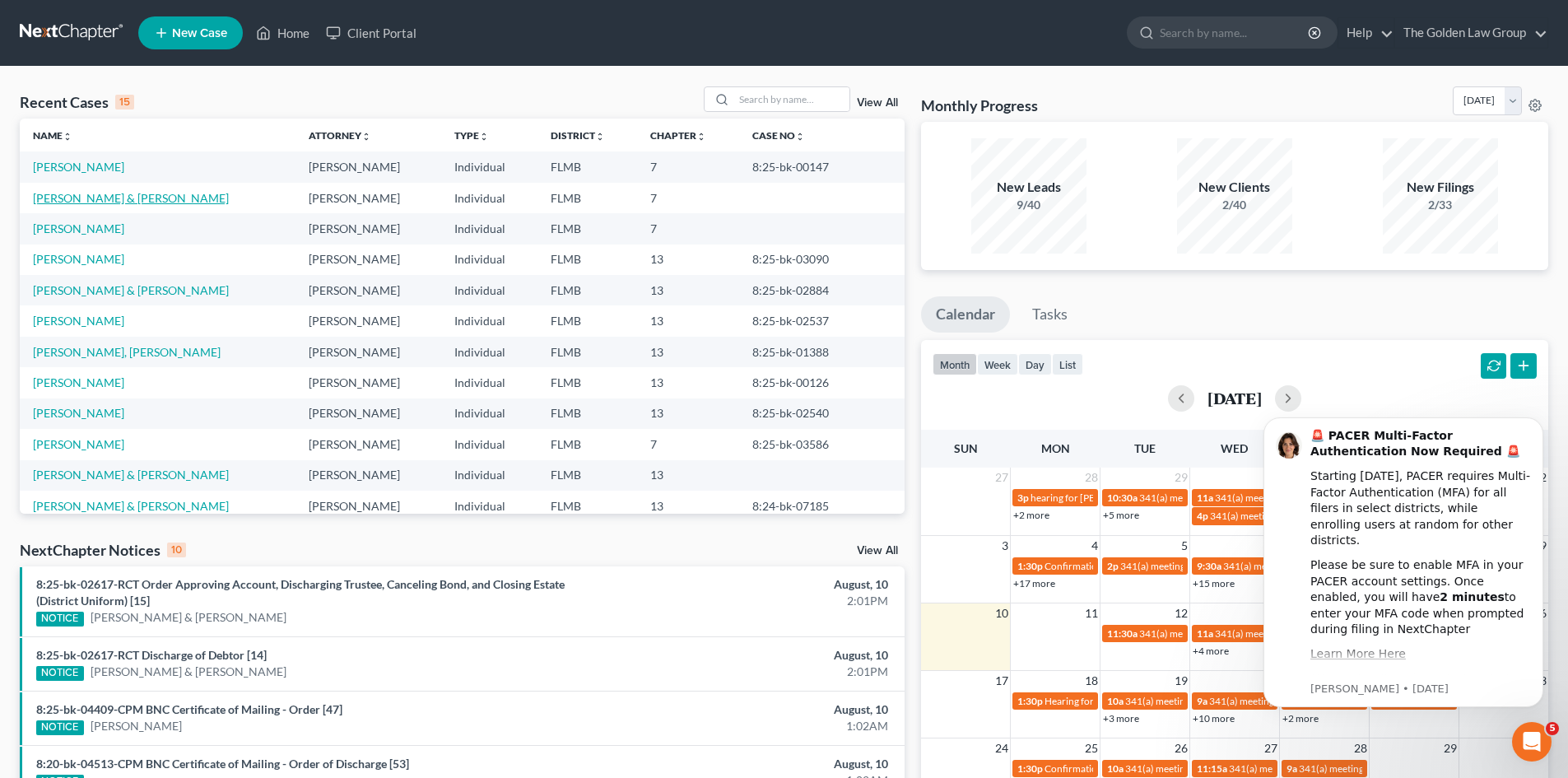
click at [71, 195] on link "[PERSON_NAME] & [PERSON_NAME]" at bounding box center [130, 198] width 196 height 14
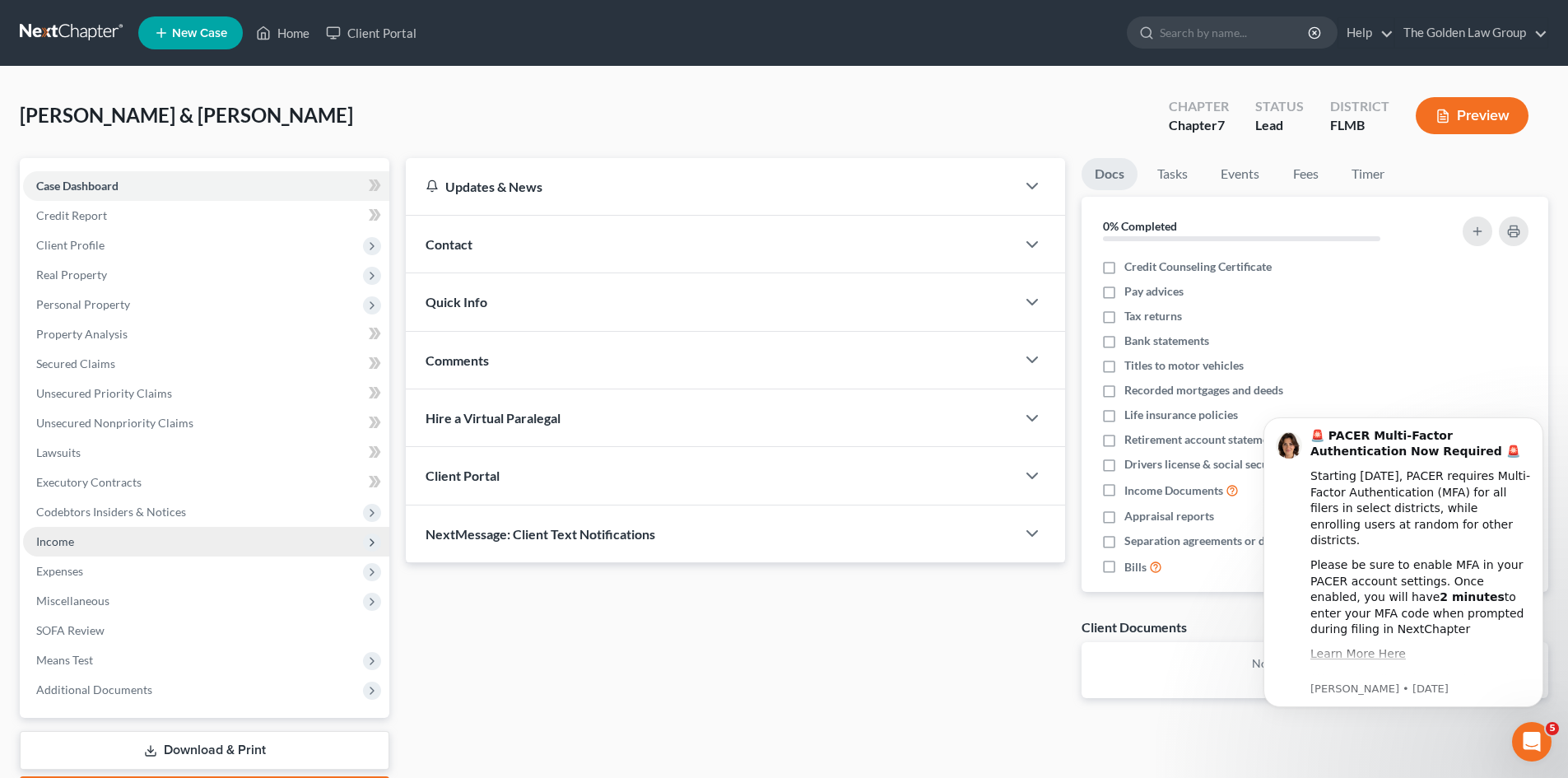
drag, startPoint x: 75, startPoint y: 535, endPoint x: 111, endPoint y: 542, distance: 36.7
click at [75, 535] on span "Income" at bounding box center [205, 542] width 367 height 30
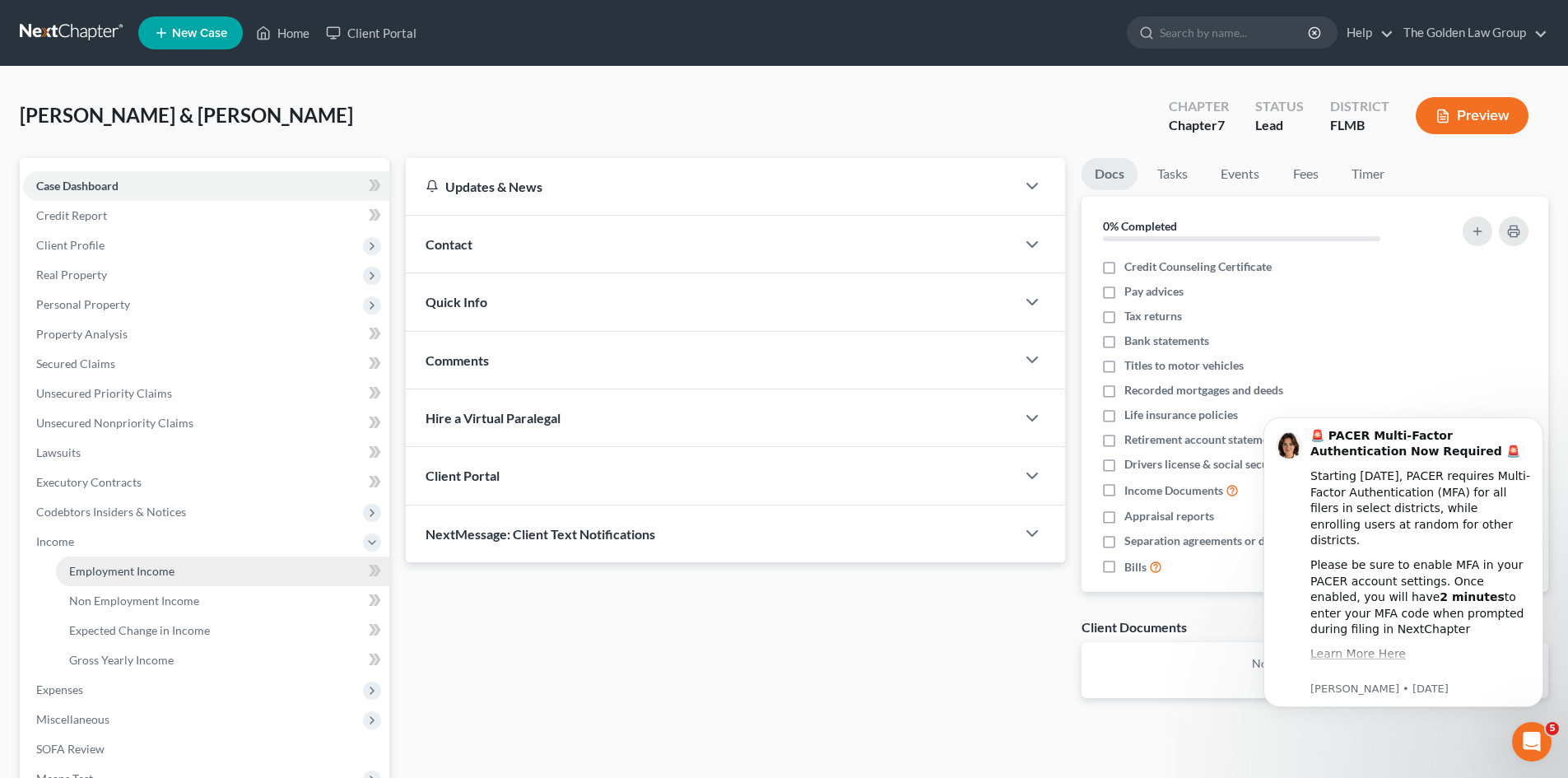
click at [145, 566] on span "Employment Income" at bounding box center [121, 571] width 105 height 14
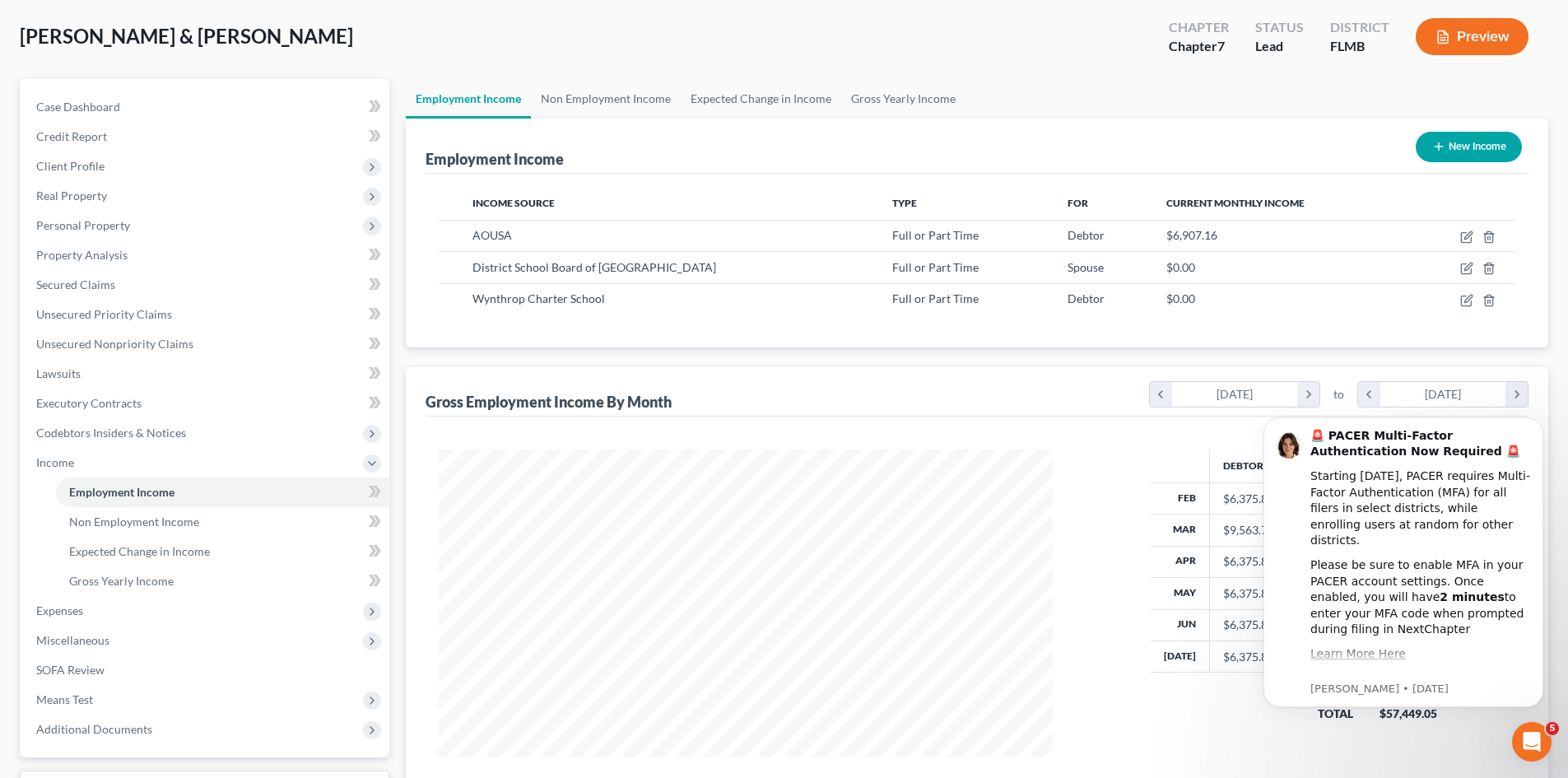
scroll to position [215, 0]
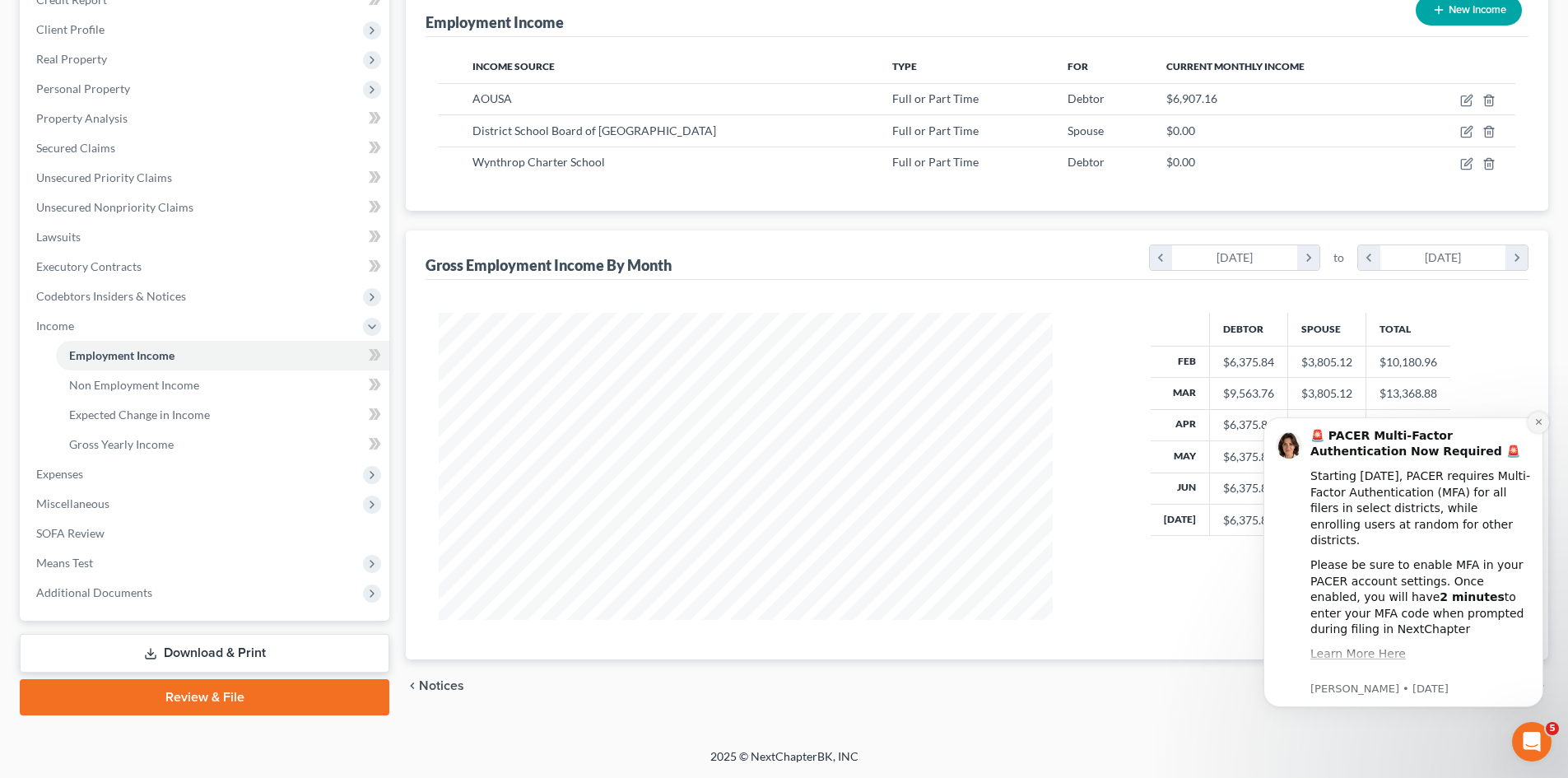
click at [1535, 425] on icon "Dismiss notification" at bounding box center [1539, 422] width 9 height 9
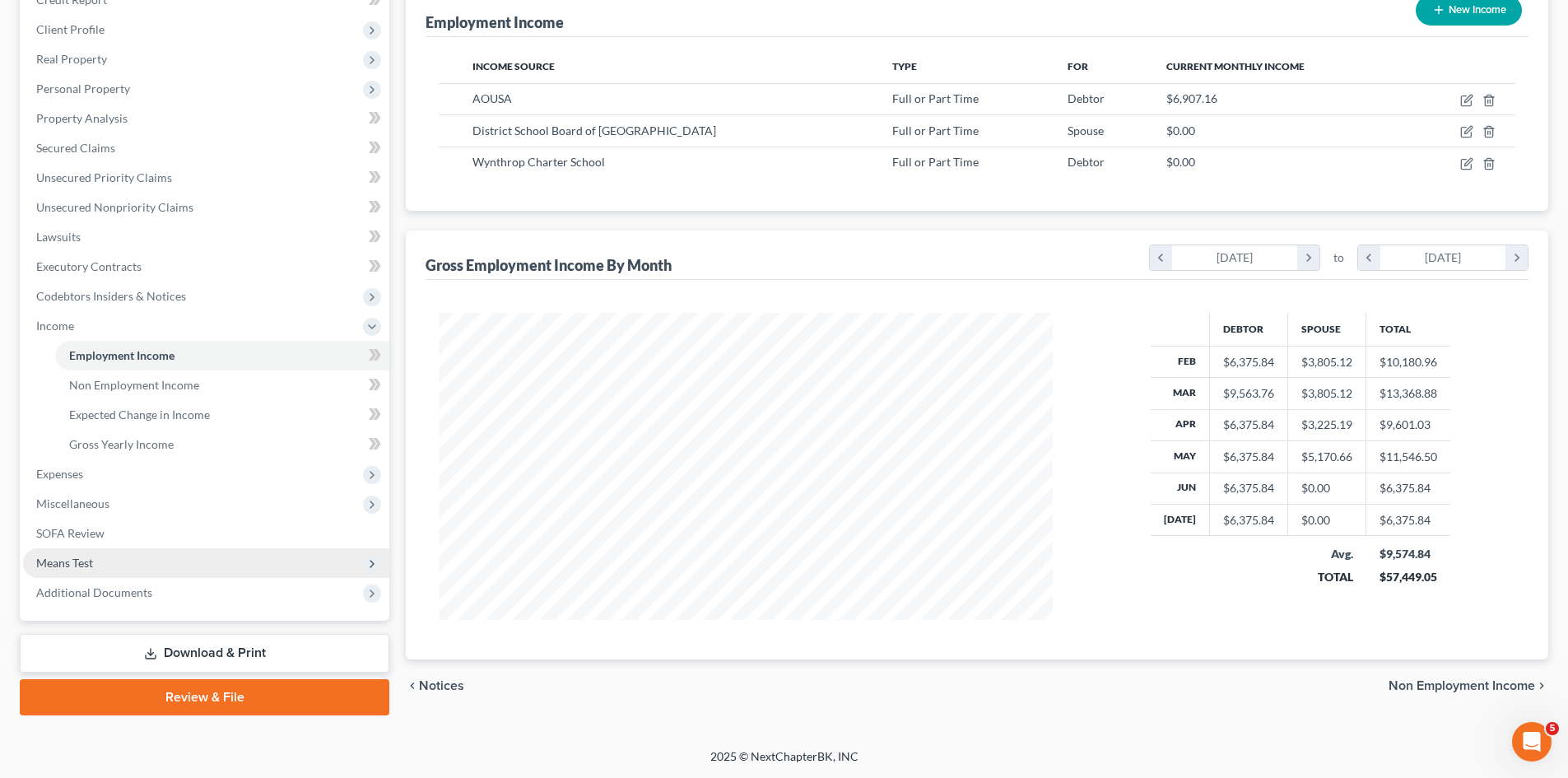
click at [98, 561] on span "Means Test" at bounding box center [205, 564] width 367 height 30
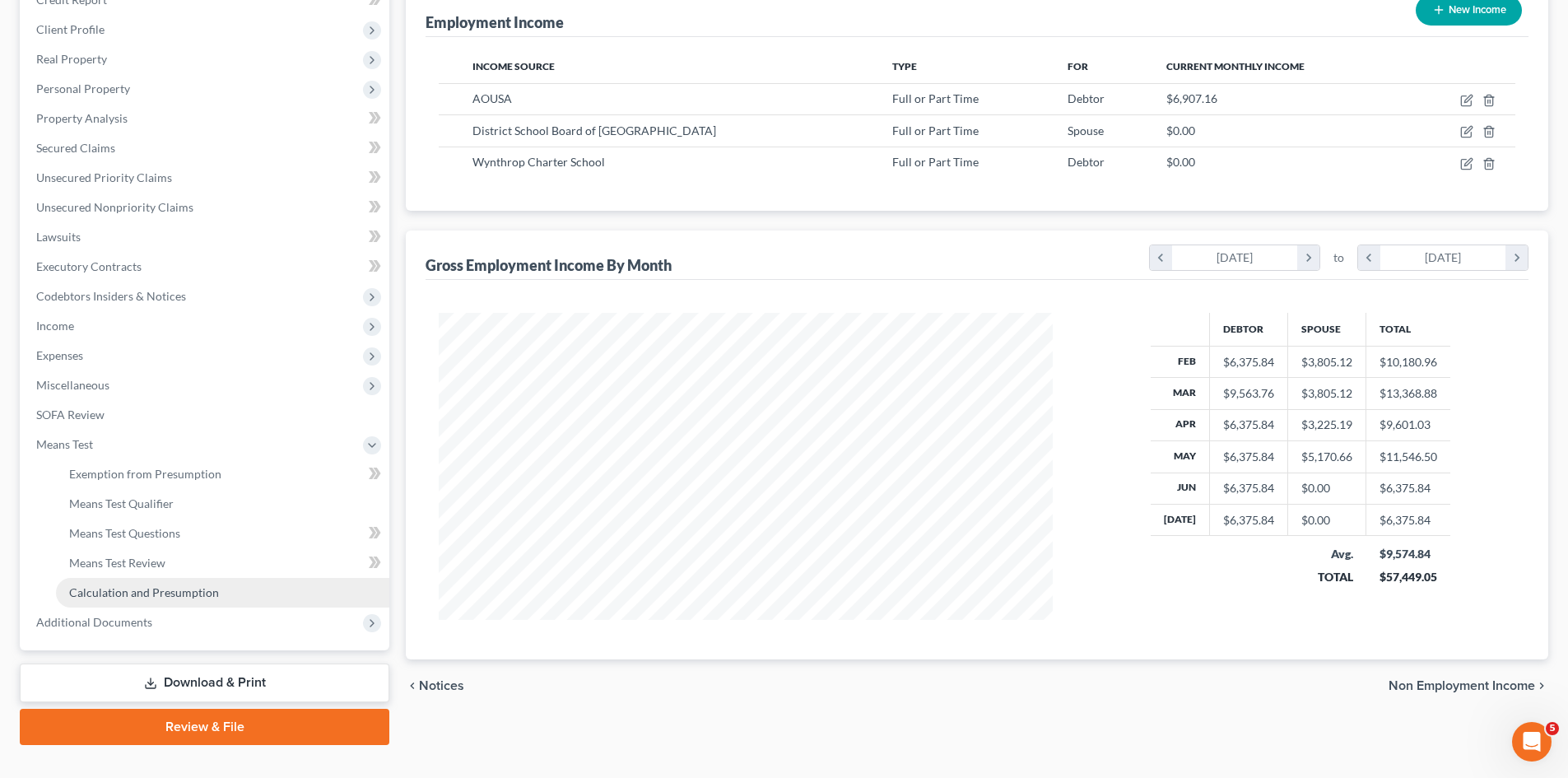
click at [167, 598] on span "Calculation and Presumption" at bounding box center [144, 592] width 149 height 14
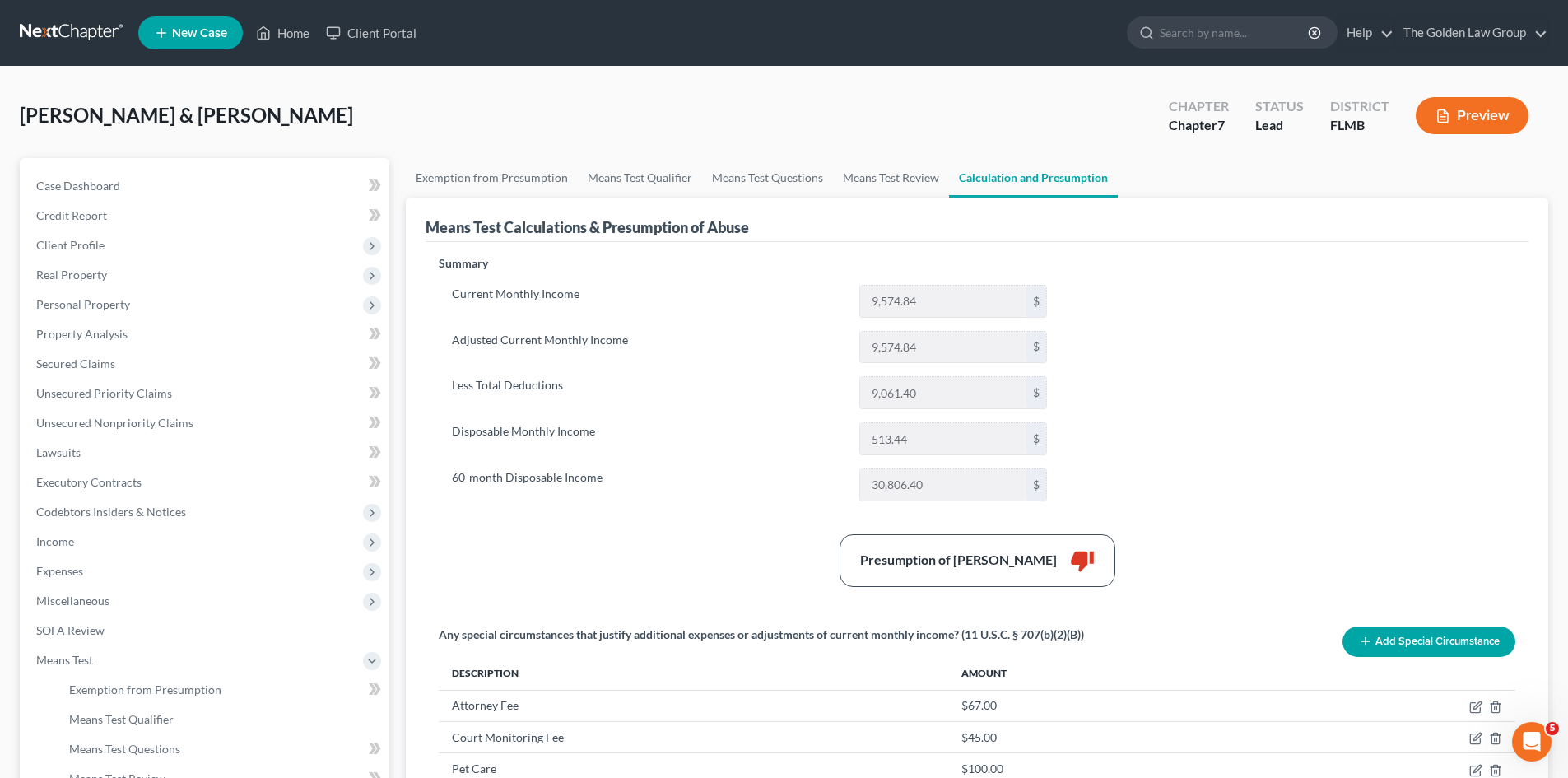
click at [1465, 124] on button "Preview" at bounding box center [1472, 116] width 113 height 37
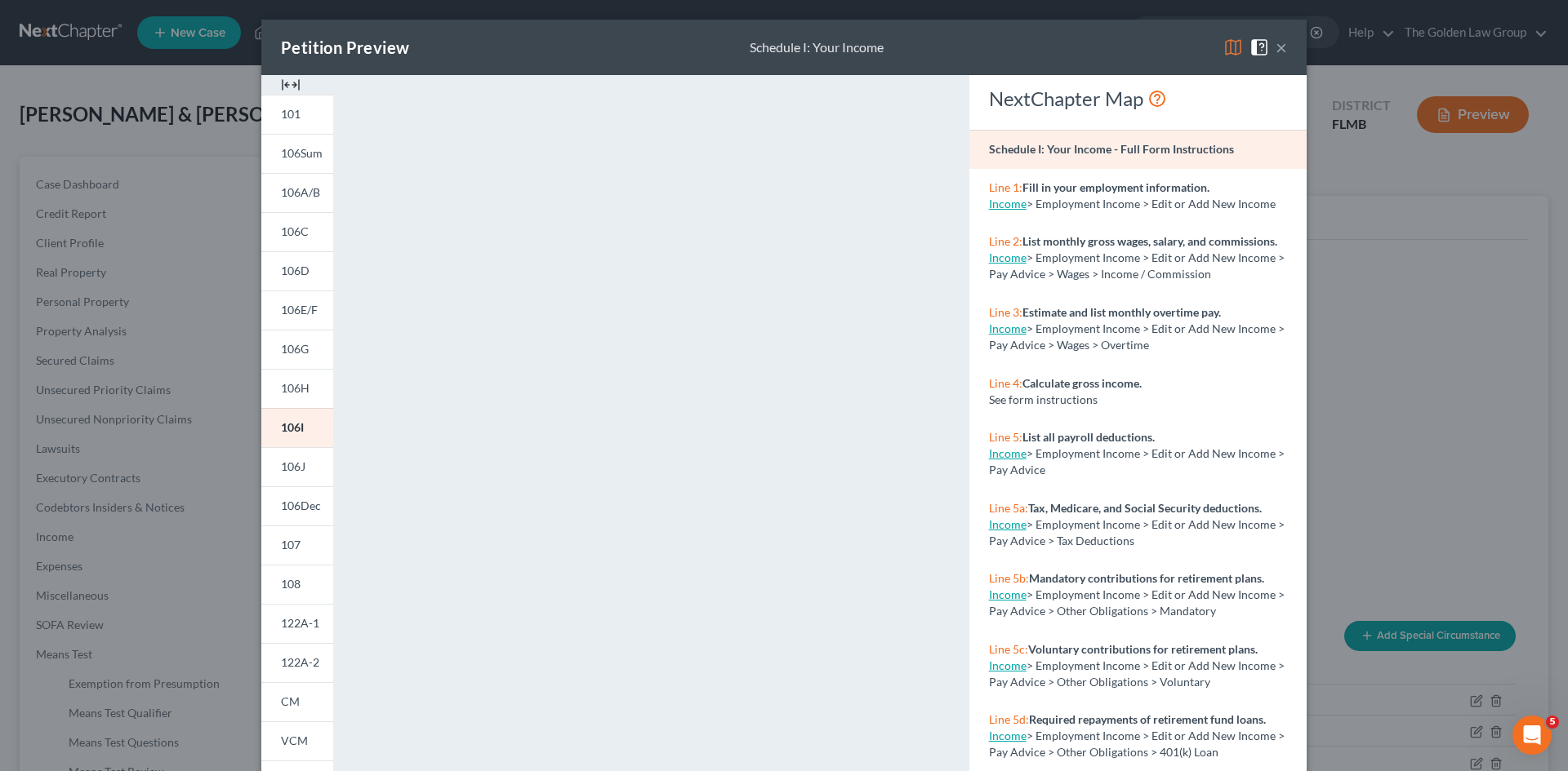
click at [1230, 49] on img at bounding box center [1234, 48] width 20 height 19
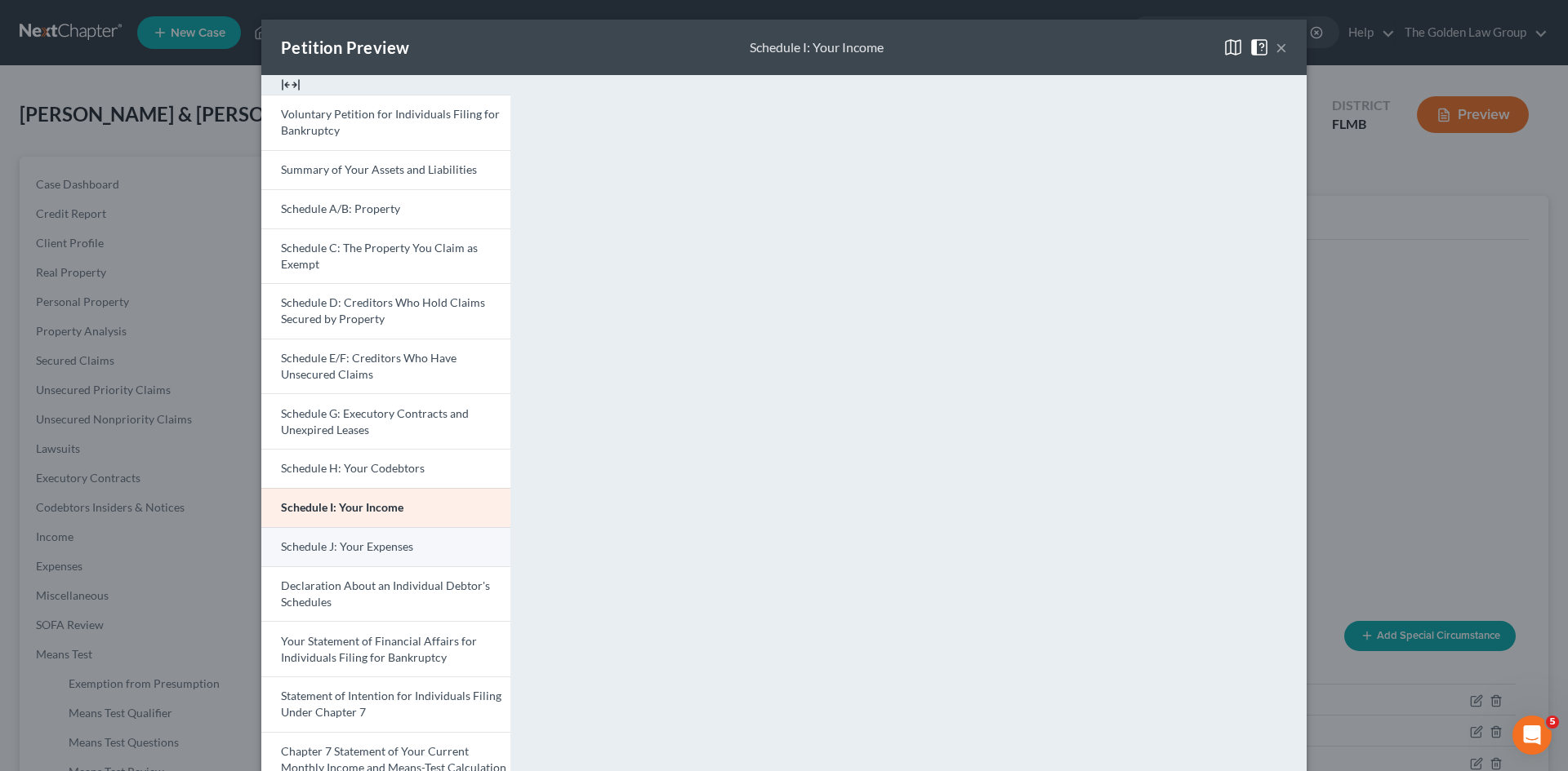
click at [344, 552] on span "Schedule J: Your Expenses" at bounding box center [347, 547] width 133 height 14
drag, startPoint x: 1120, startPoint y: 49, endPoint x: 1080, endPoint y: 52, distance: 40.1
click at [1080, 52] on div "Petition Preview Schedule J: Your Expenses ×" at bounding box center [784, 47] width 1045 height 56
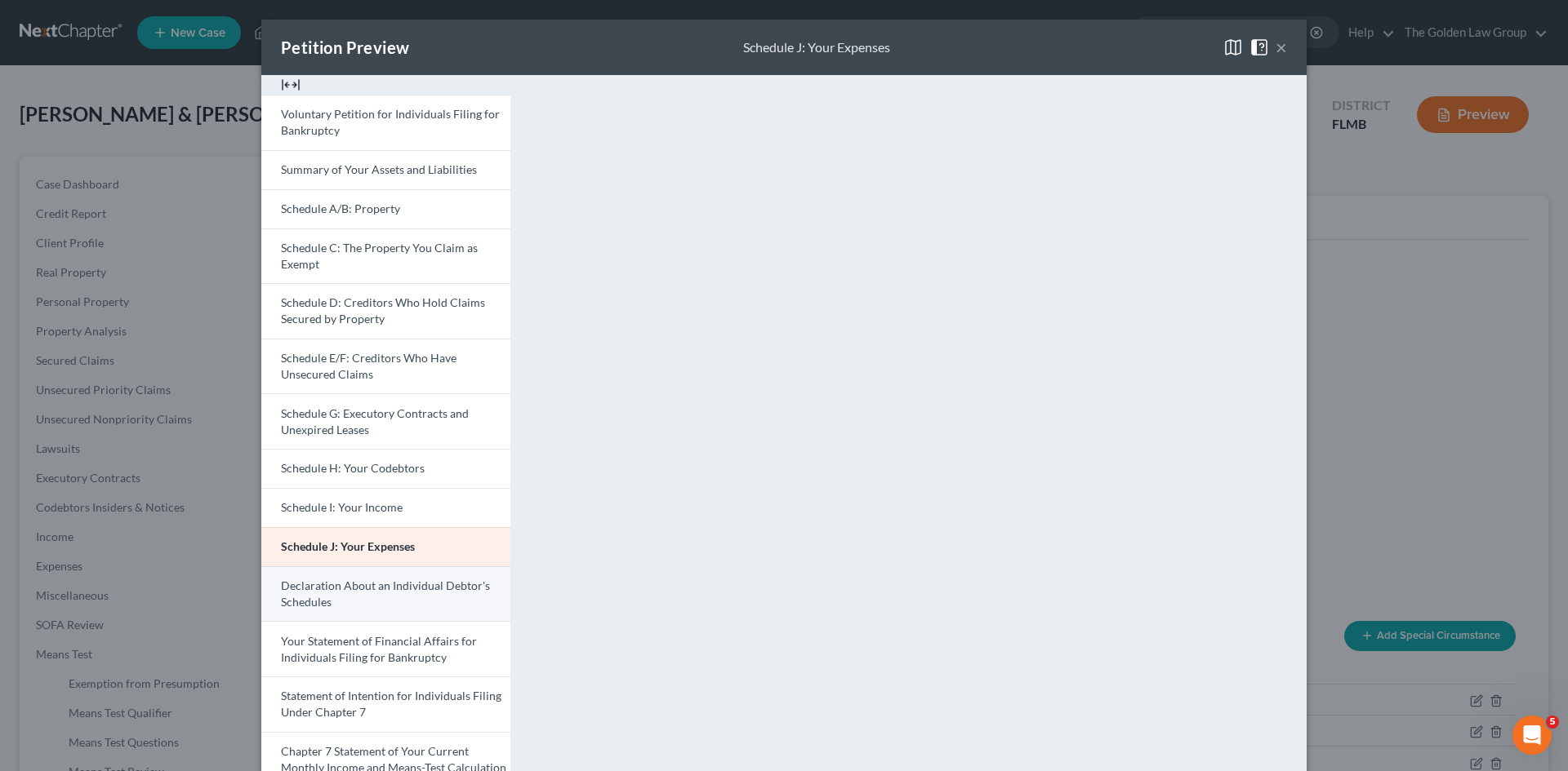
click at [407, 588] on span "Declaration About an Individual Debtor's Schedules" at bounding box center [385, 594] width 209 height 30
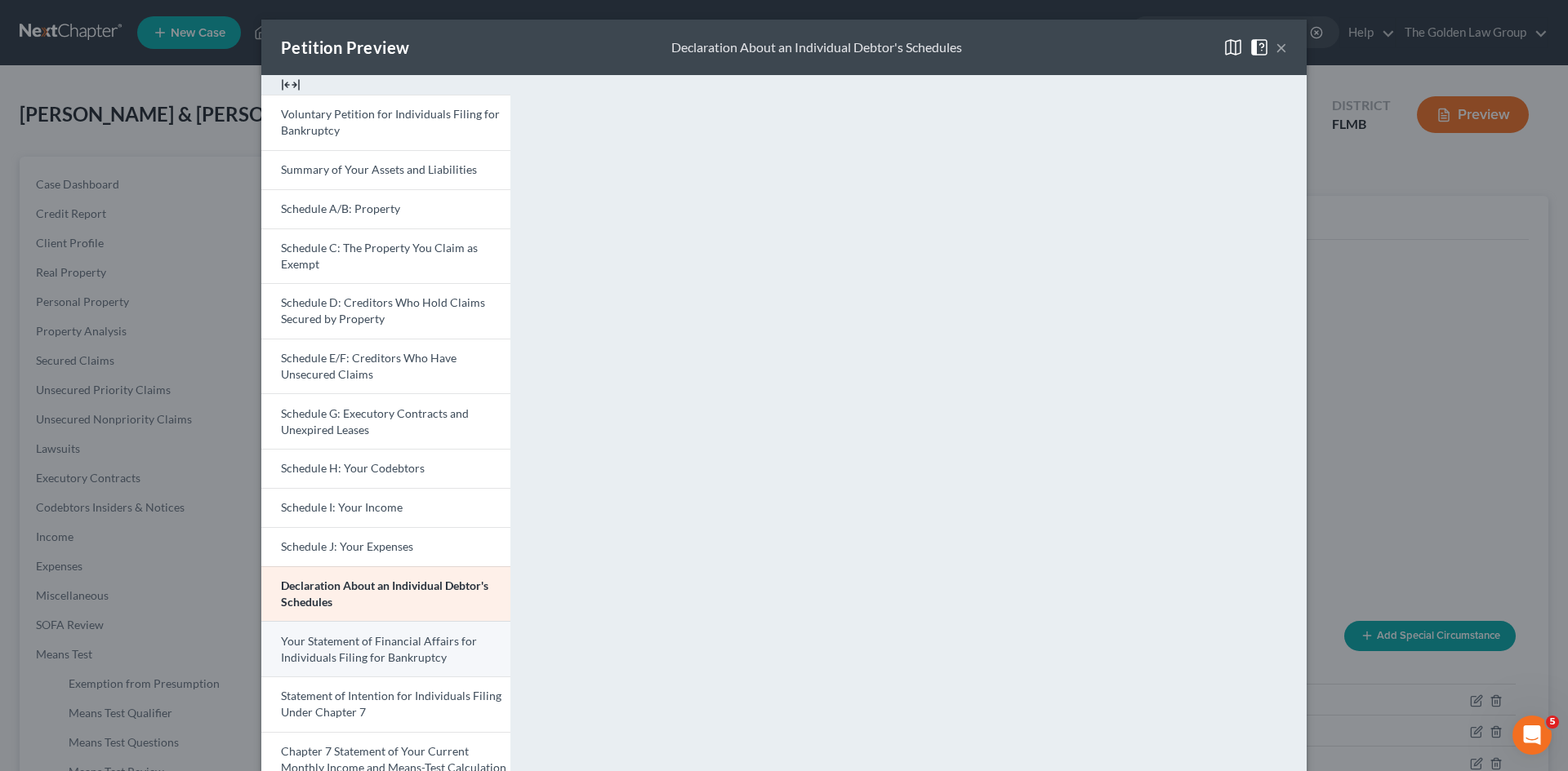
click at [410, 653] on span "Your Statement of Financial Affairs for Individuals Filing for Bankruptcy" at bounding box center [378, 649] width 196 height 30
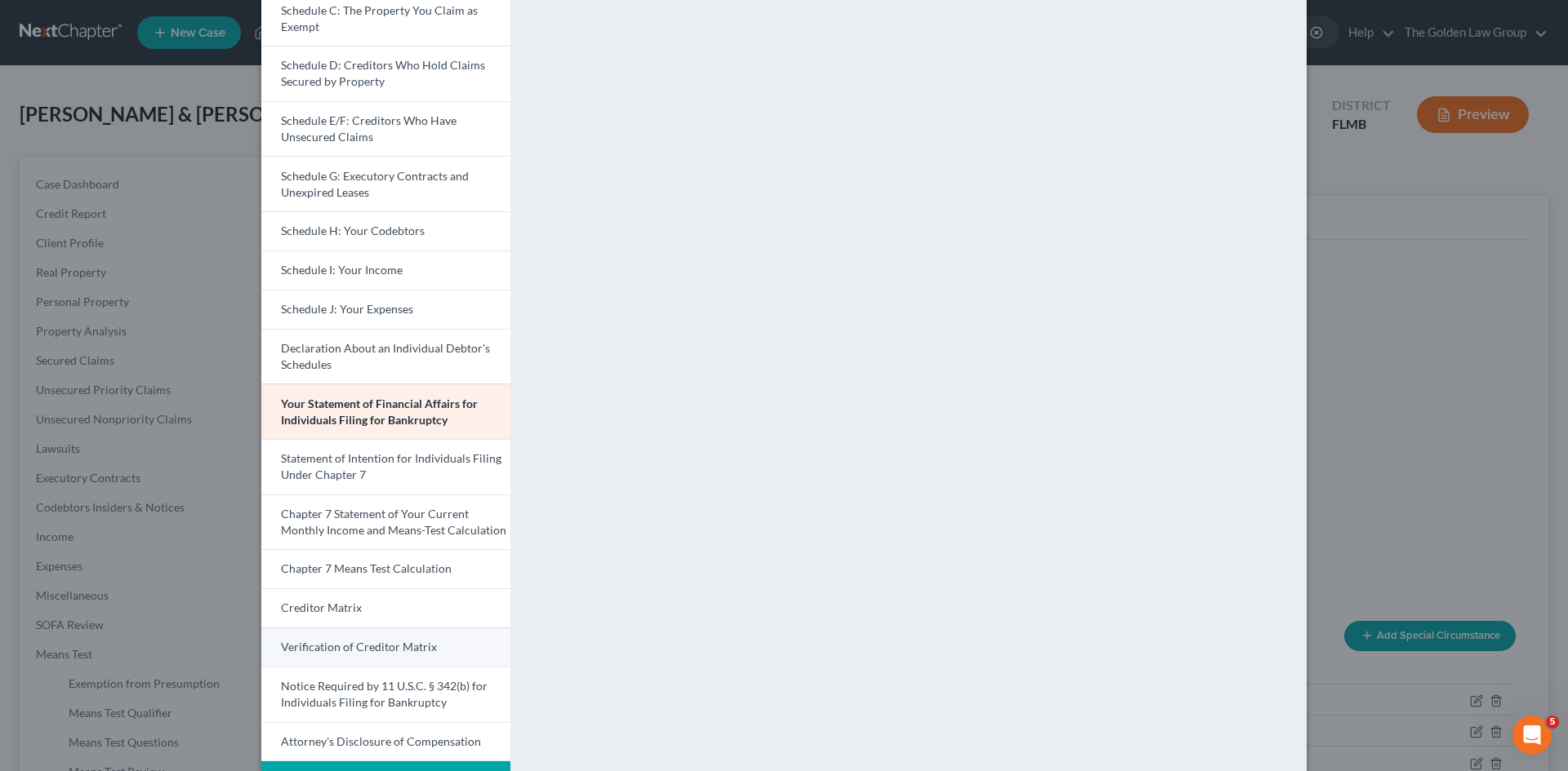
scroll to position [245, 0]
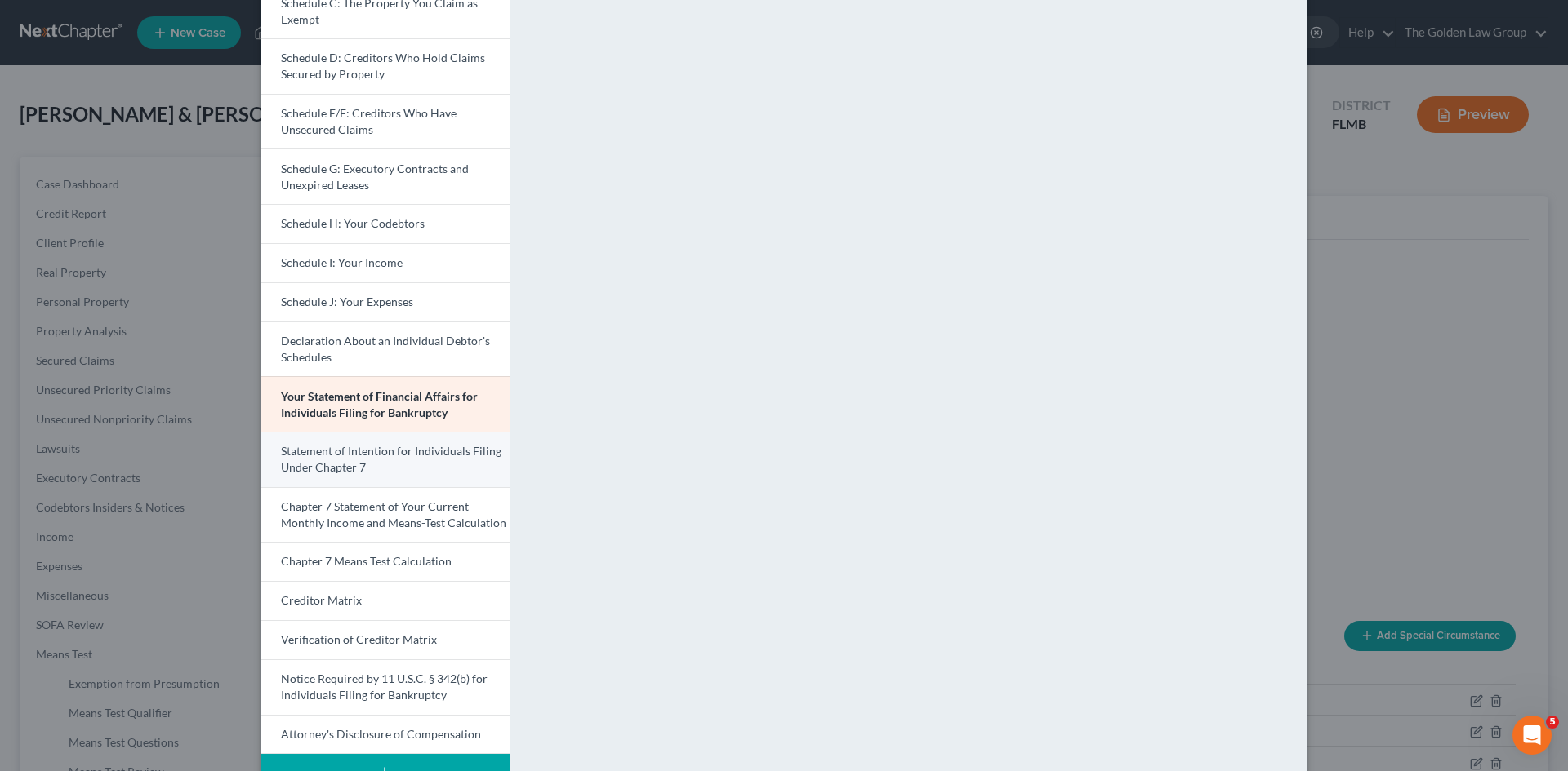
click at [421, 447] on span "Statement of Intention for Individuals Filing Under Chapter 7" at bounding box center [391, 459] width 220 height 30
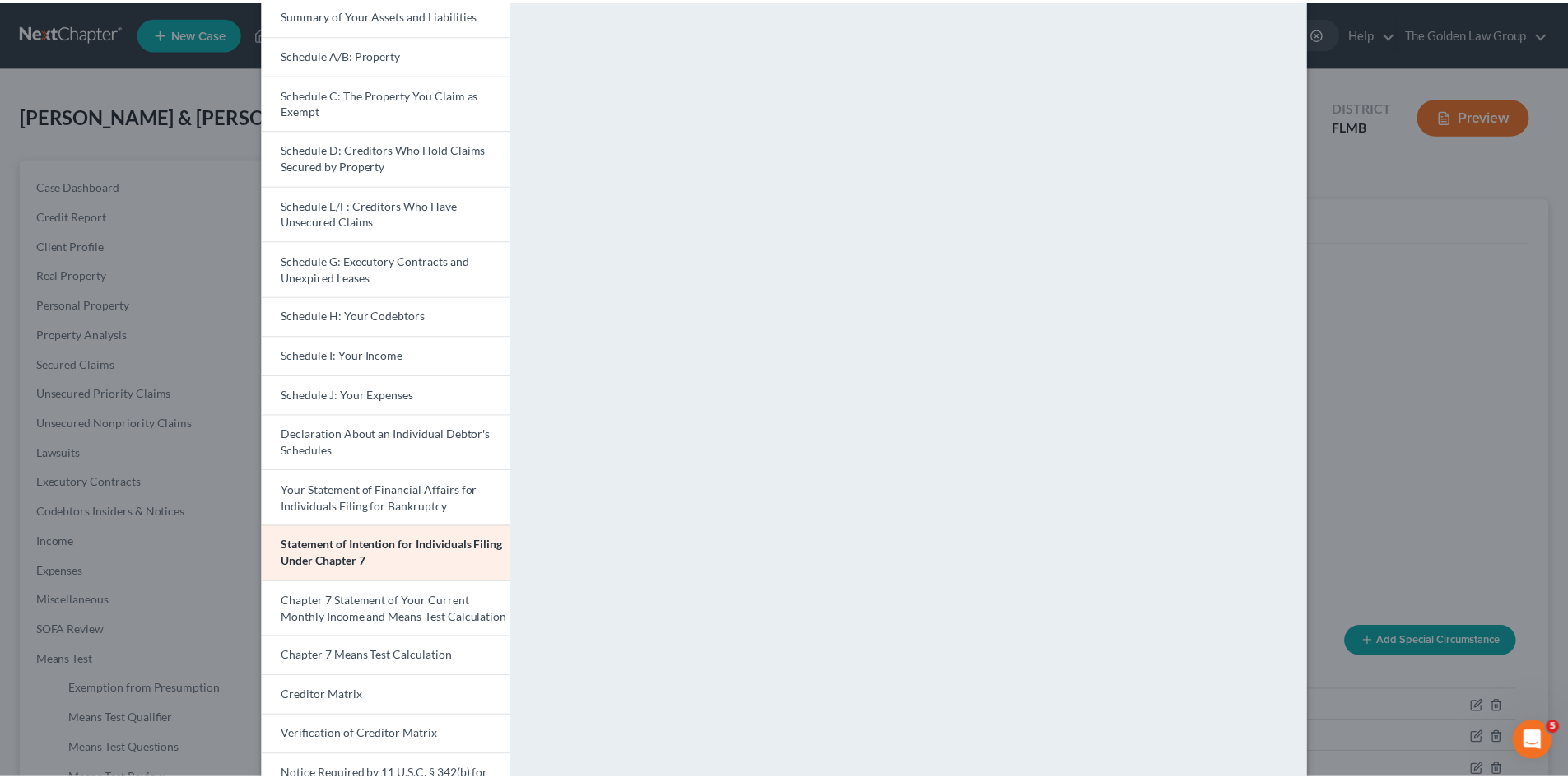
scroll to position [0, 0]
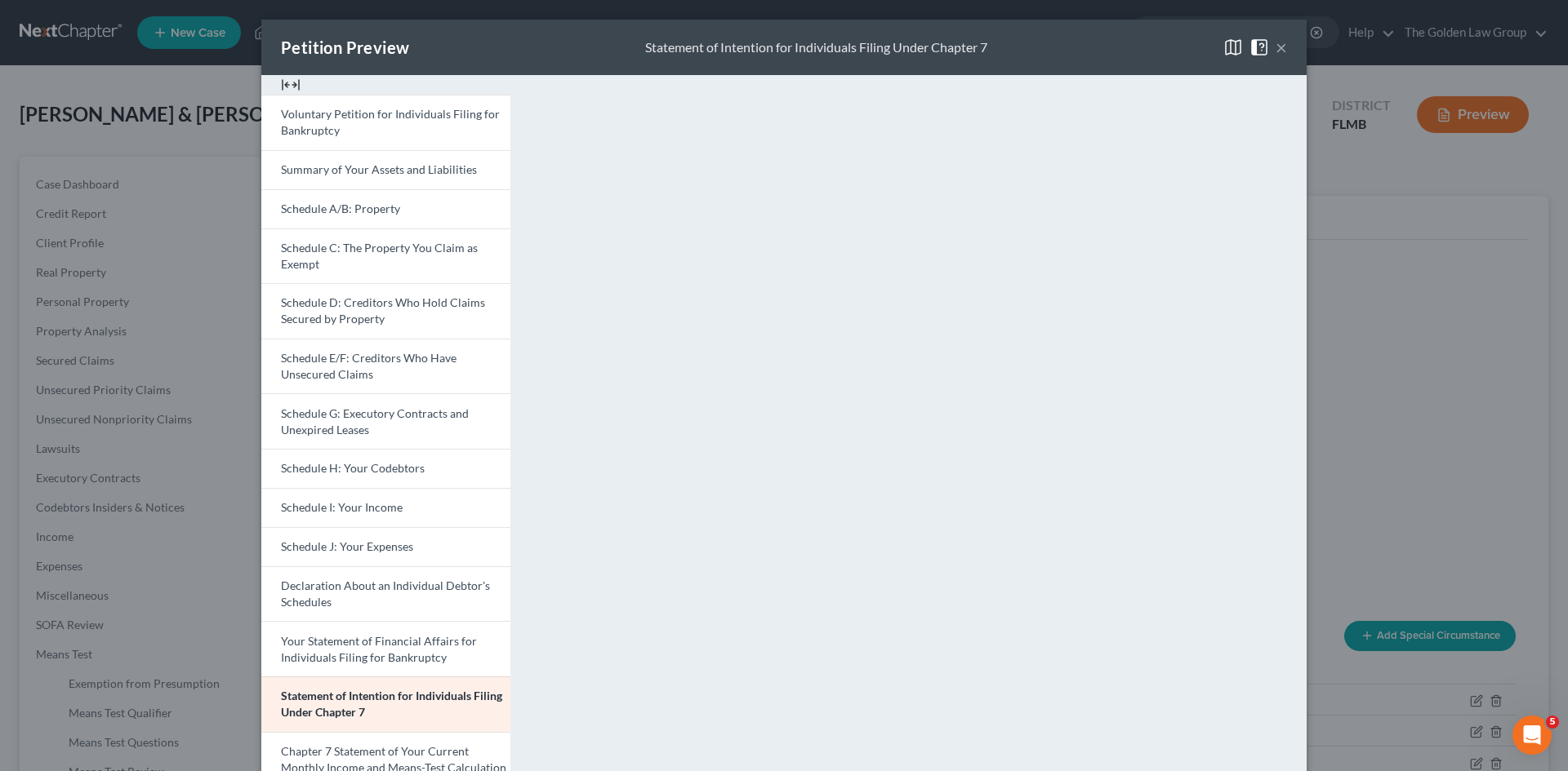
click at [1267, 51] on span at bounding box center [1262, 46] width 26 height 14
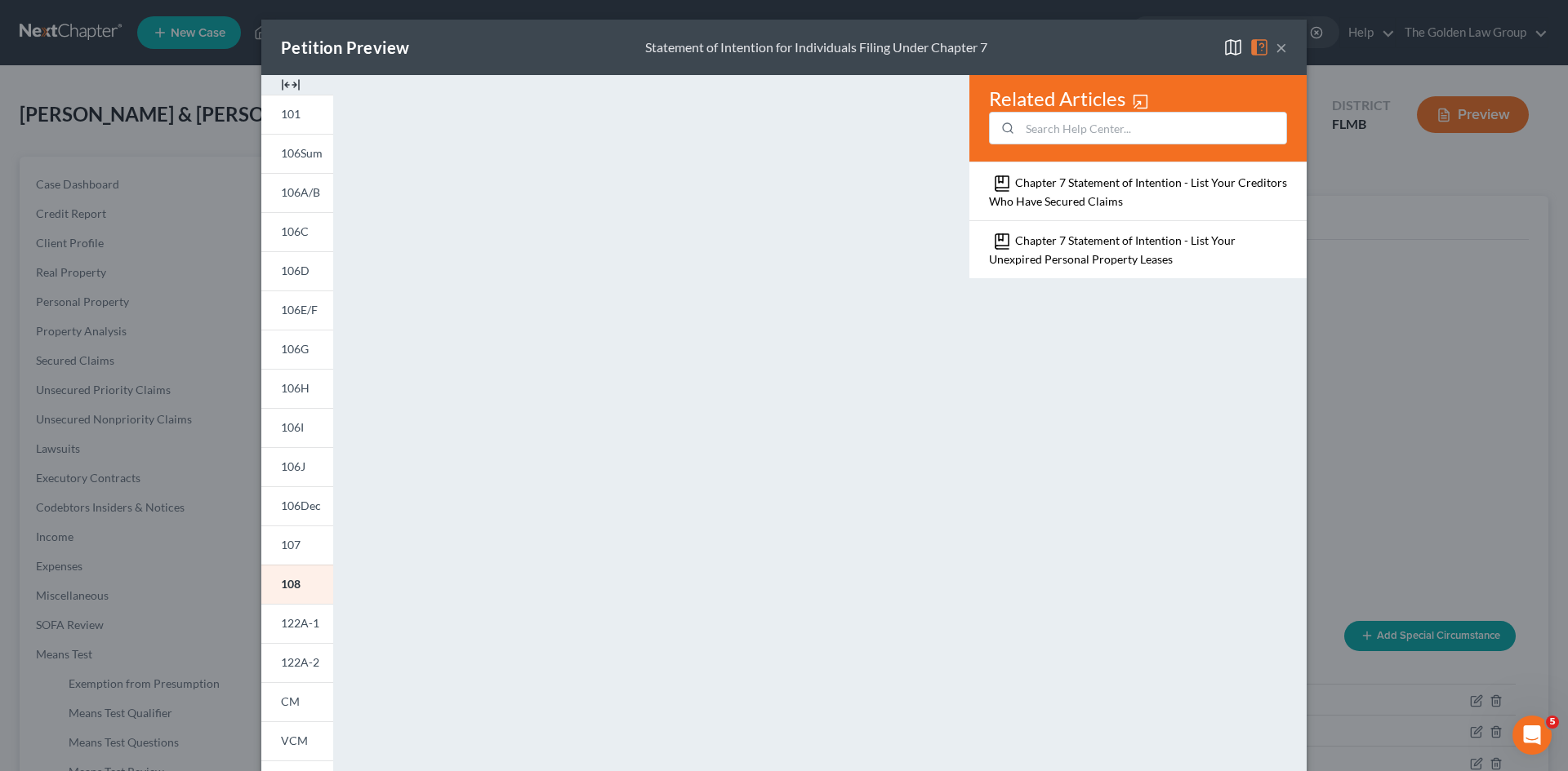
click at [1278, 50] on button "×" at bounding box center [1281, 48] width 12 height 19
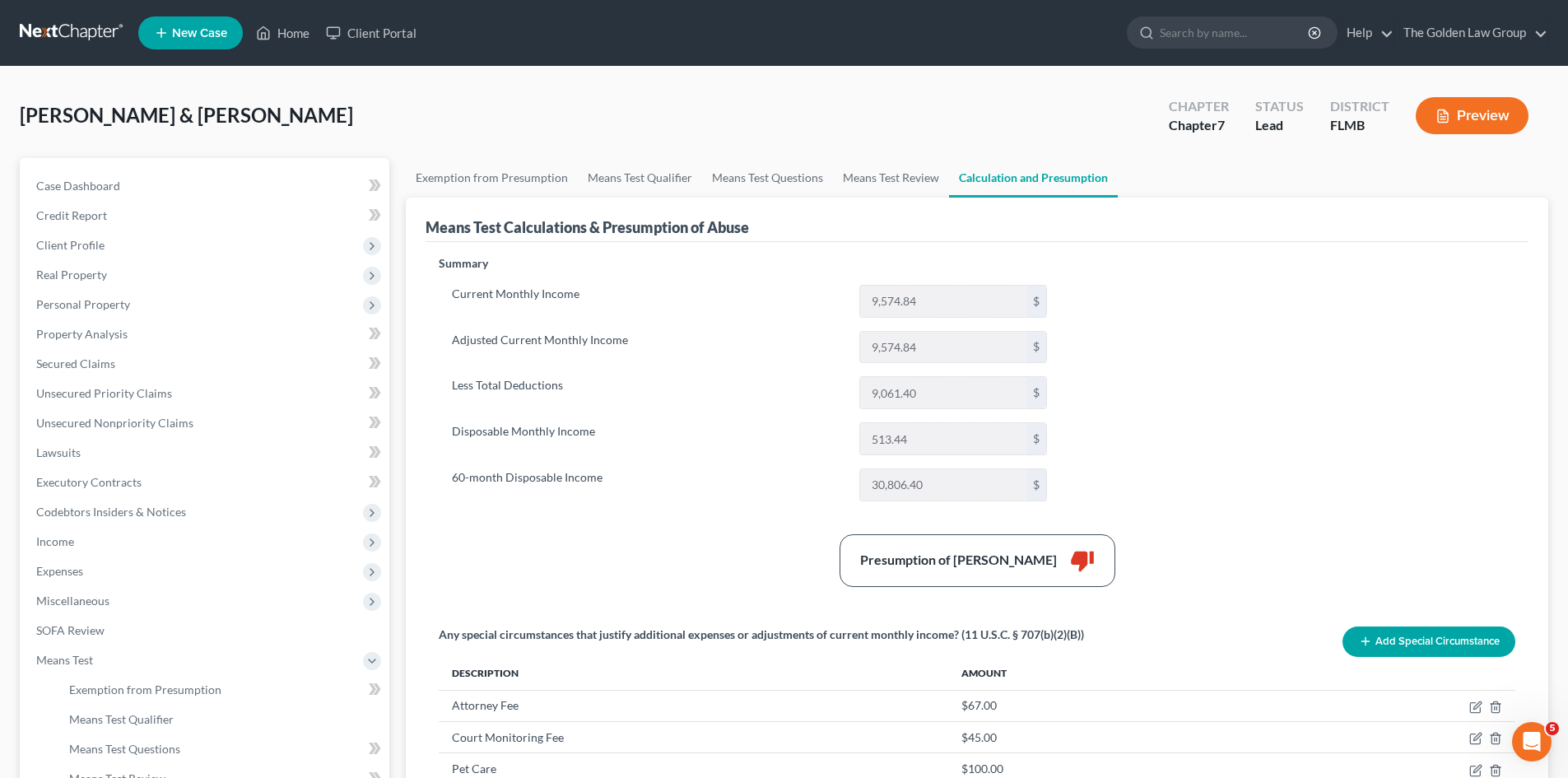
click at [1478, 119] on button "Preview" at bounding box center [1472, 116] width 113 height 37
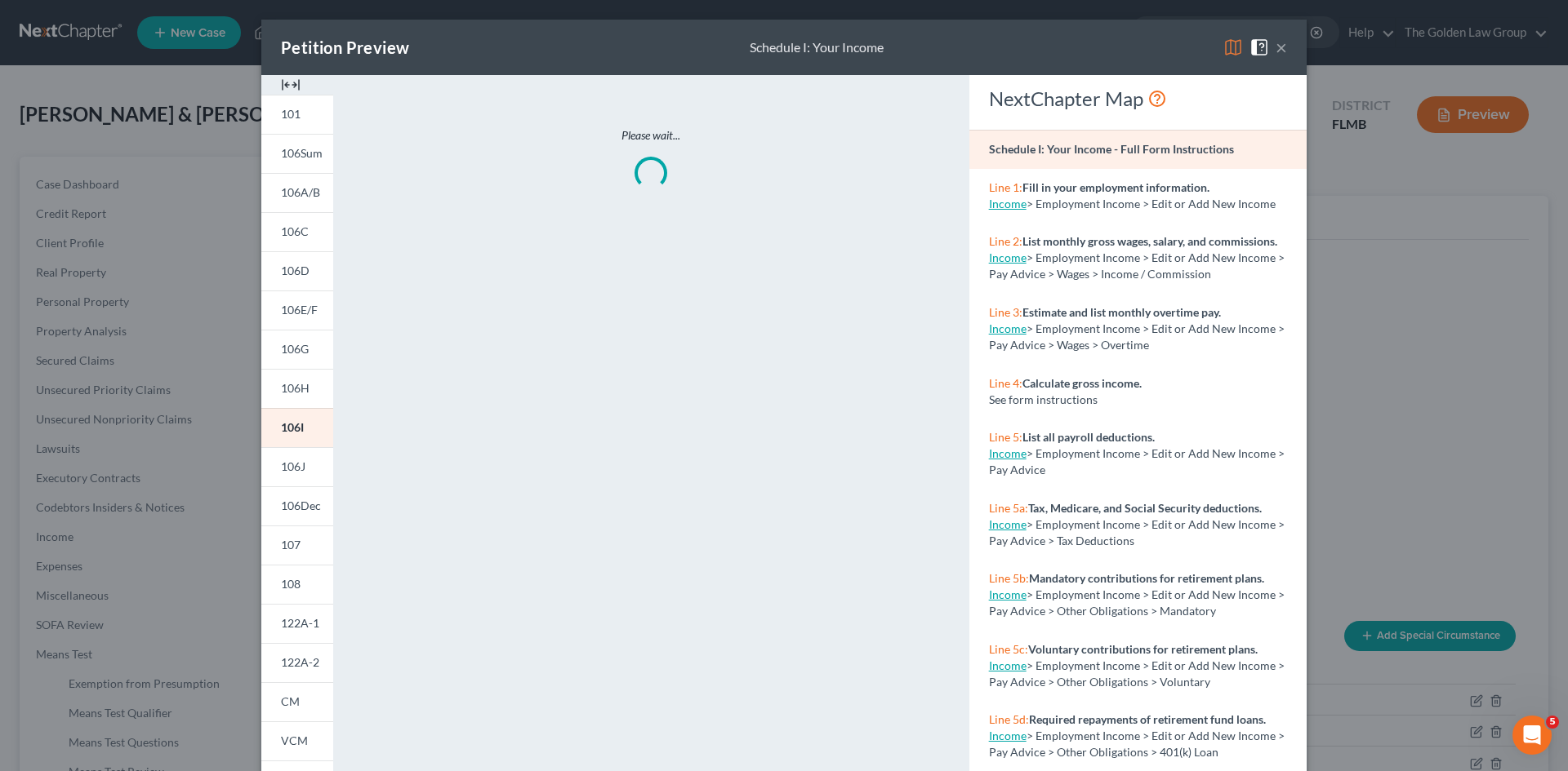
click at [1224, 47] on img at bounding box center [1234, 48] width 20 height 19
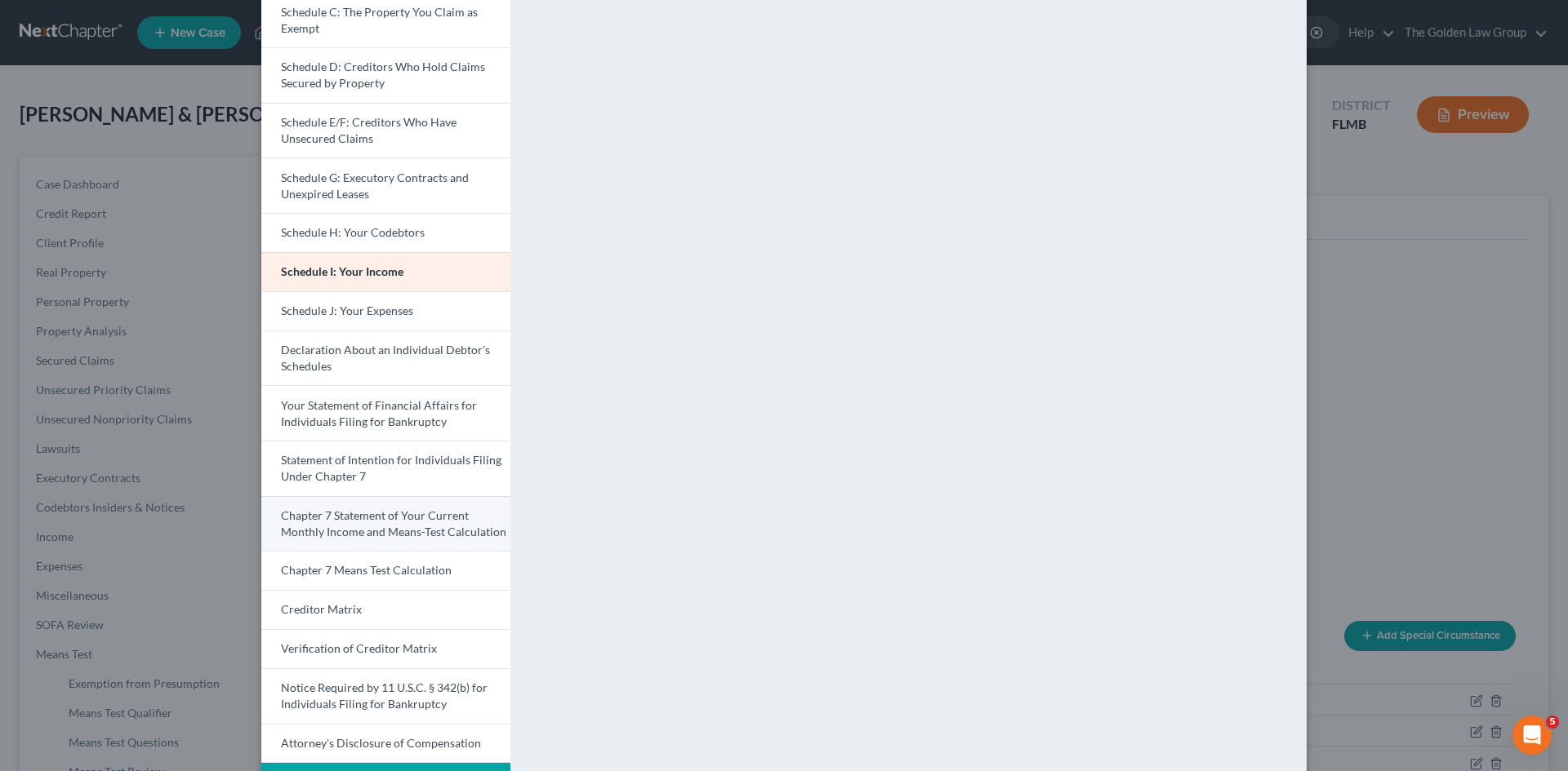
scroll to position [245, 0]
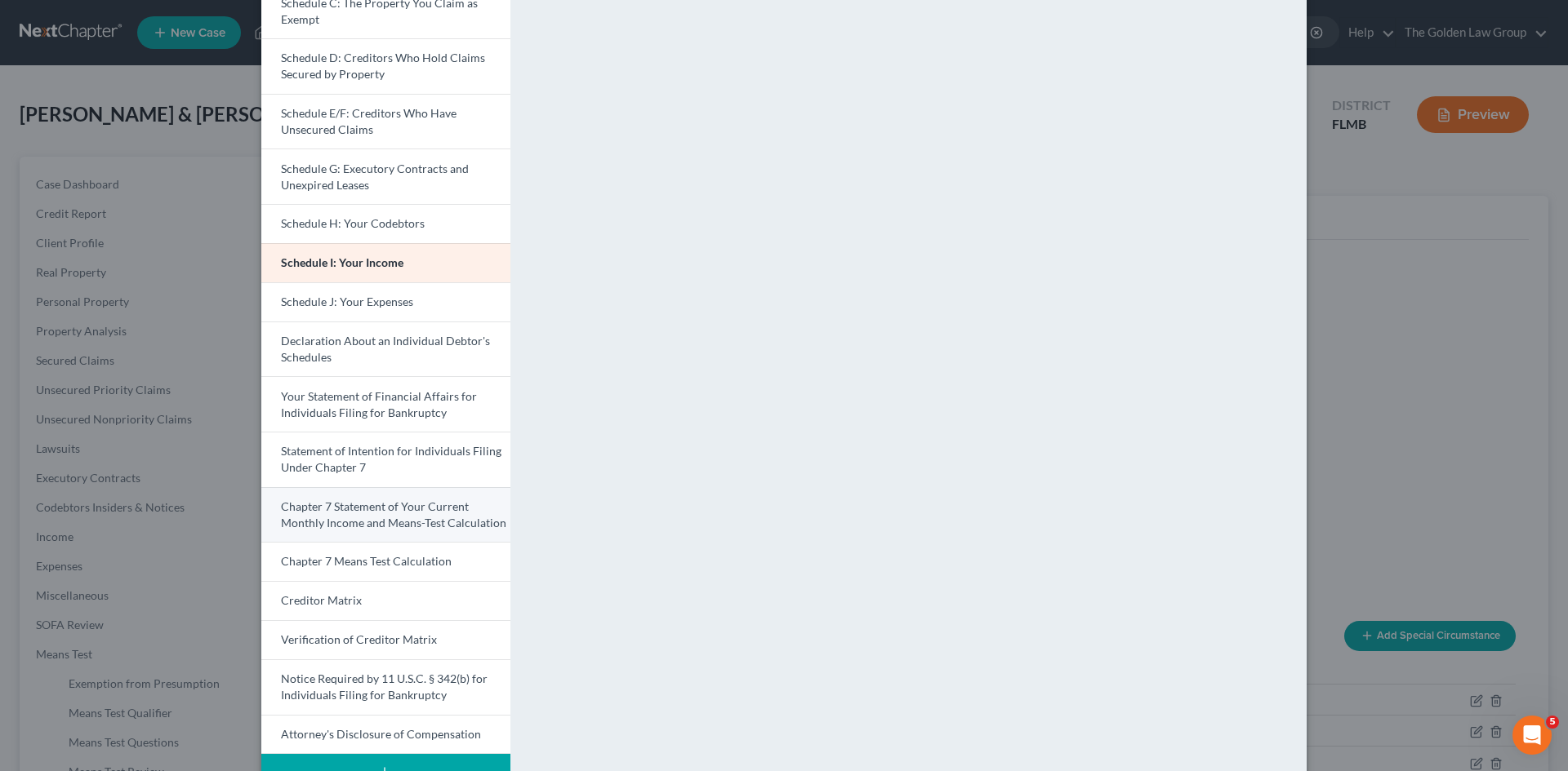
click at [407, 512] on span "Chapter 7 Statement of Your Current Monthly Income and Means-Test Calculation" at bounding box center [393, 515] width 225 height 30
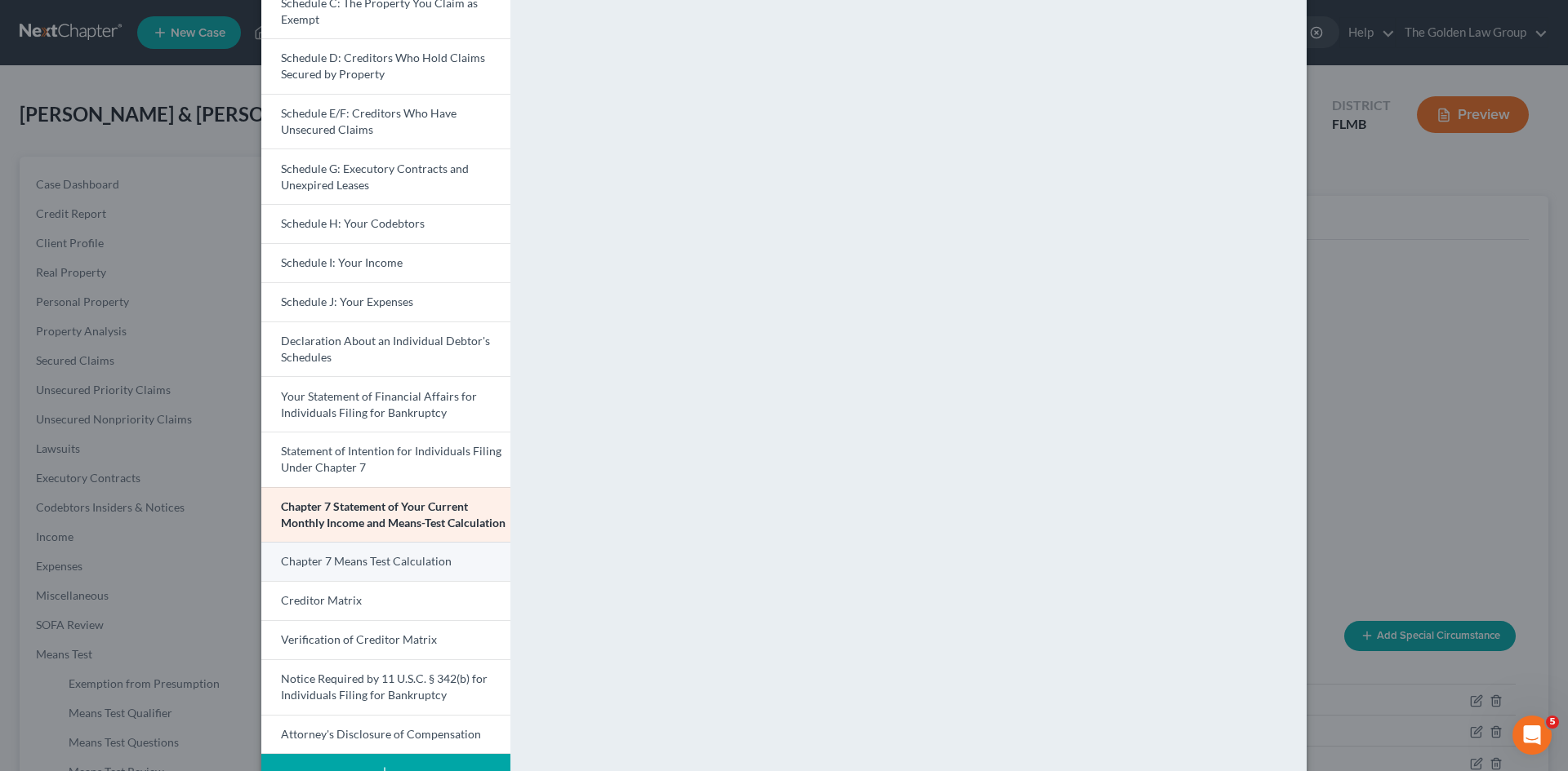
click at [361, 555] on span "Chapter 7 Means Test Calculation" at bounding box center [366, 561] width 171 height 14
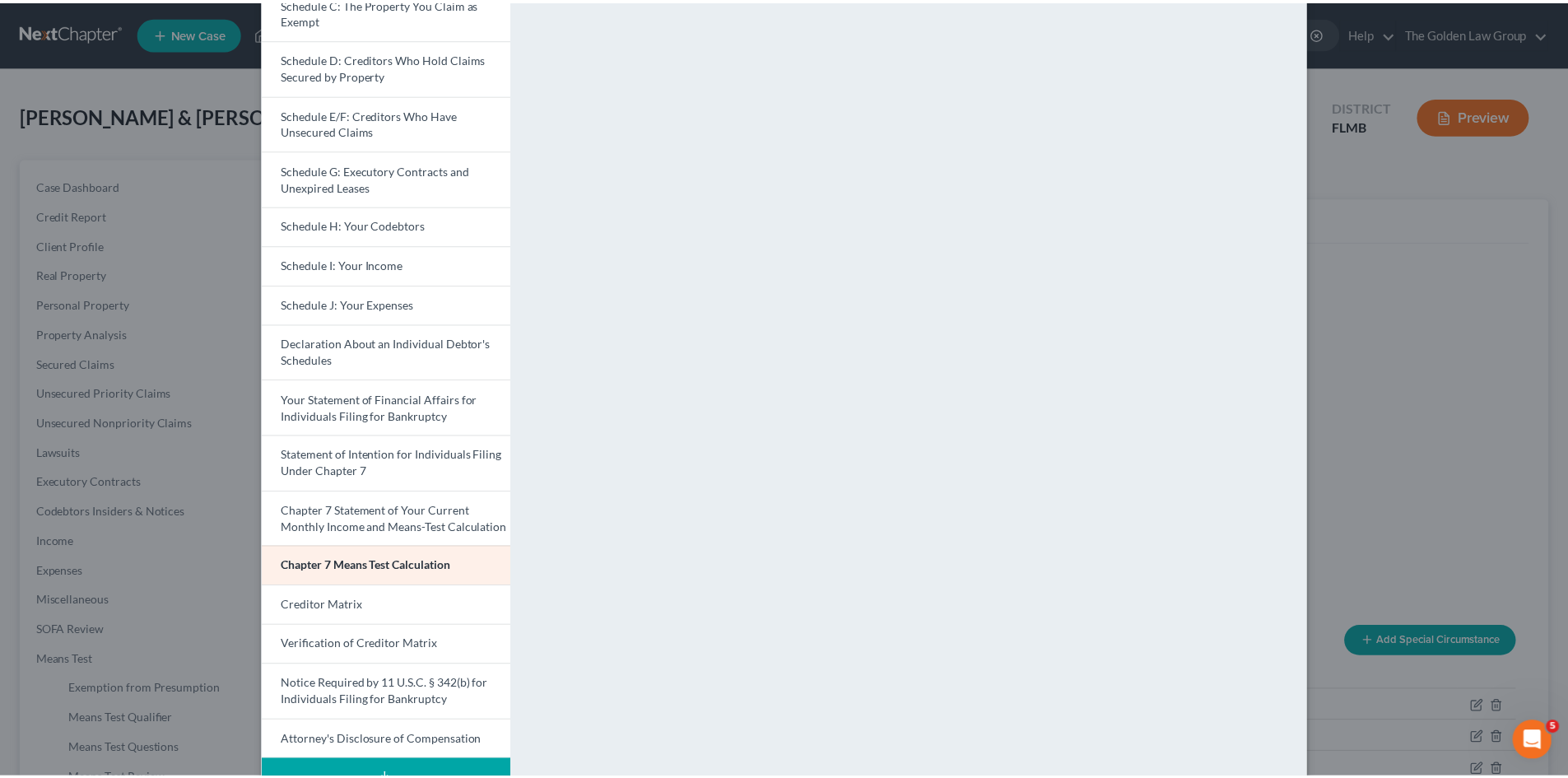
scroll to position [0, 0]
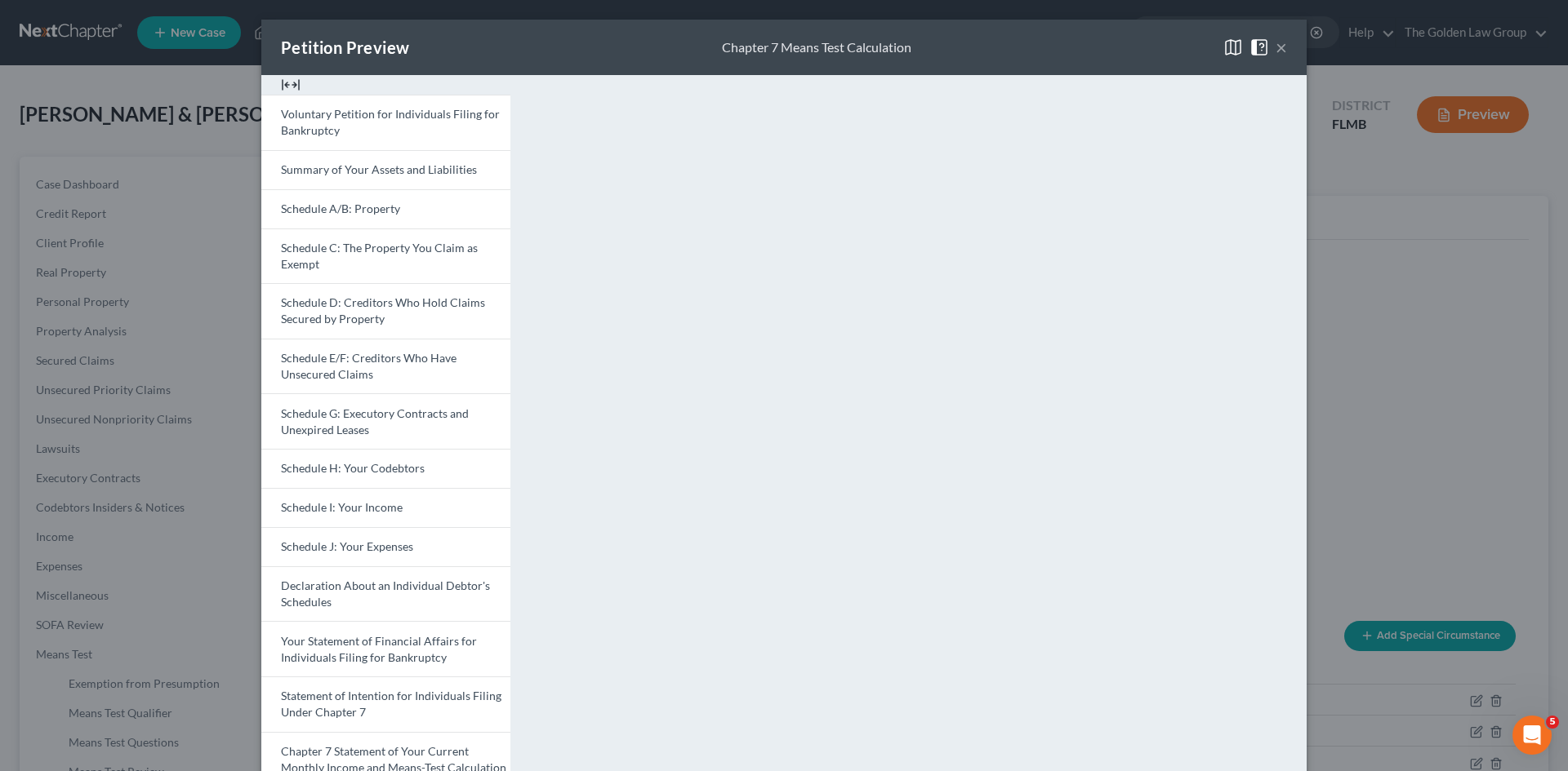
click at [1275, 52] on button "×" at bounding box center [1281, 48] width 12 height 19
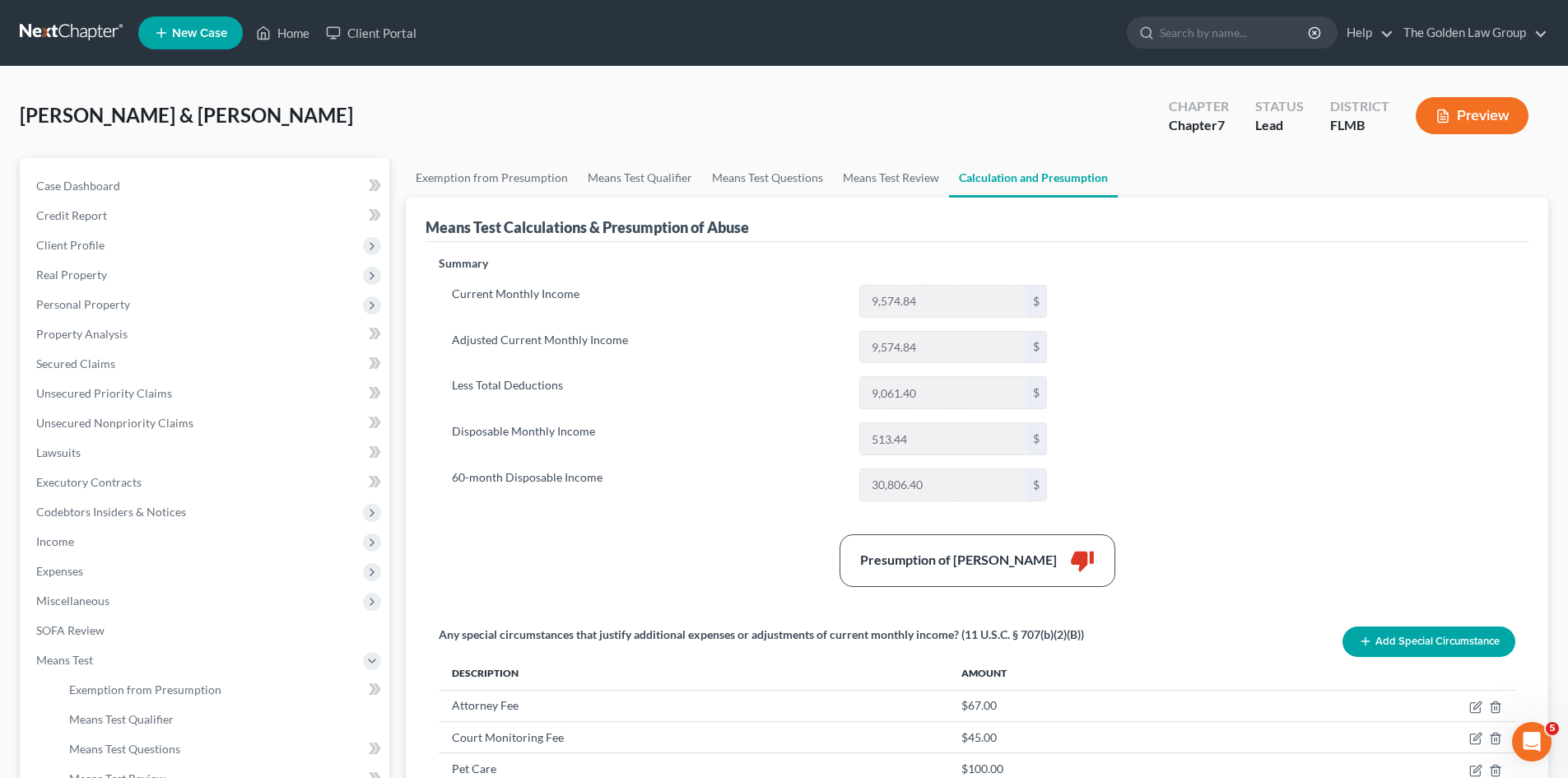
click at [32, 24] on link at bounding box center [72, 32] width 105 height 30
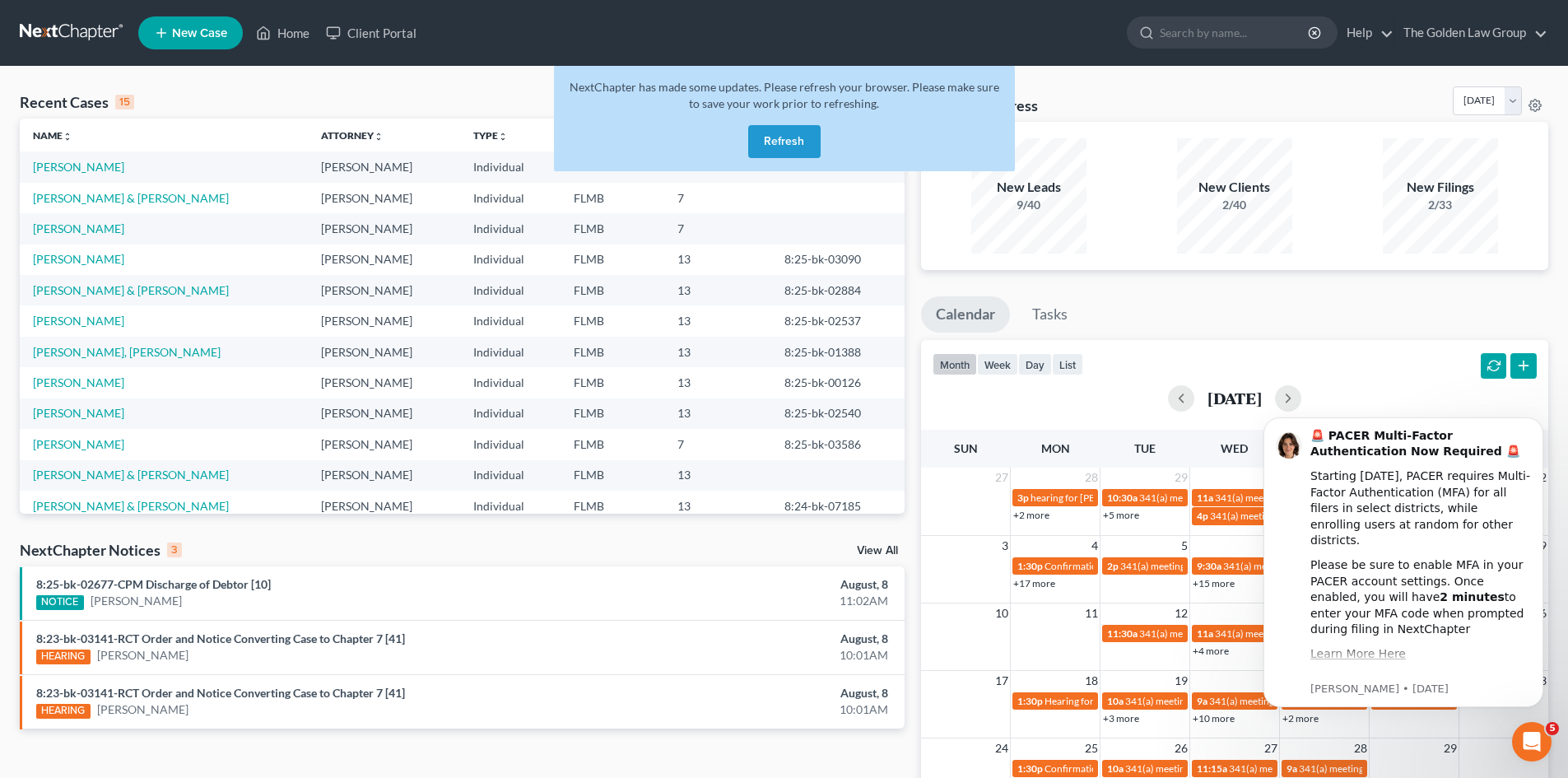
click at [778, 151] on button "Refresh" at bounding box center [784, 141] width 73 height 32
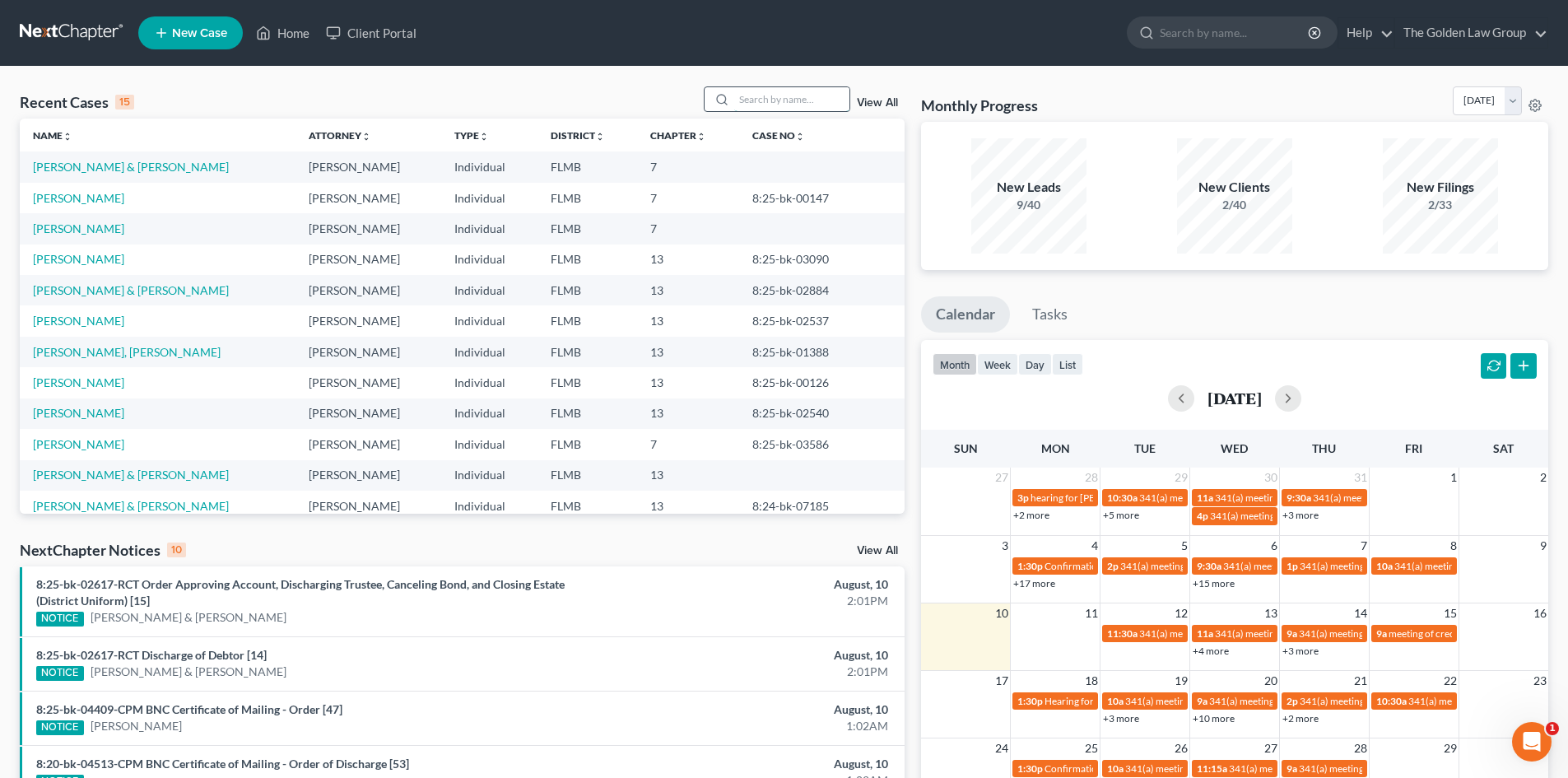
click at [748, 99] on input "search" at bounding box center [791, 99] width 115 height 24
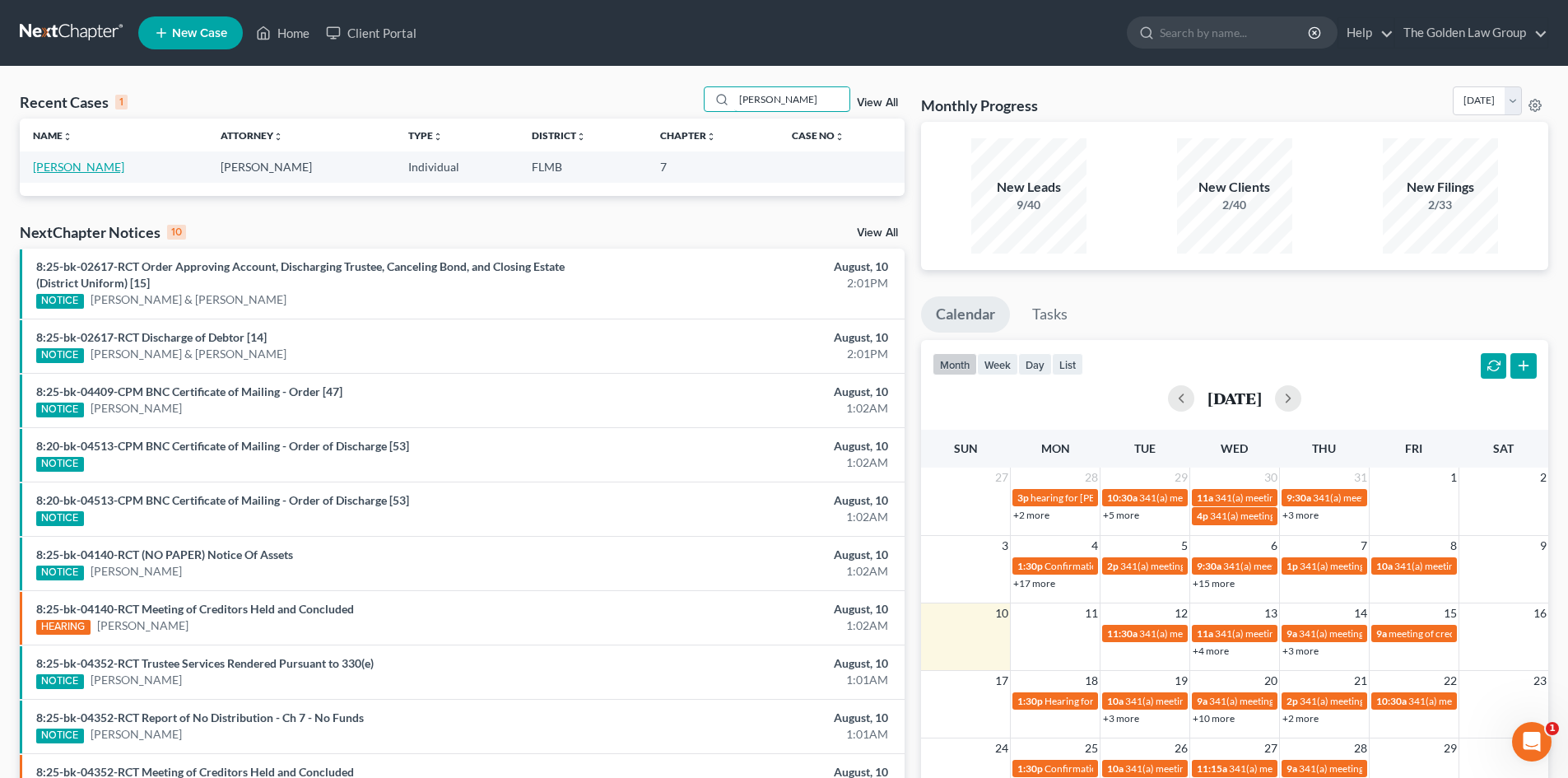
type input "thacker"
click at [72, 160] on link "Thacker, June" at bounding box center [78, 166] width 91 height 14
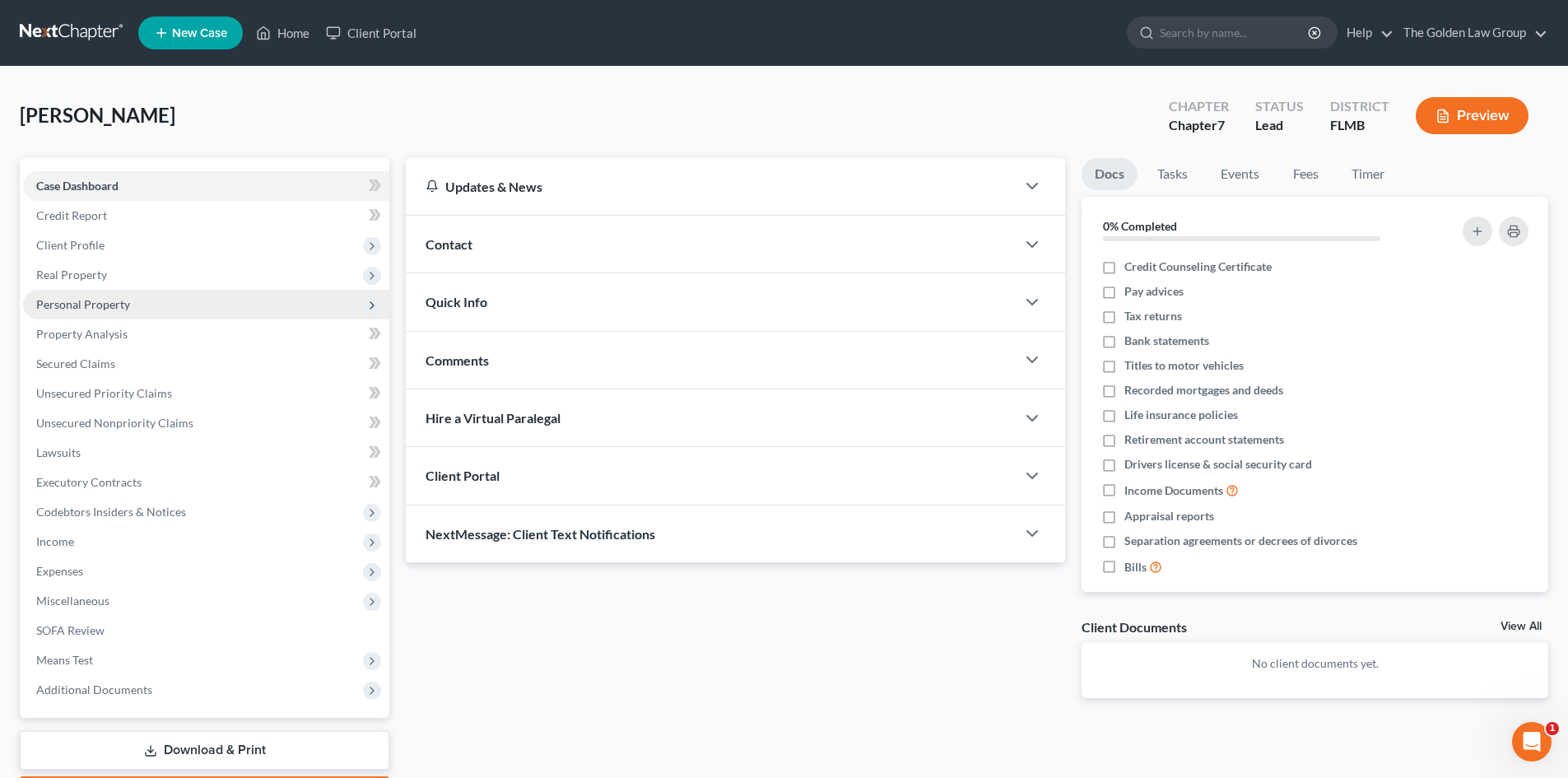
click at [87, 301] on span "Personal Property" at bounding box center [83, 304] width 93 height 14
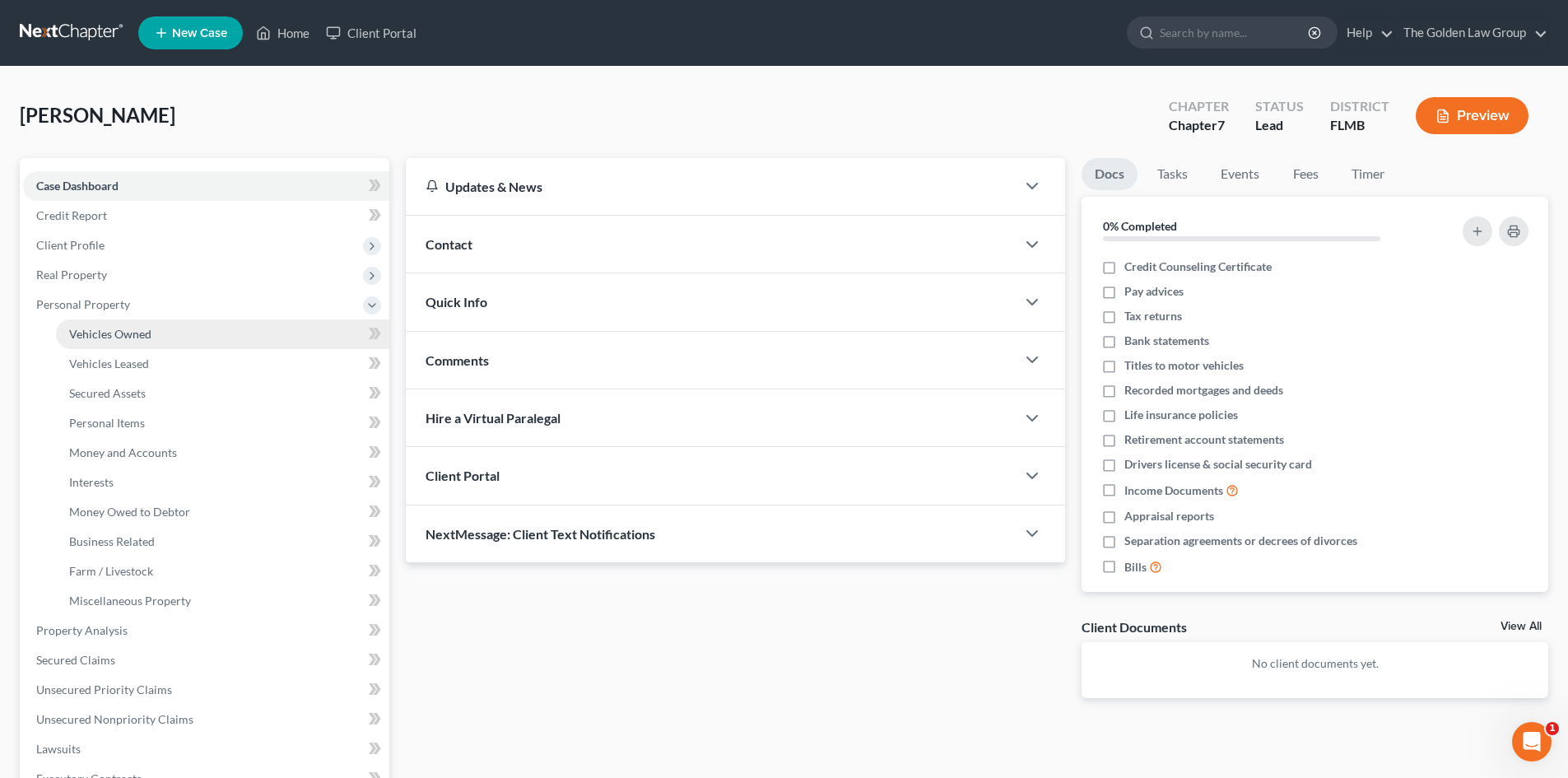
click at [117, 334] on span "Vehicles Owned" at bounding box center [110, 333] width 83 height 14
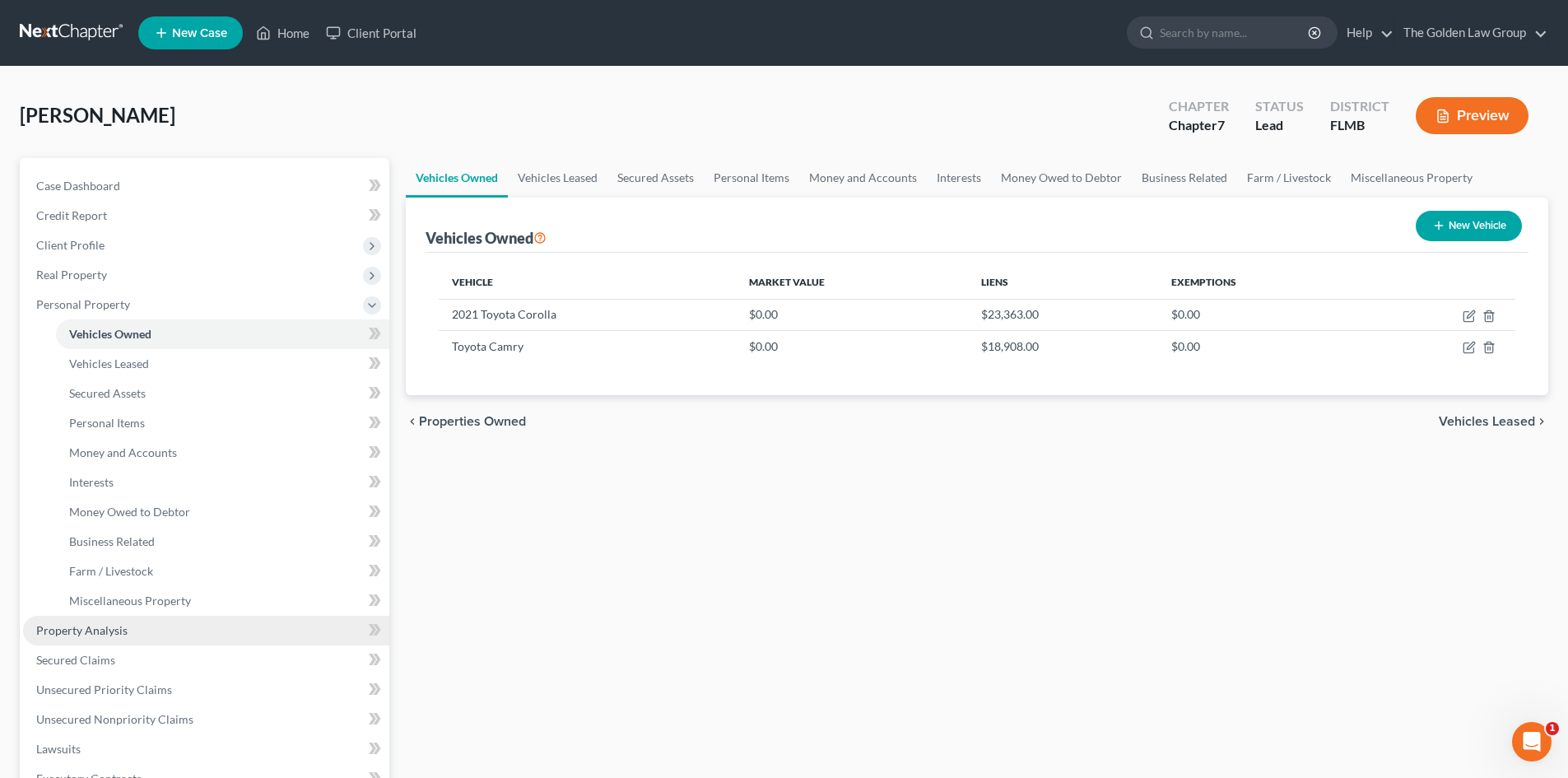
click at [146, 625] on link "Property Analysis" at bounding box center [205, 630] width 367 height 30
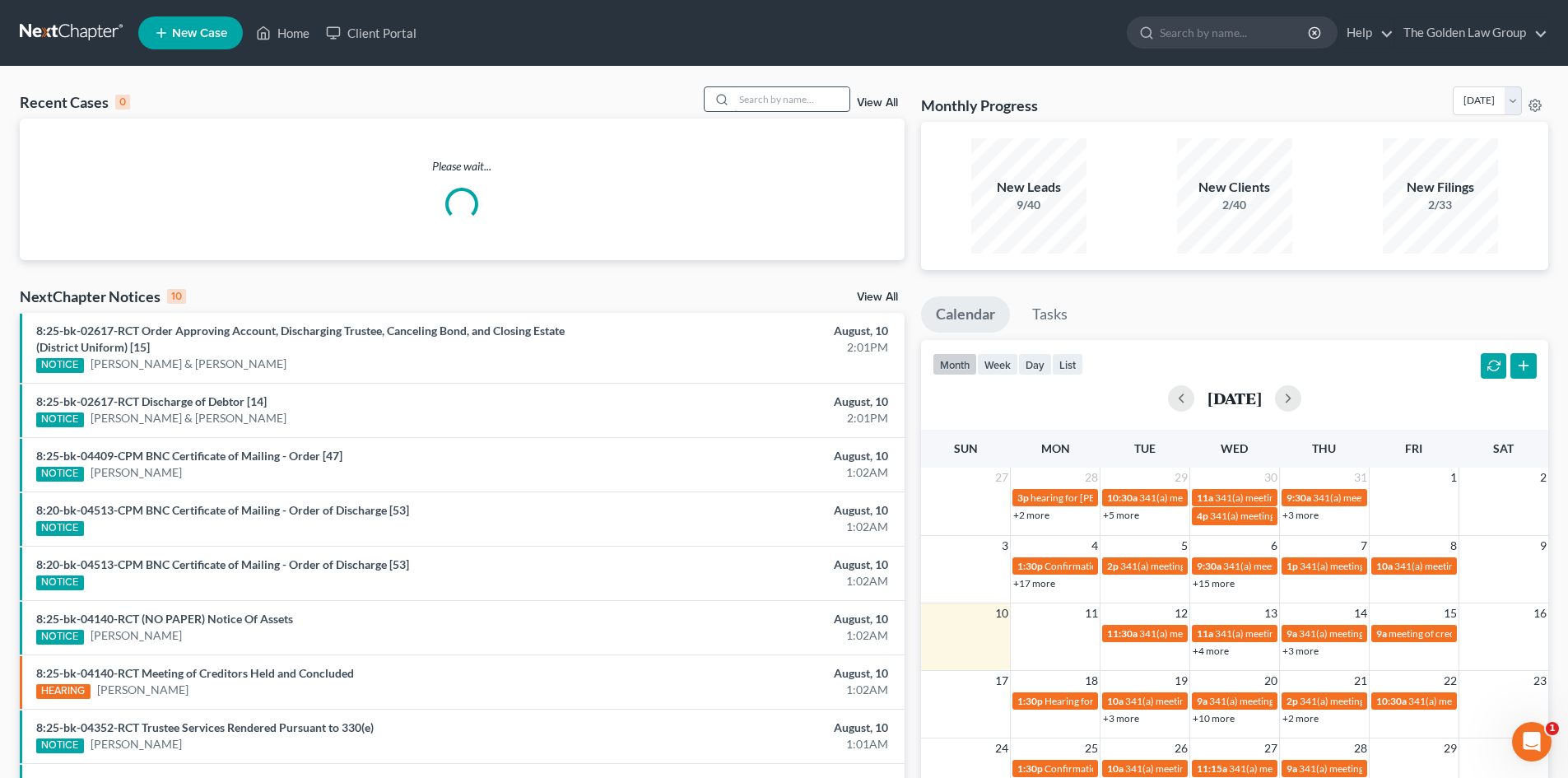
click at [760, 93] on input "search" at bounding box center [791, 99] width 115 height 24
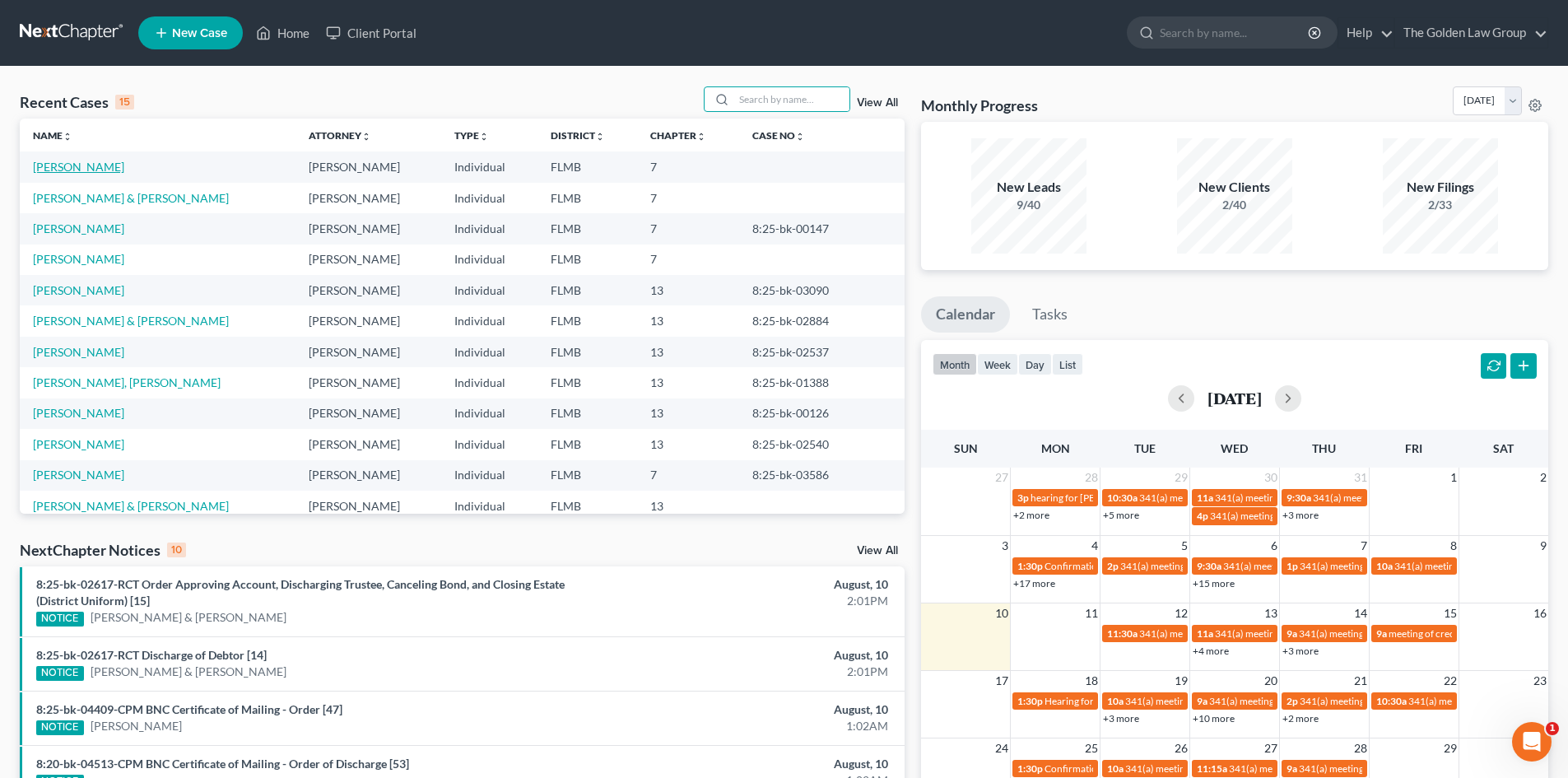
click at [61, 170] on link "[PERSON_NAME]" at bounding box center [78, 166] width 91 height 14
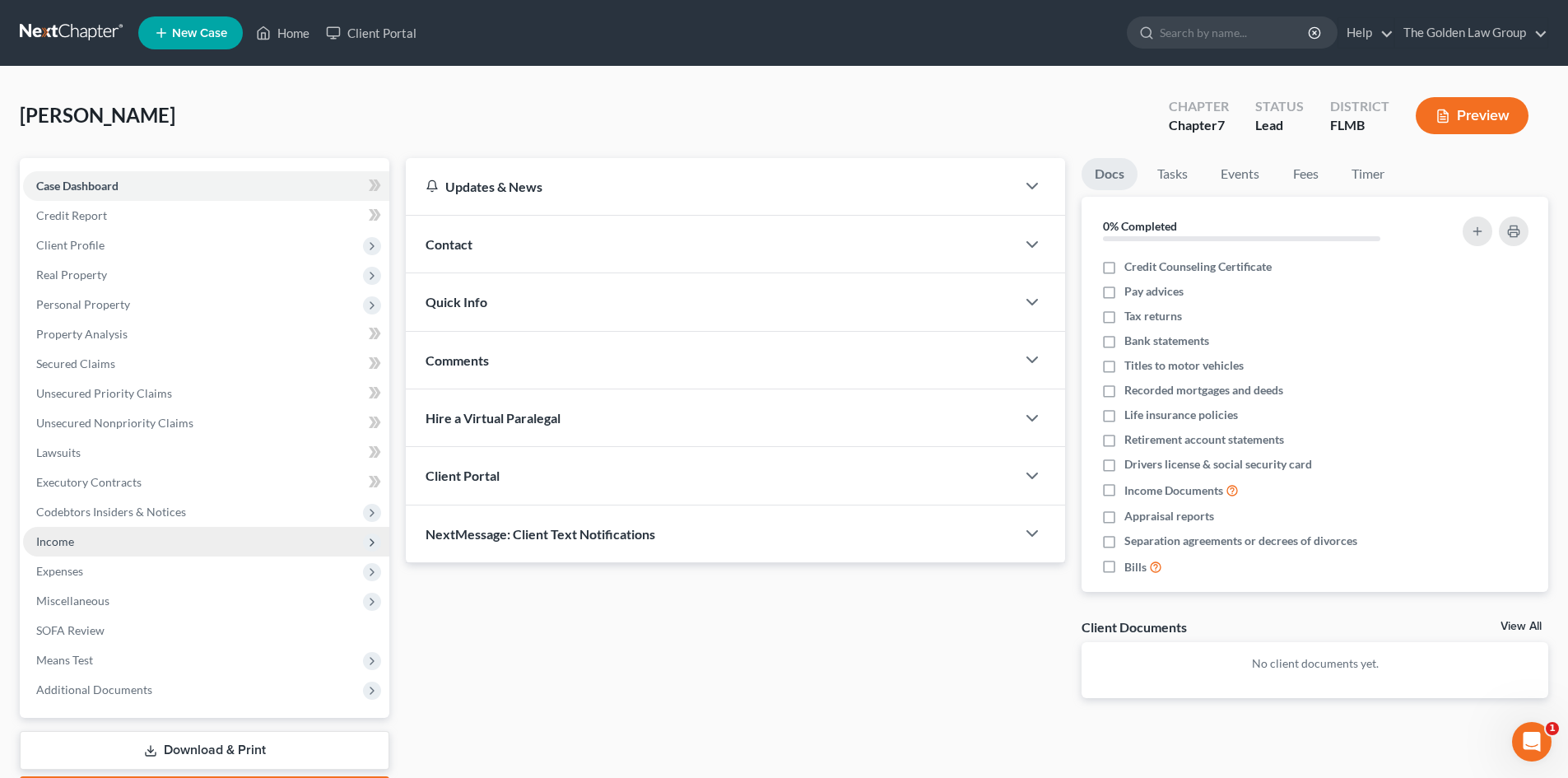
click at [74, 546] on span "Income" at bounding box center [205, 542] width 367 height 30
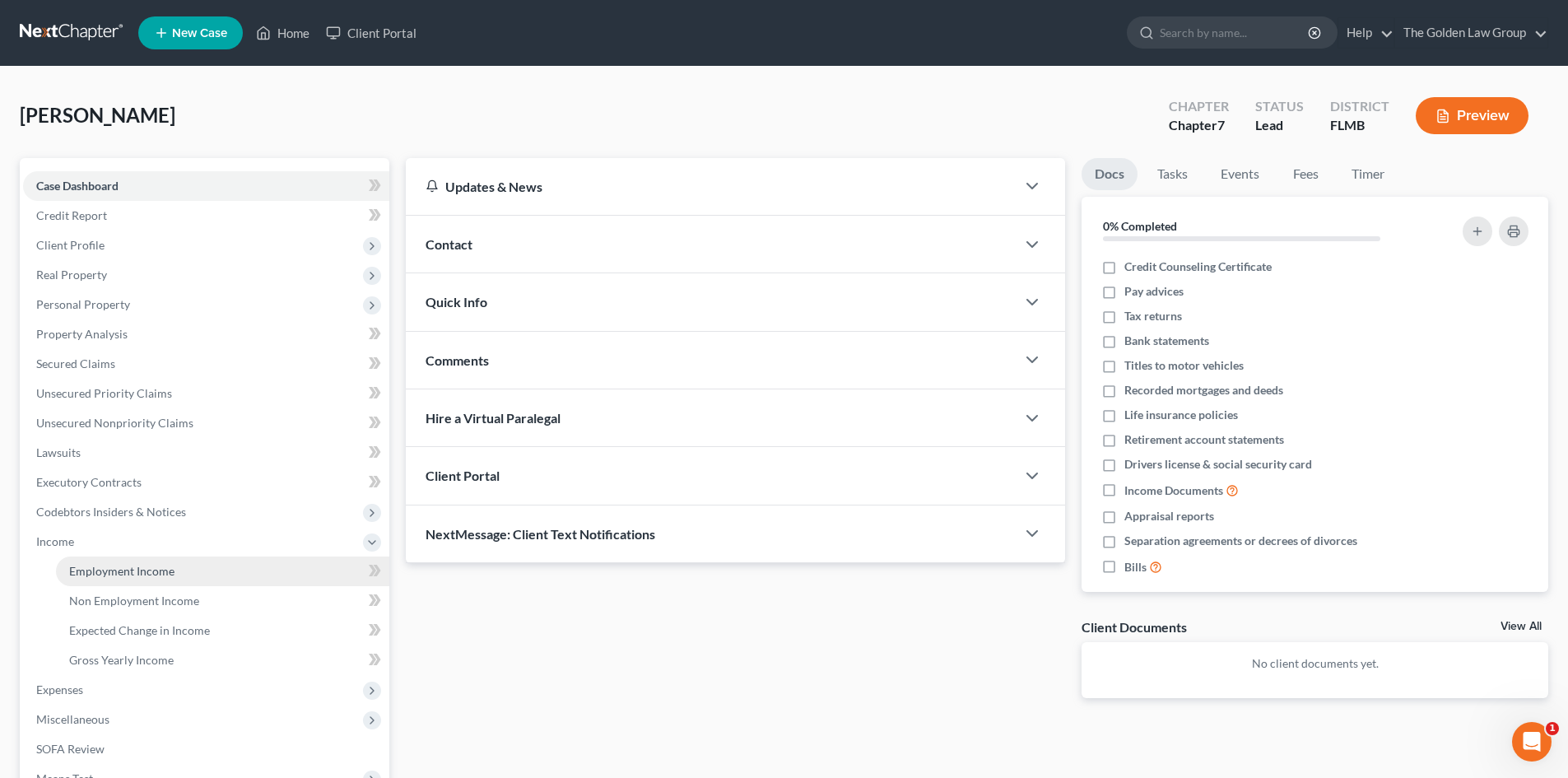
click at [153, 569] on span "Employment Income" at bounding box center [121, 571] width 105 height 14
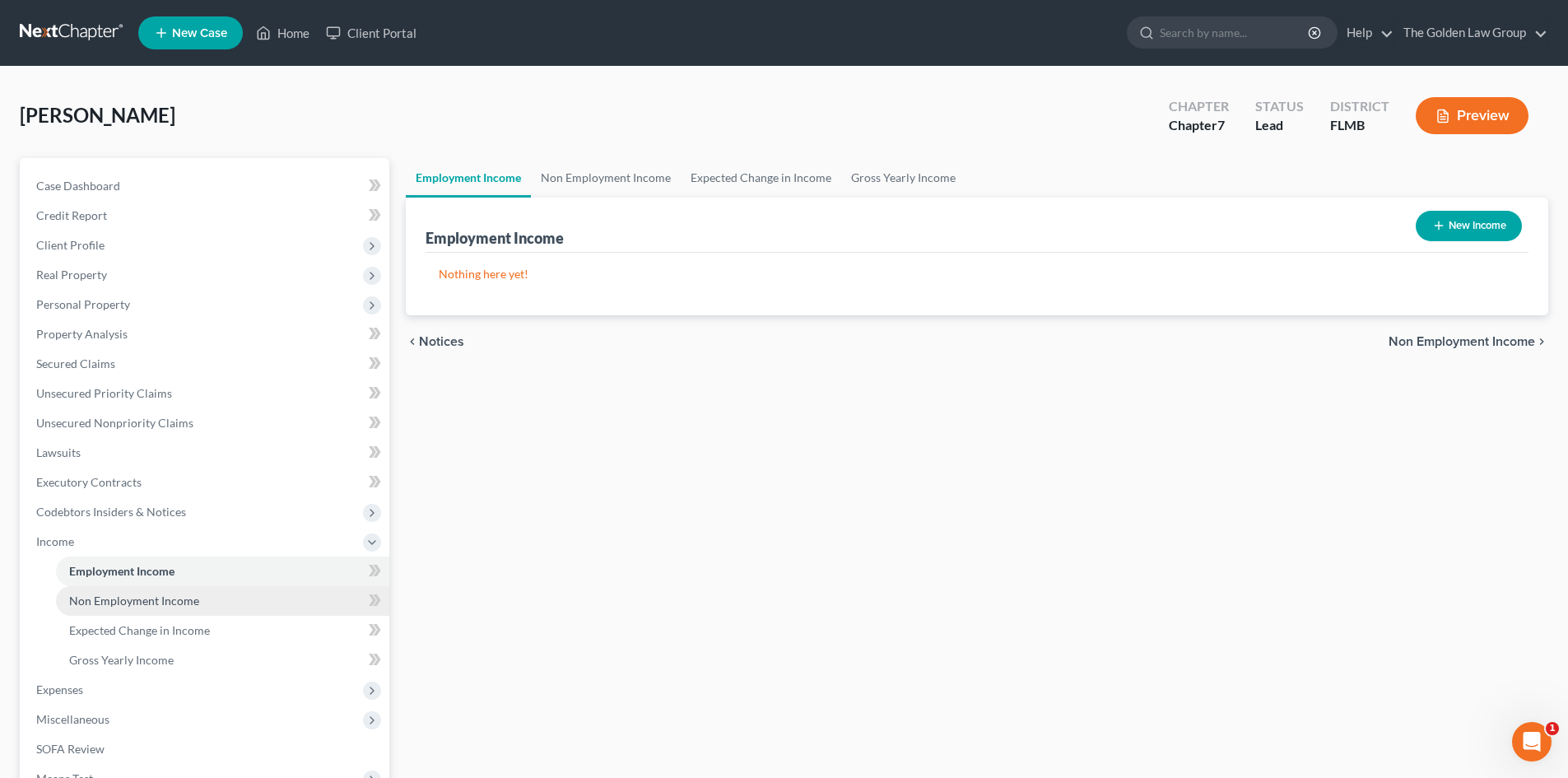
click at [180, 601] on span "Non Employment Income" at bounding box center [134, 601] width 130 height 14
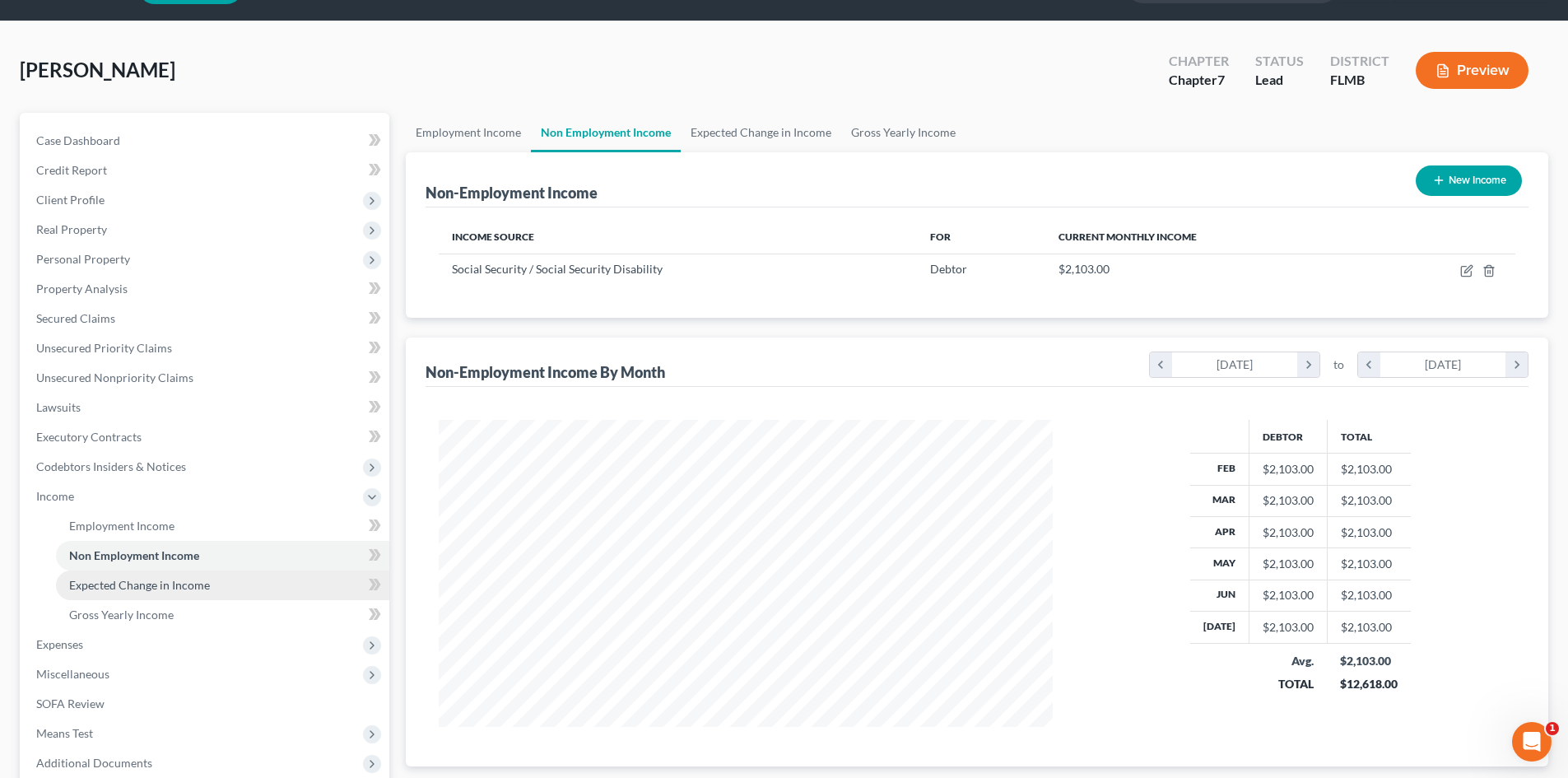
scroll to position [164, 0]
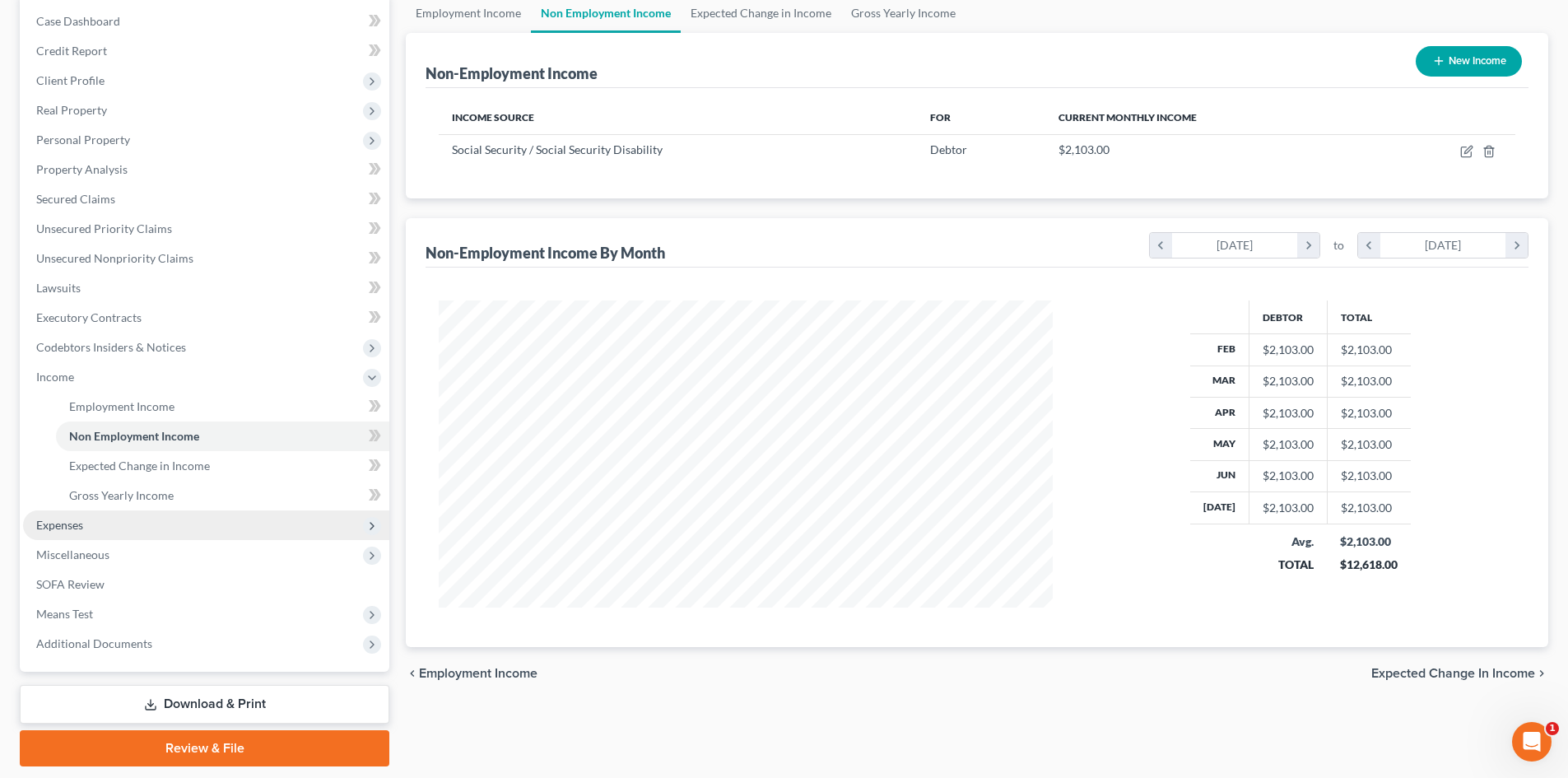
click at [179, 534] on span "Expenses" at bounding box center [205, 525] width 367 height 30
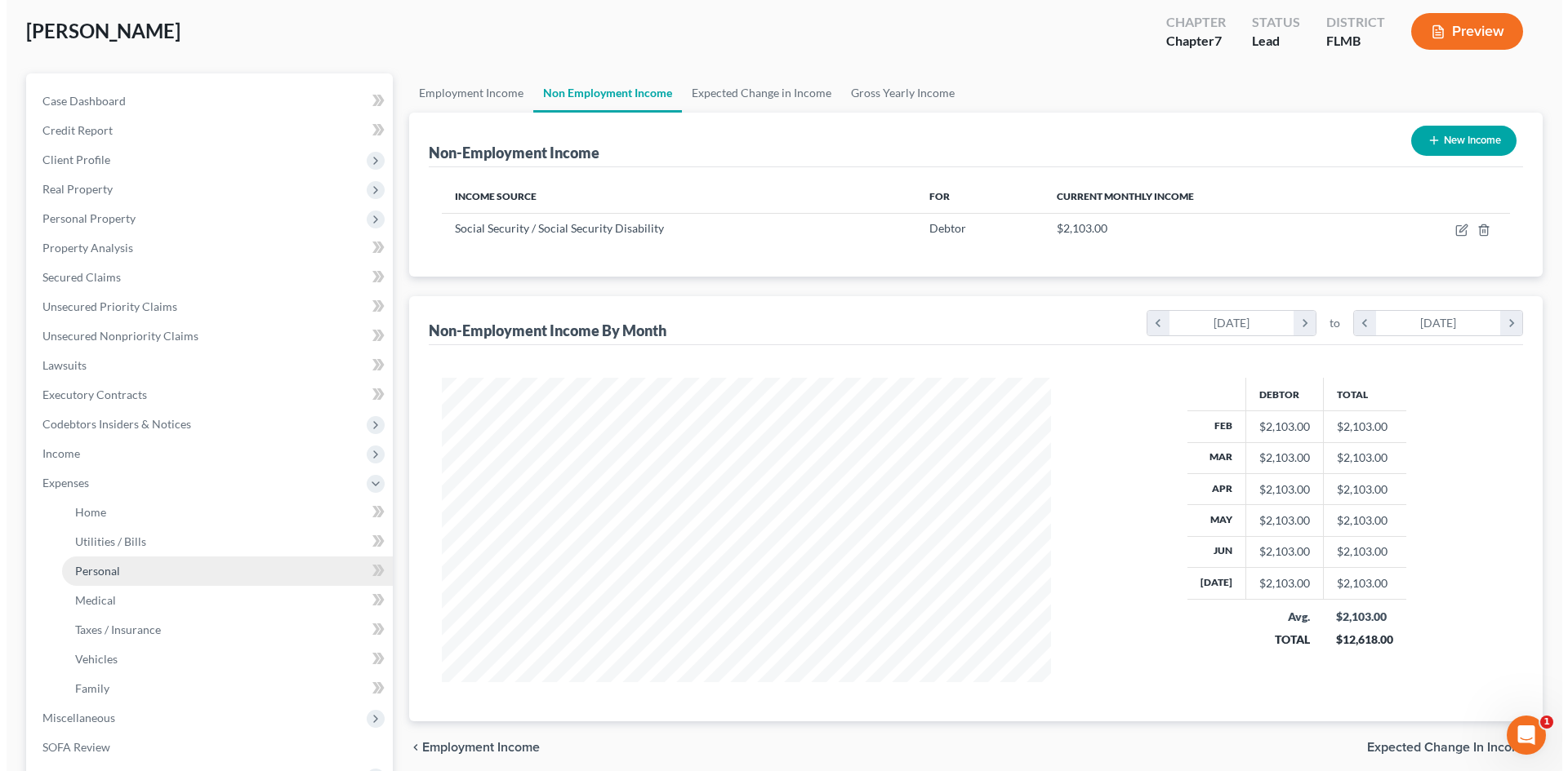
scroll to position [0, 0]
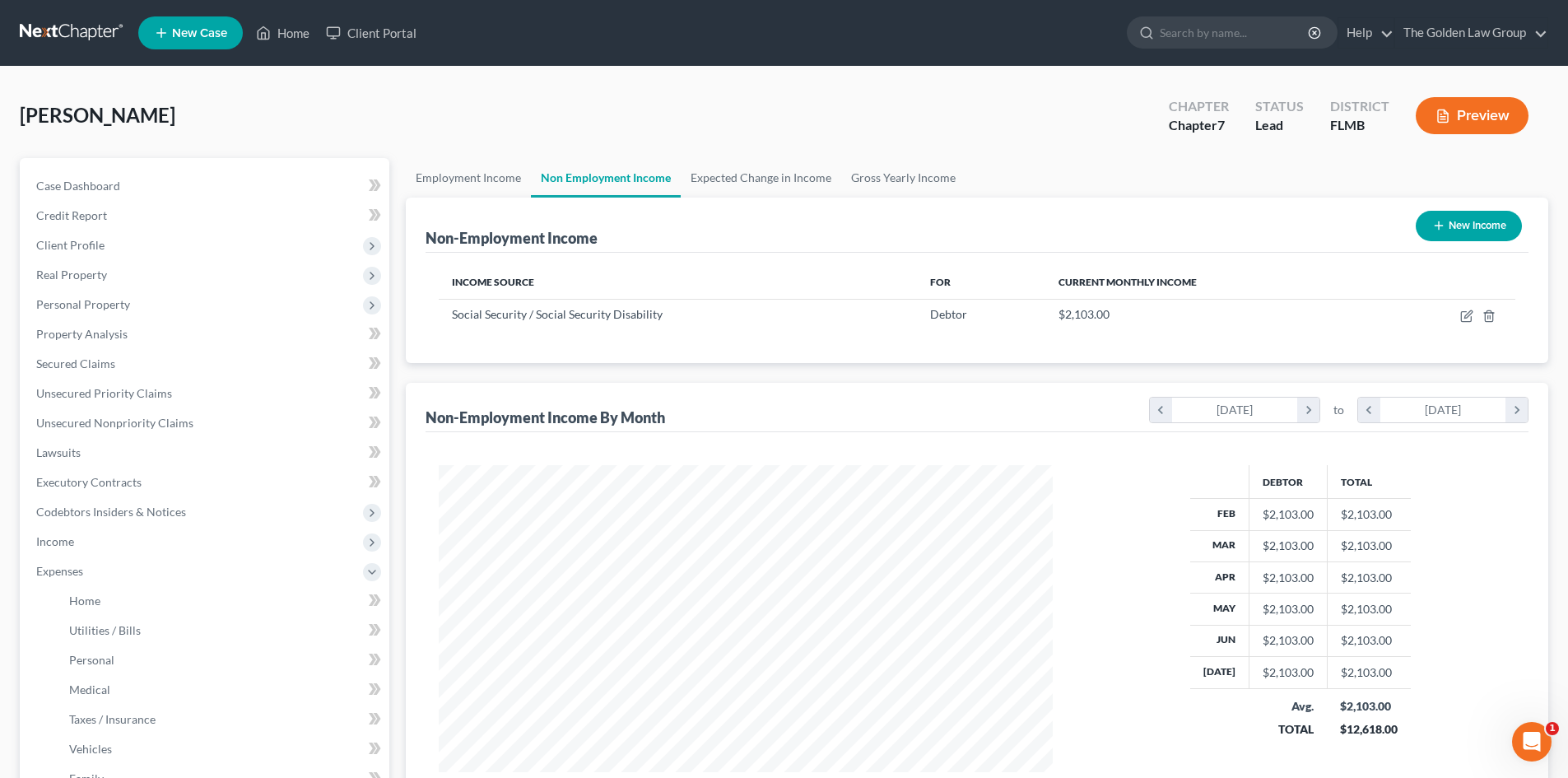
click at [1468, 118] on button "Preview" at bounding box center [1472, 116] width 113 height 37
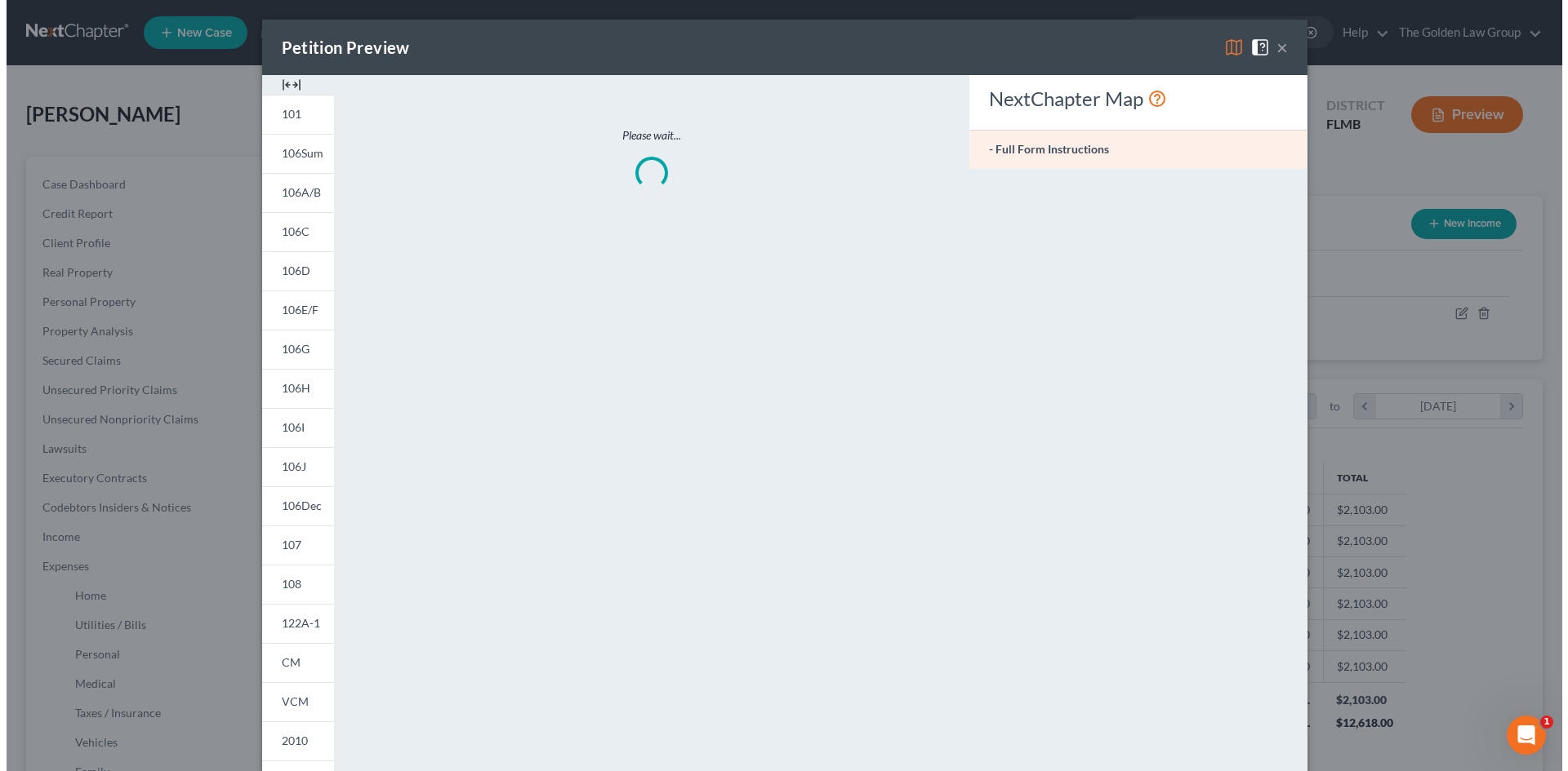
scroll to position [307, 647]
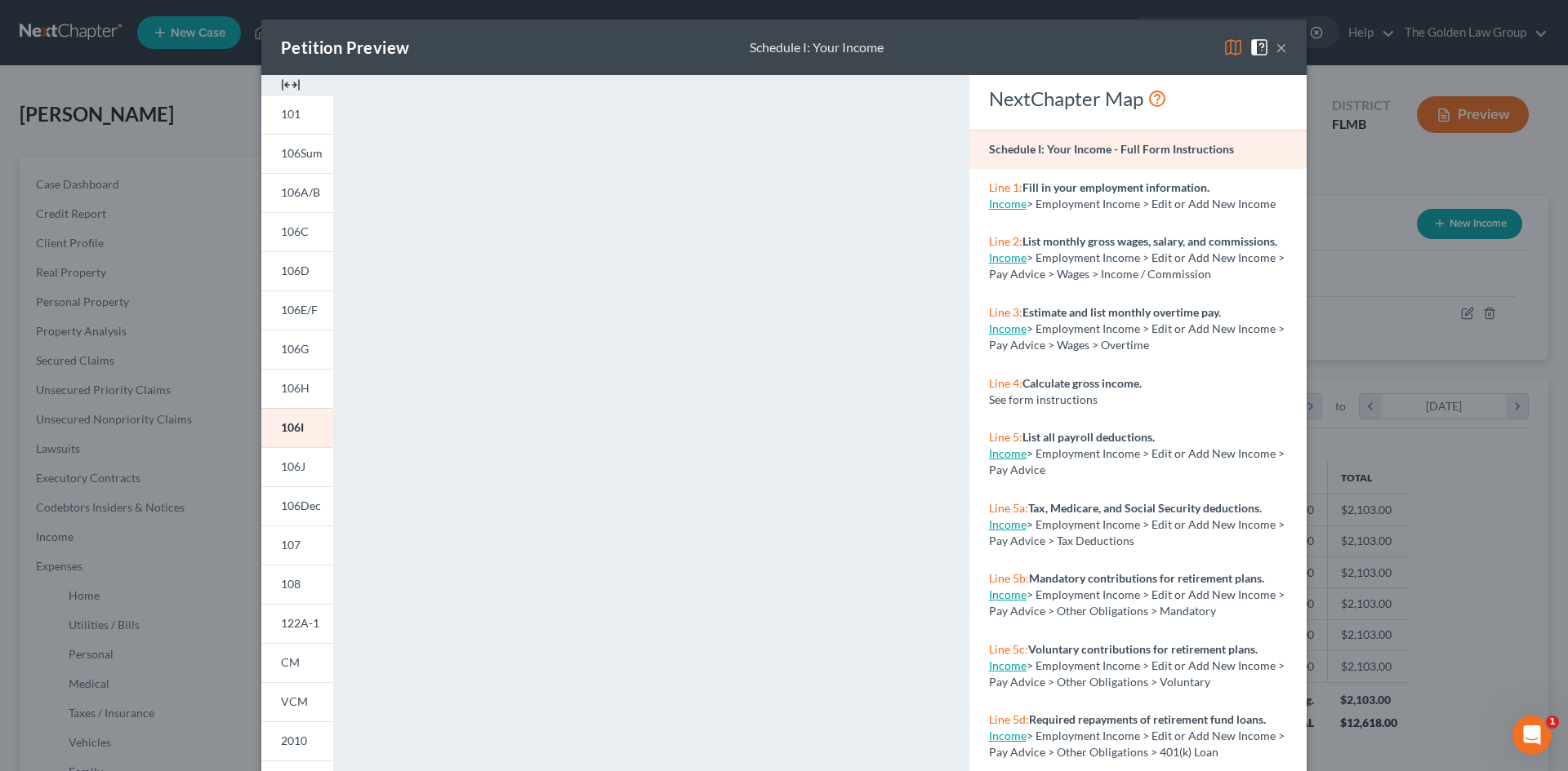
click at [1224, 53] on img at bounding box center [1234, 48] width 20 height 19
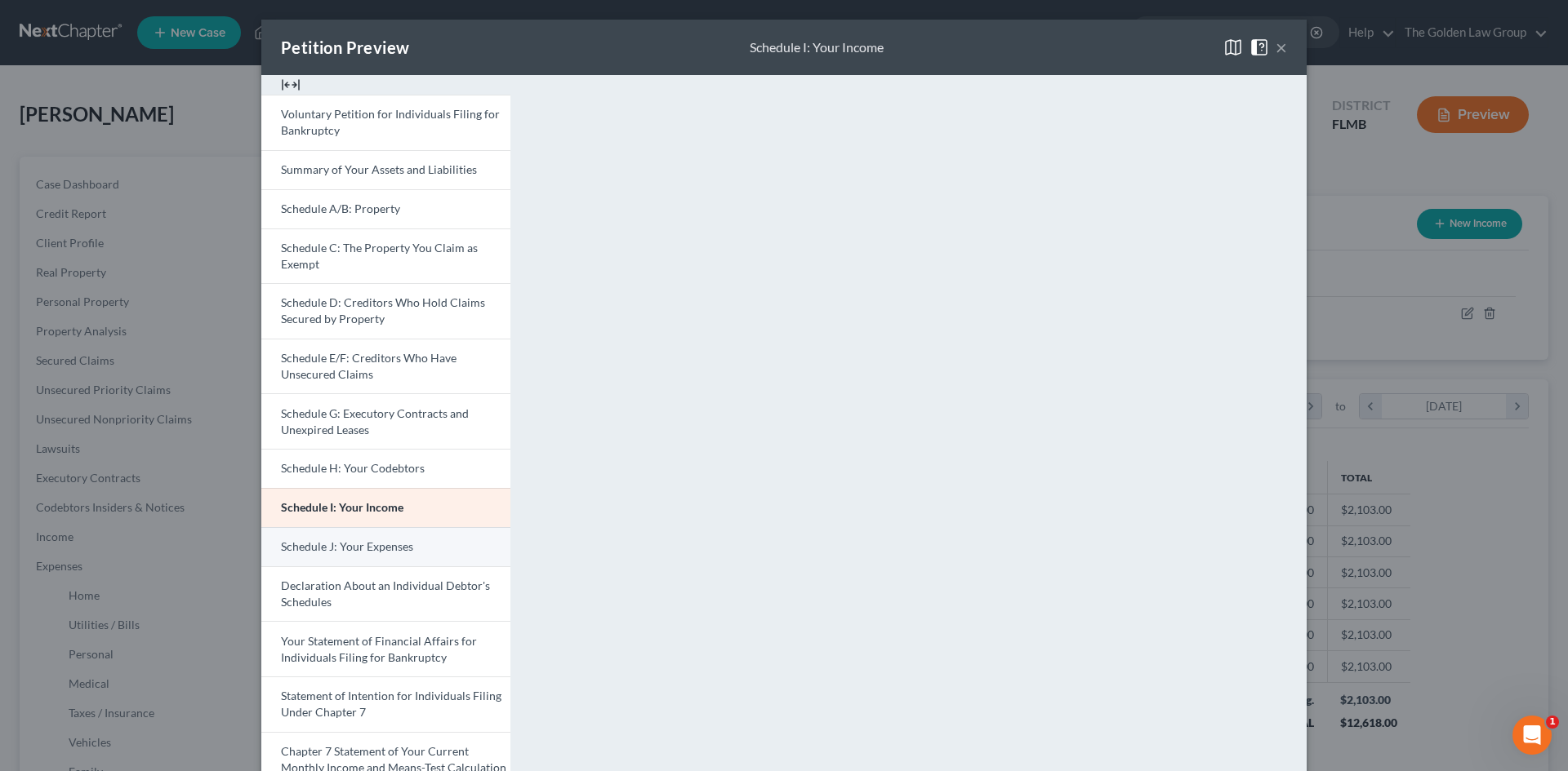
click at [345, 546] on span "Schedule J: Your Expenses" at bounding box center [347, 547] width 133 height 14
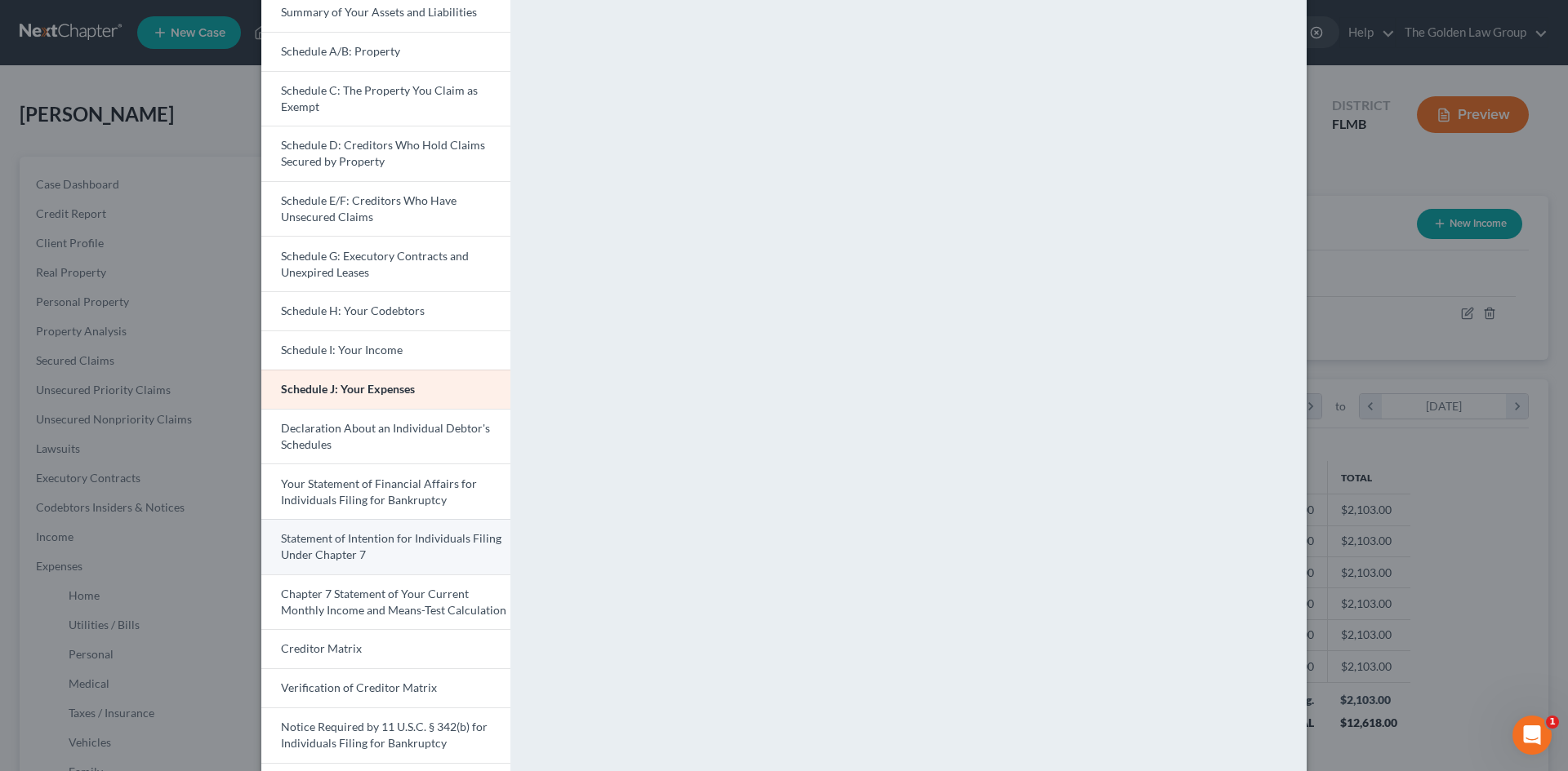
scroll to position [163, 0]
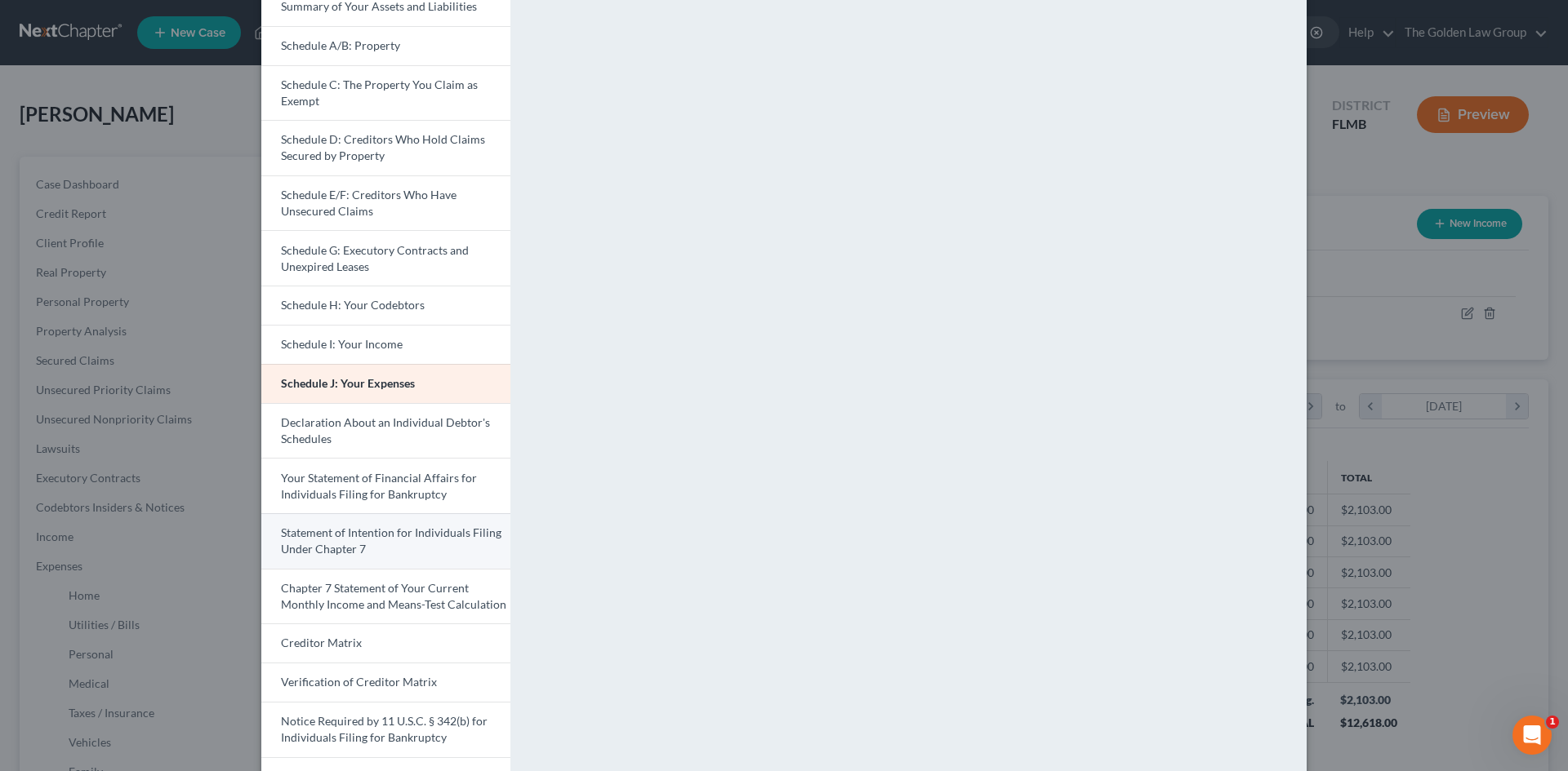
click at [440, 538] on span "Statement of Intention for Individuals Filing Under Chapter 7" at bounding box center [391, 540] width 220 height 30
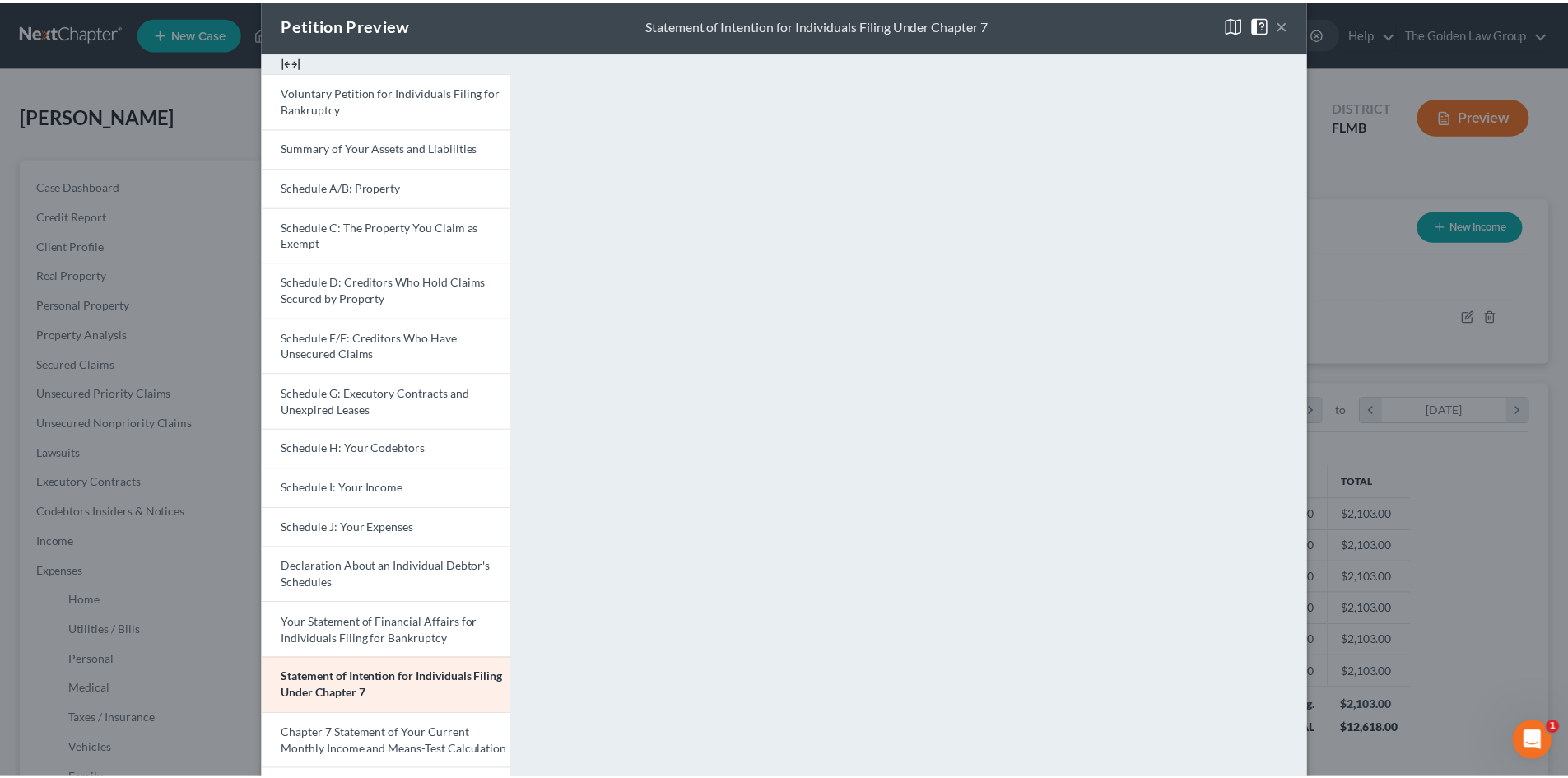
scroll to position [0, 0]
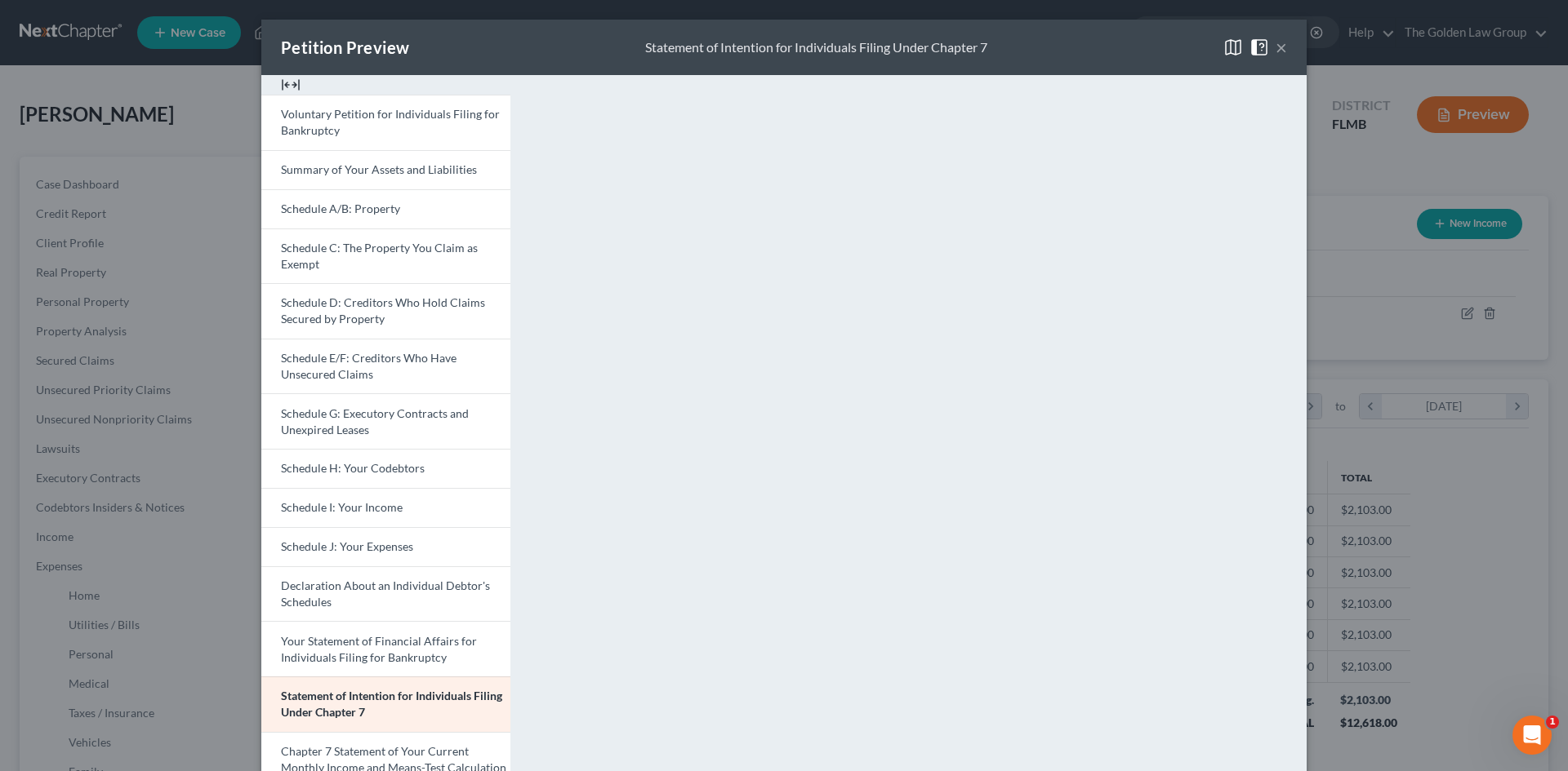
click at [1278, 45] on button "×" at bounding box center [1281, 48] width 12 height 19
click at [1278, 45] on div "Petition Preview Statement of Intention for Individuals Filing Under Chapter 7 ×" at bounding box center [784, 47] width 1045 height 56
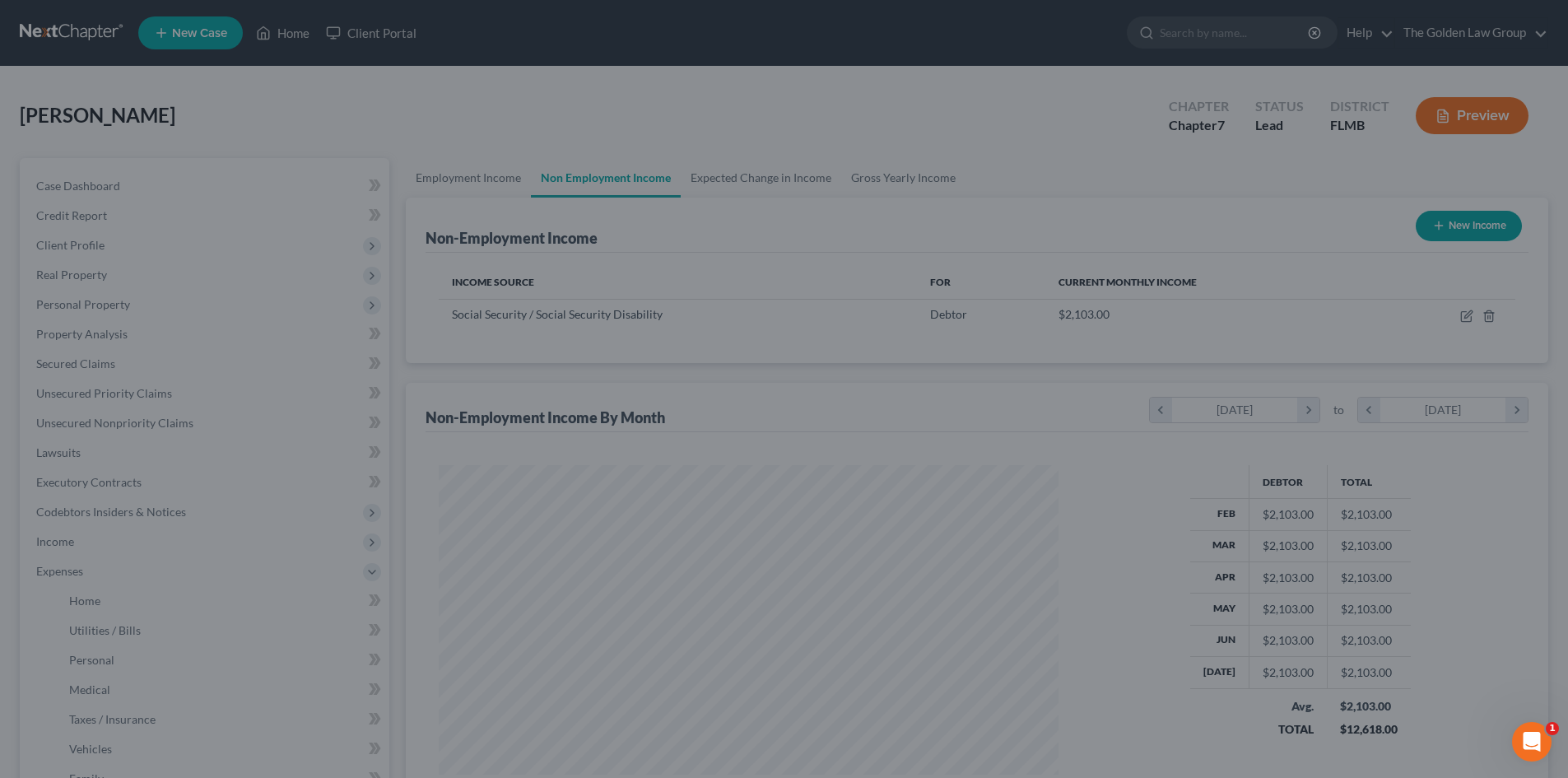
scroll to position [823411, 822659]
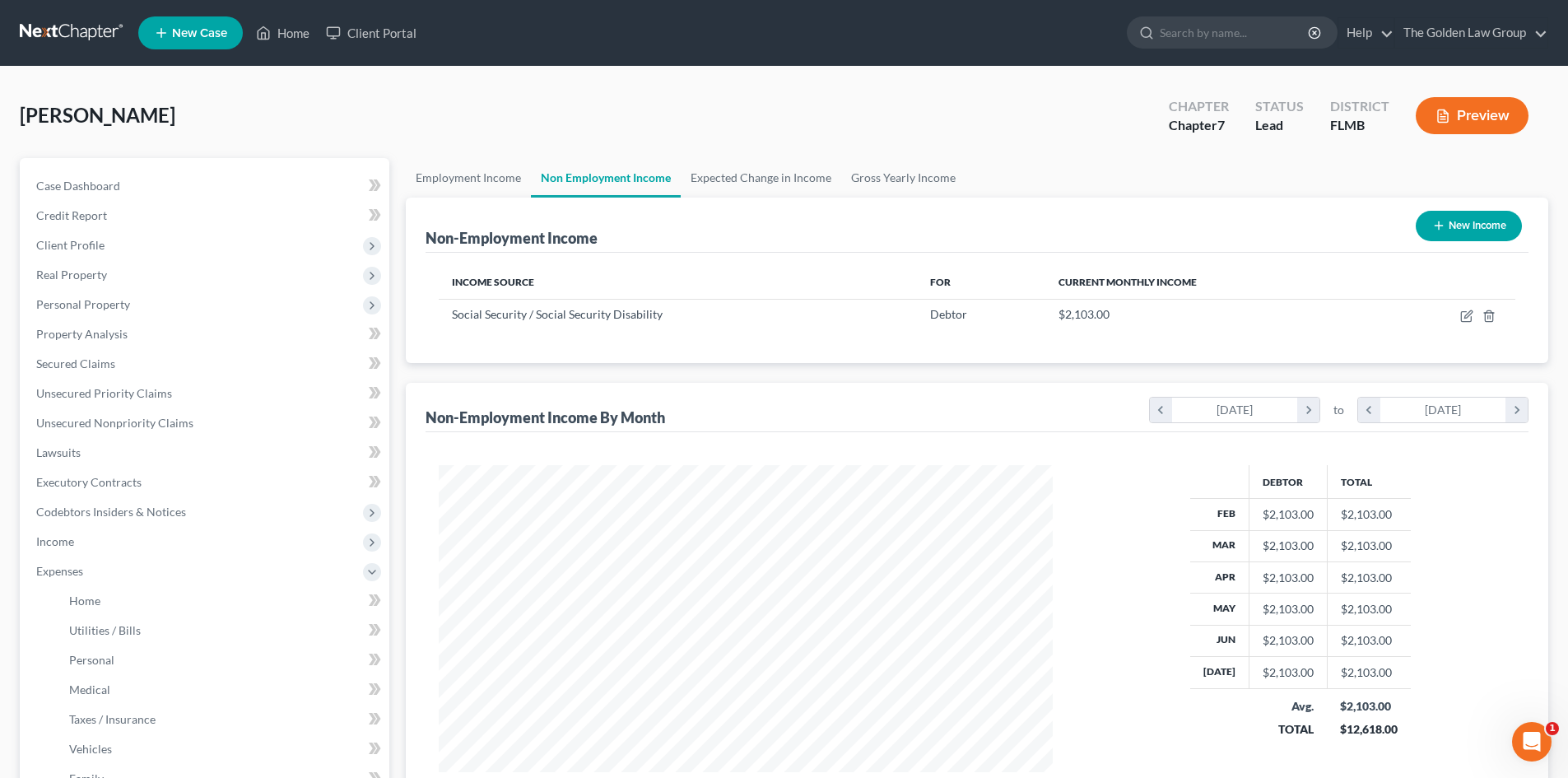
click at [38, 30] on link at bounding box center [72, 32] width 105 height 30
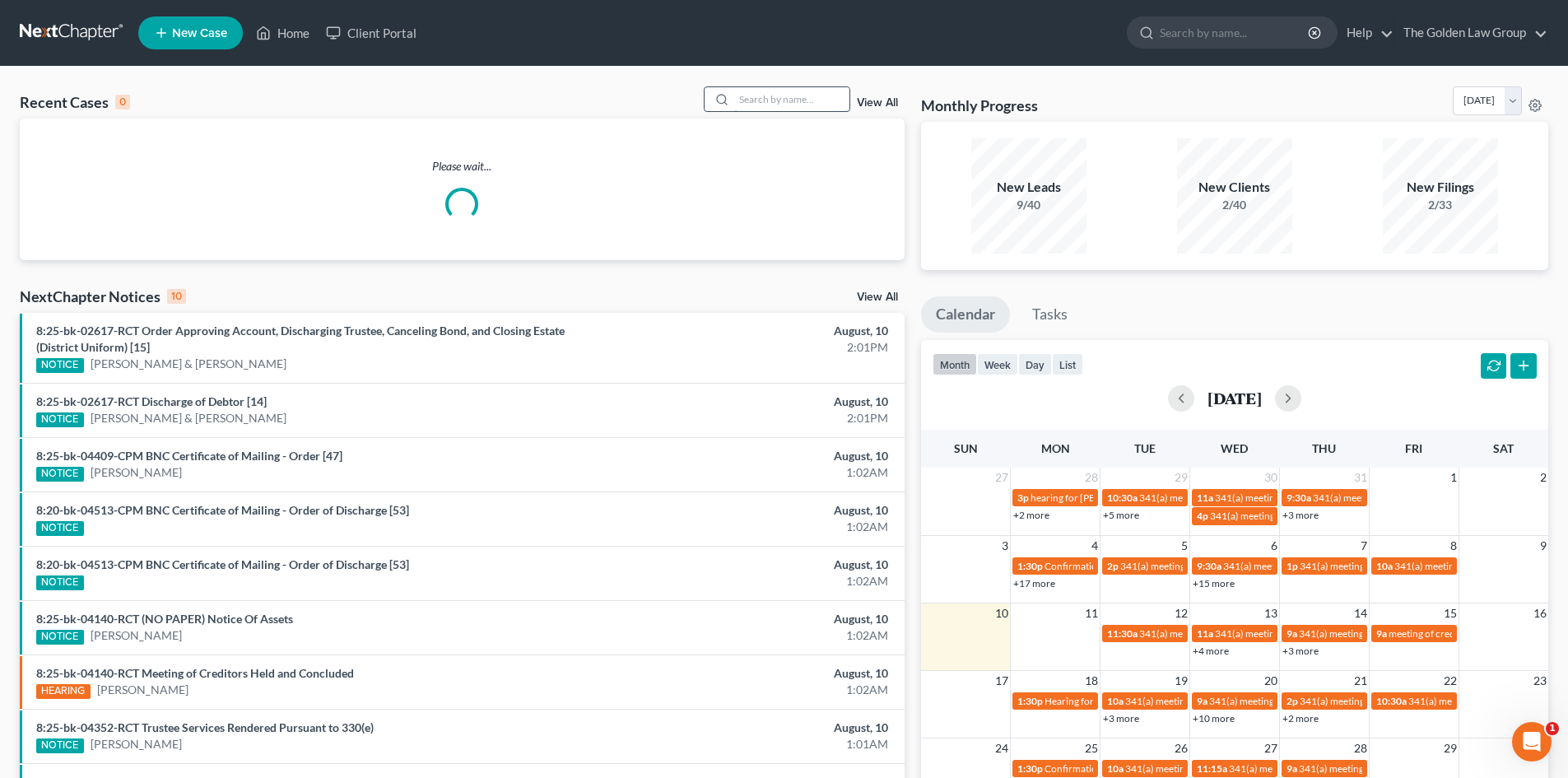
click at [744, 105] on input "search" at bounding box center [791, 99] width 115 height 24
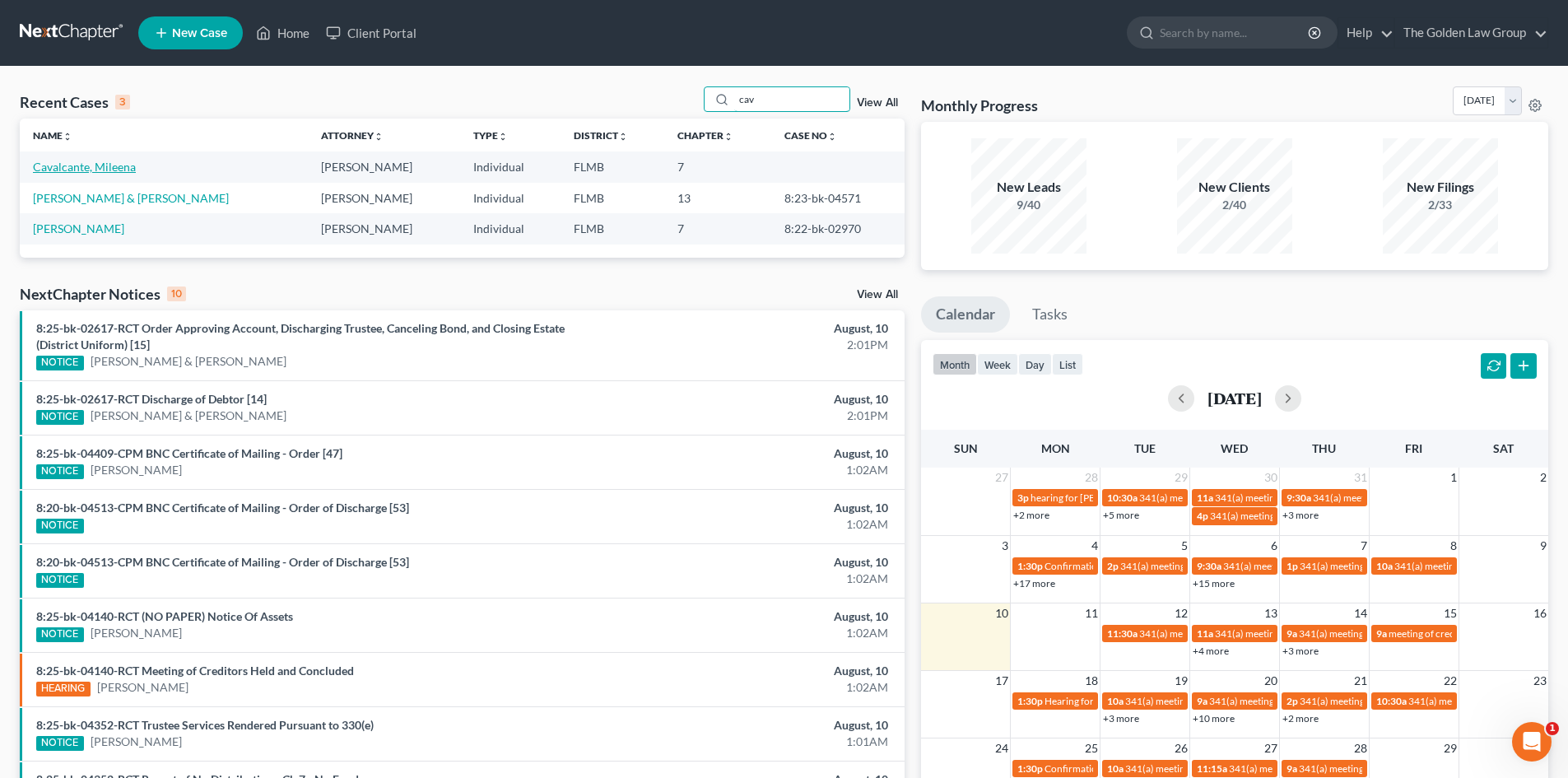
type input "cav"
click at [92, 167] on link "Cavalcante, Mileena" at bounding box center [84, 166] width 103 height 14
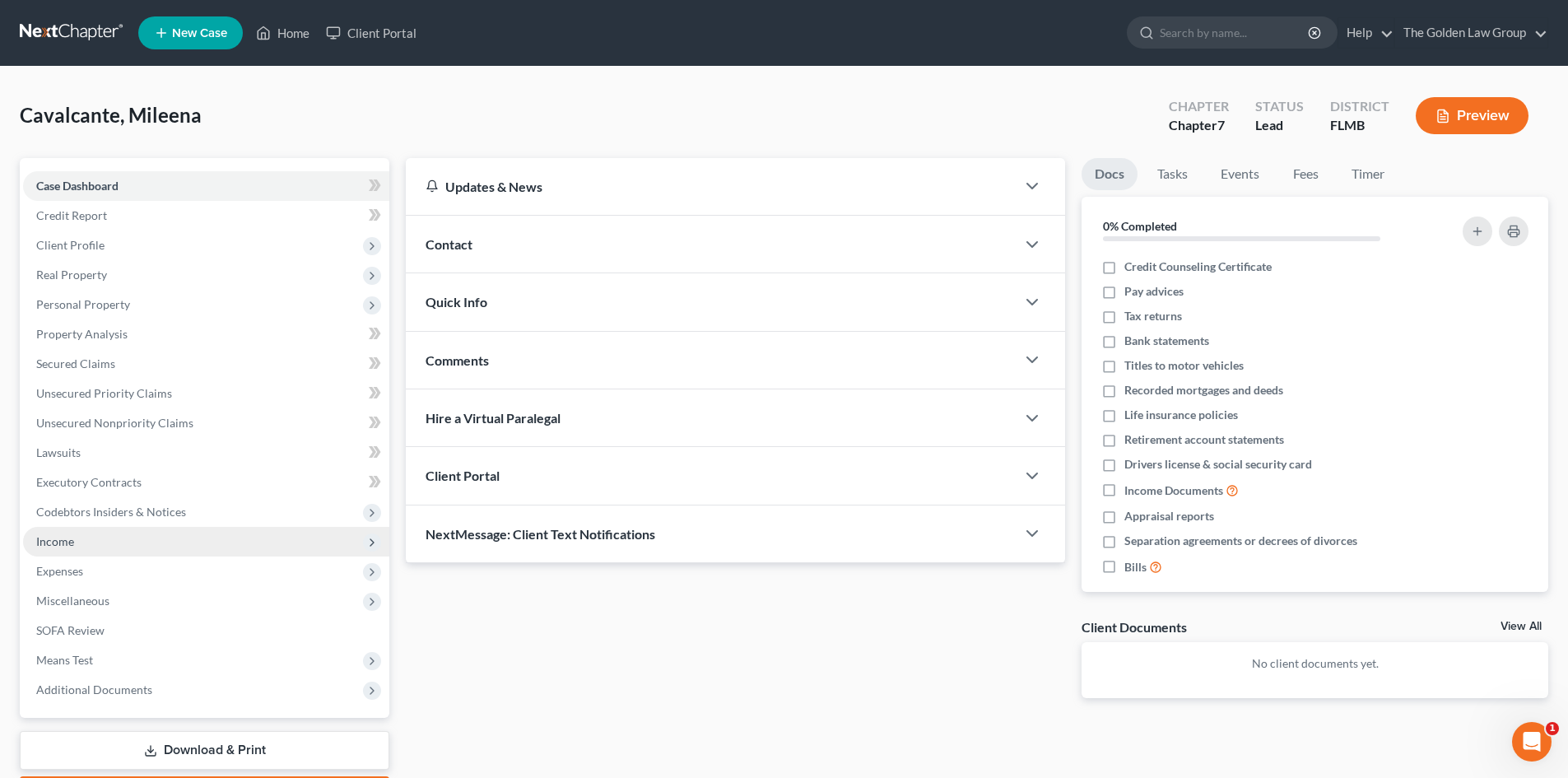
drag, startPoint x: 71, startPoint y: 538, endPoint x: 97, endPoint y: 540, distance: 26.1
click at [72, 538] on span "Income" at bounding box center [55, 542] width 38 height 14
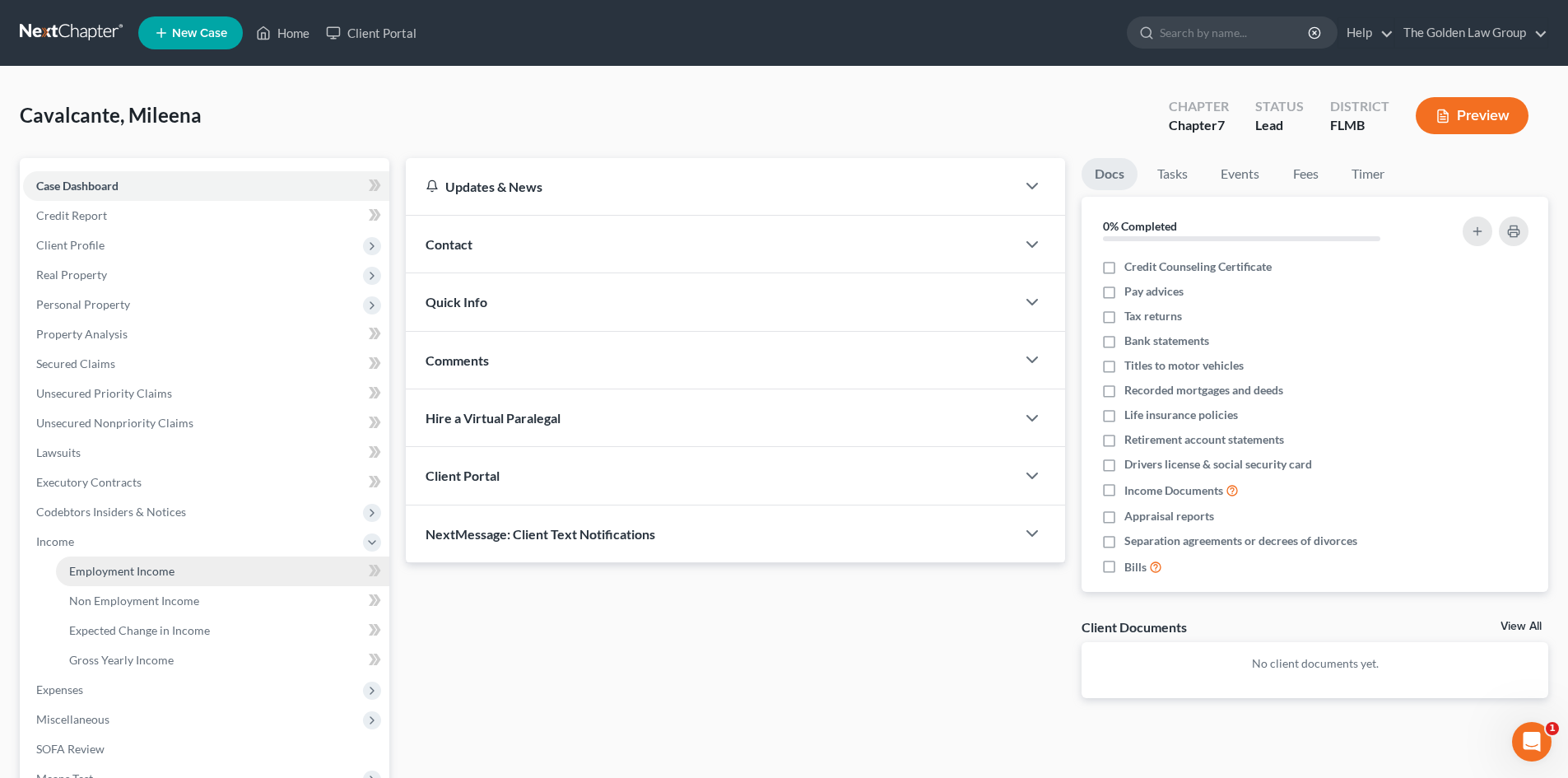
click at [116, 581] on link "Employment Income" at bounding box center [222, 571] width 333 height 30
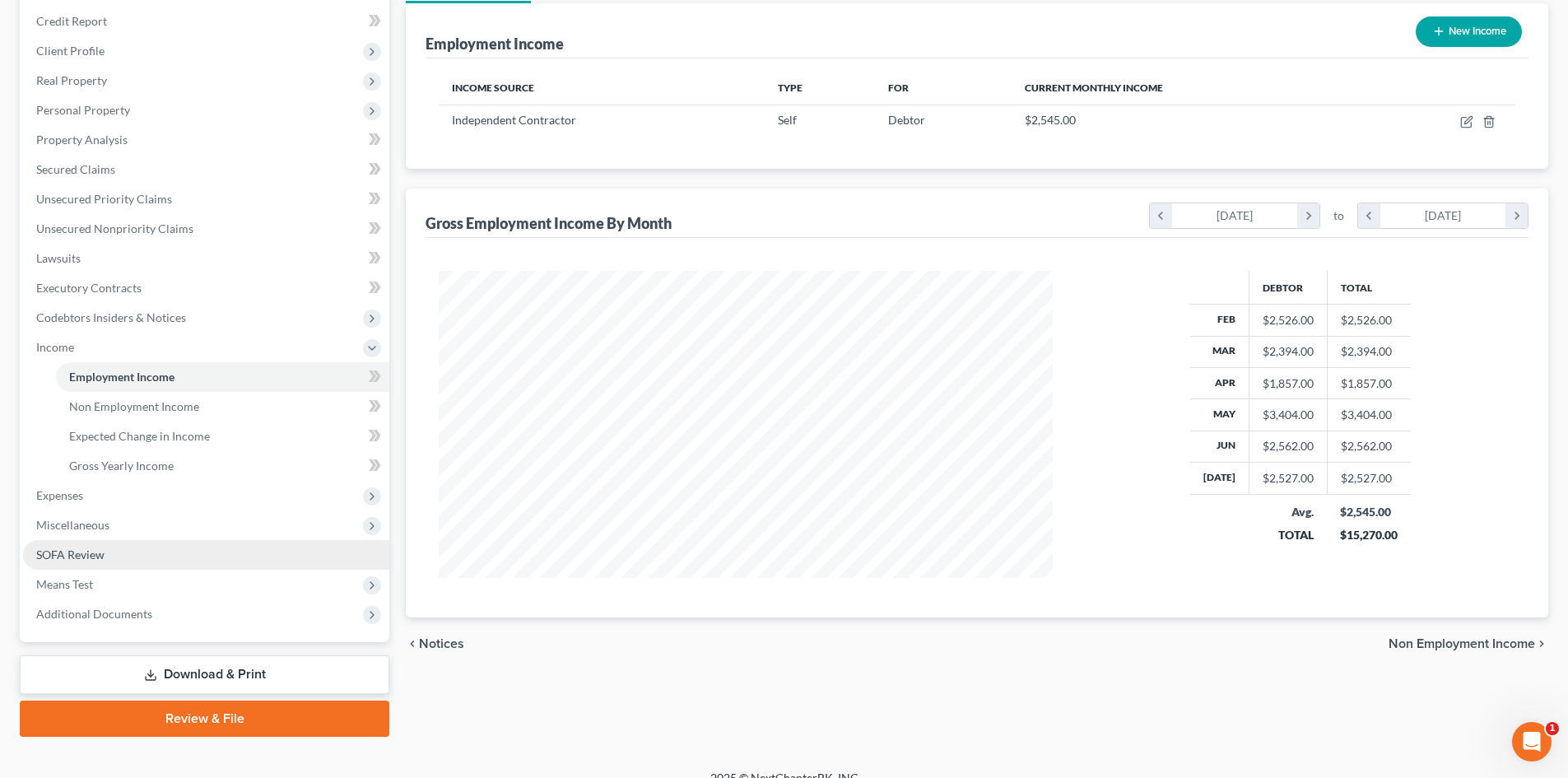
scroll to position [215, 0]
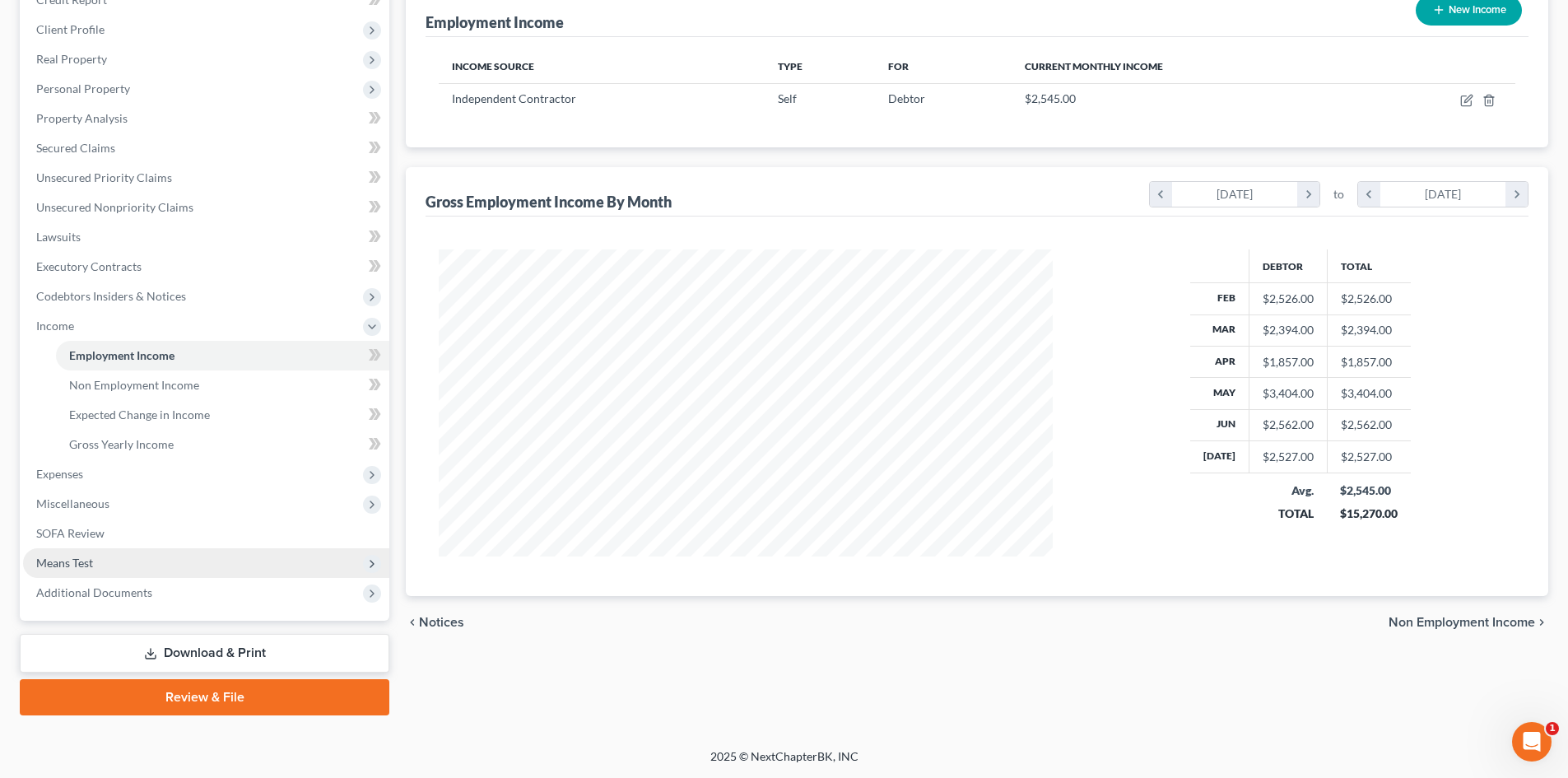
click at [103, 570] on span "Means Test" at bounding box center [205, 564] width 367 height 30
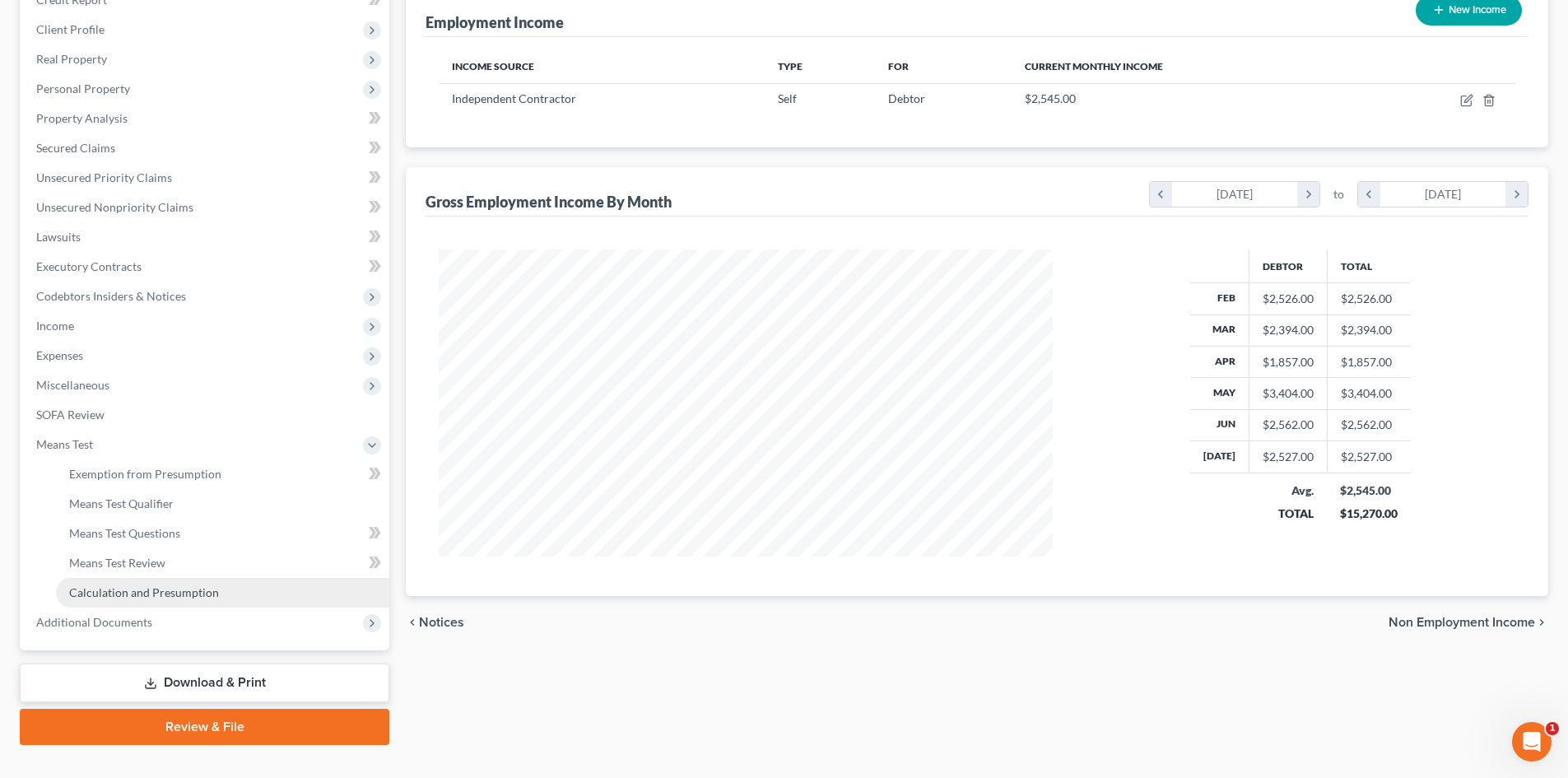
click at [143, 596] on span "Calculation and Presumption" at bounding box center [144, 592] width 149 height 14
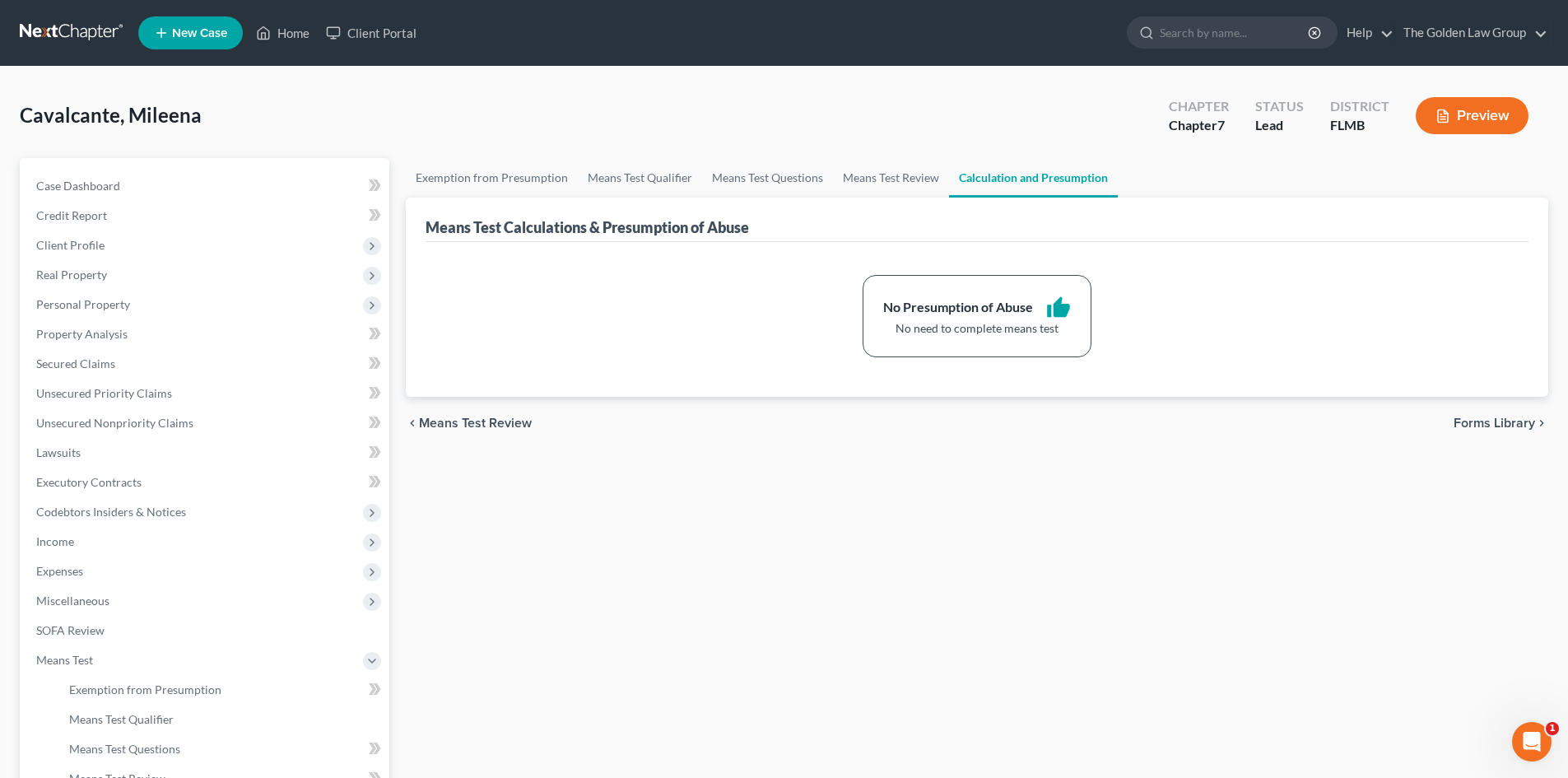
click at [1467, 111] on button "Preview" at bounding box center [1472, 116] width 113 height 37
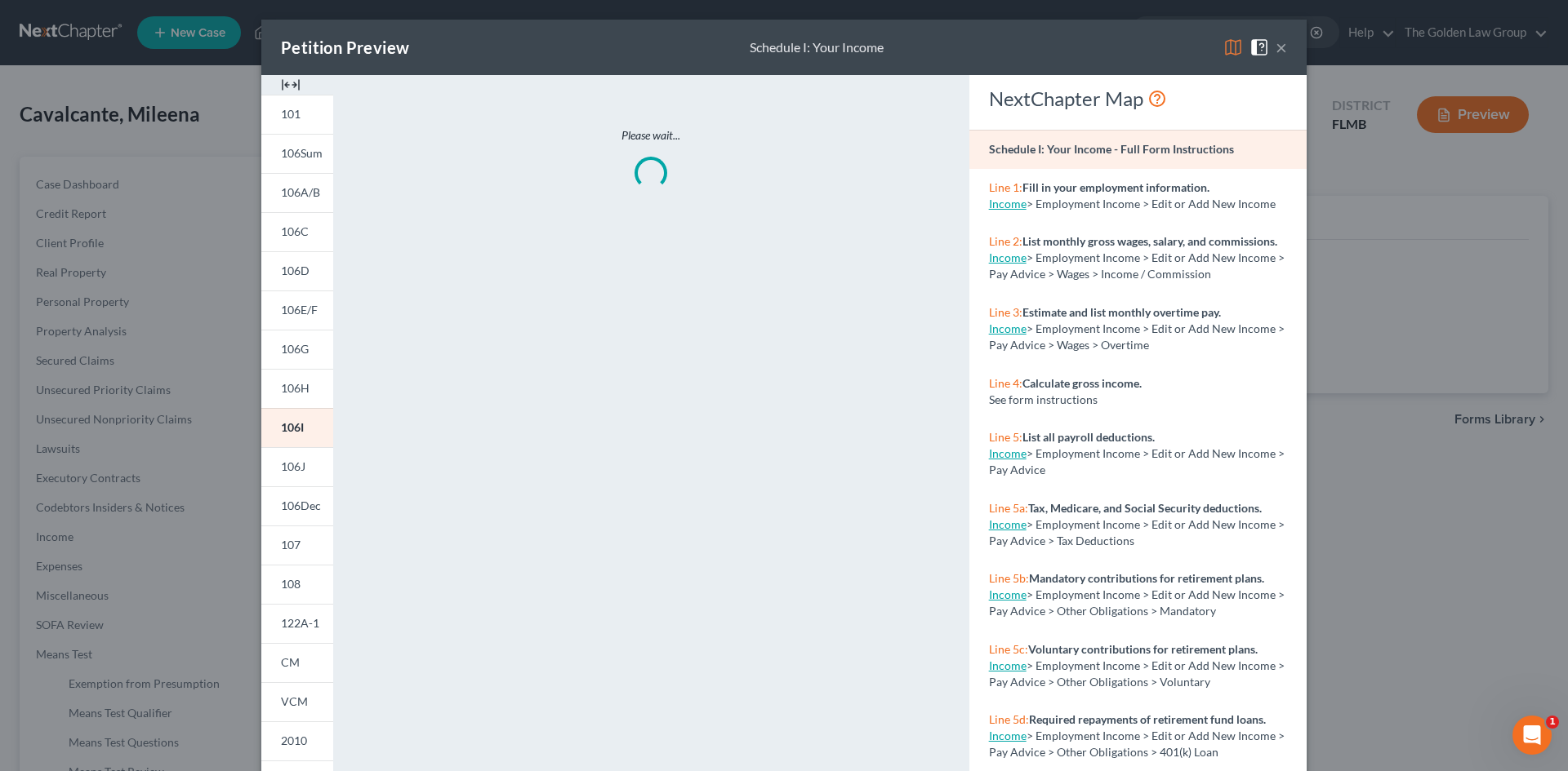
click at [1224, 51] on img at bounding box center [1234, 48] width 20 height 19
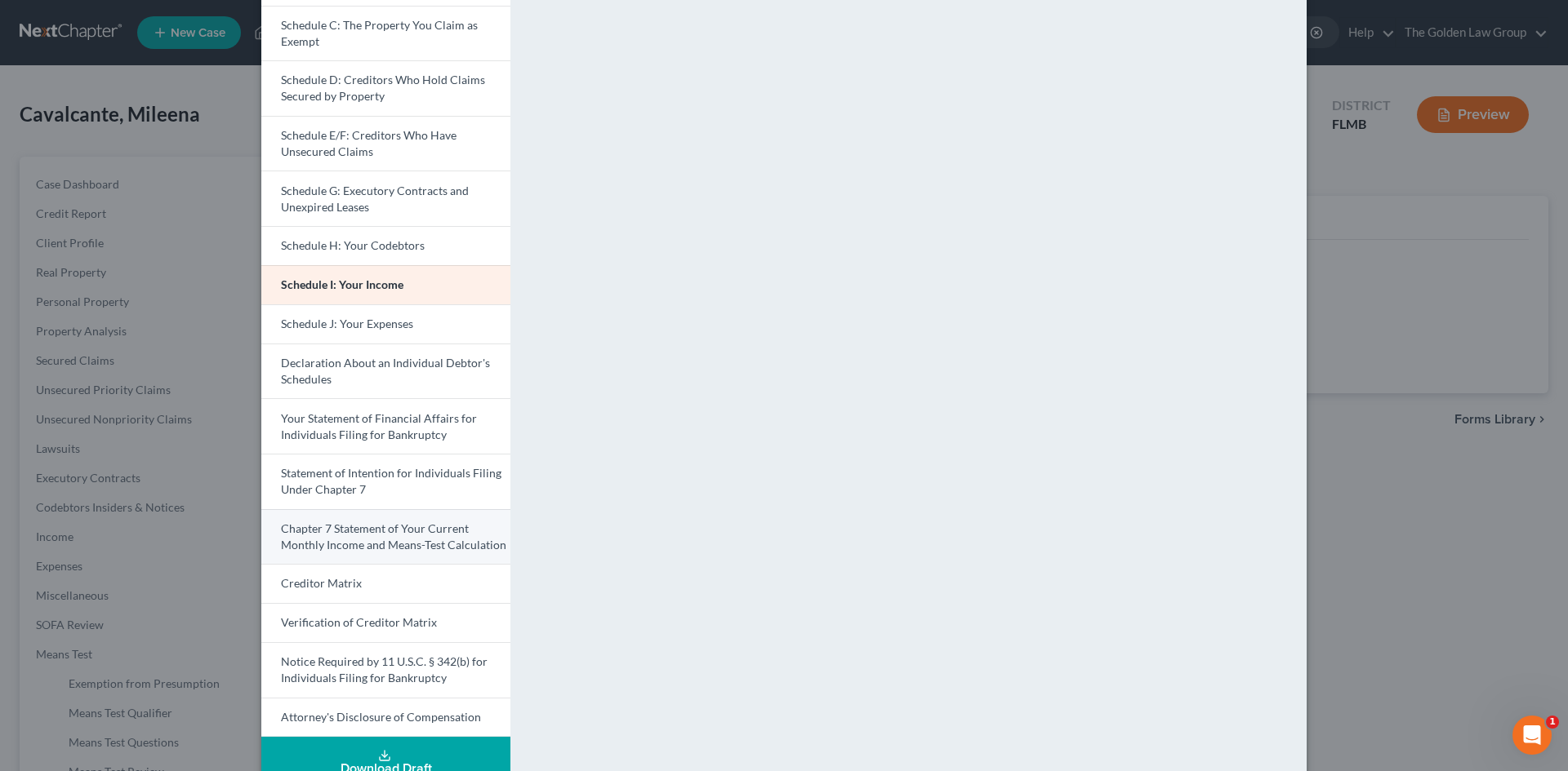
scroll to position [245, 0]
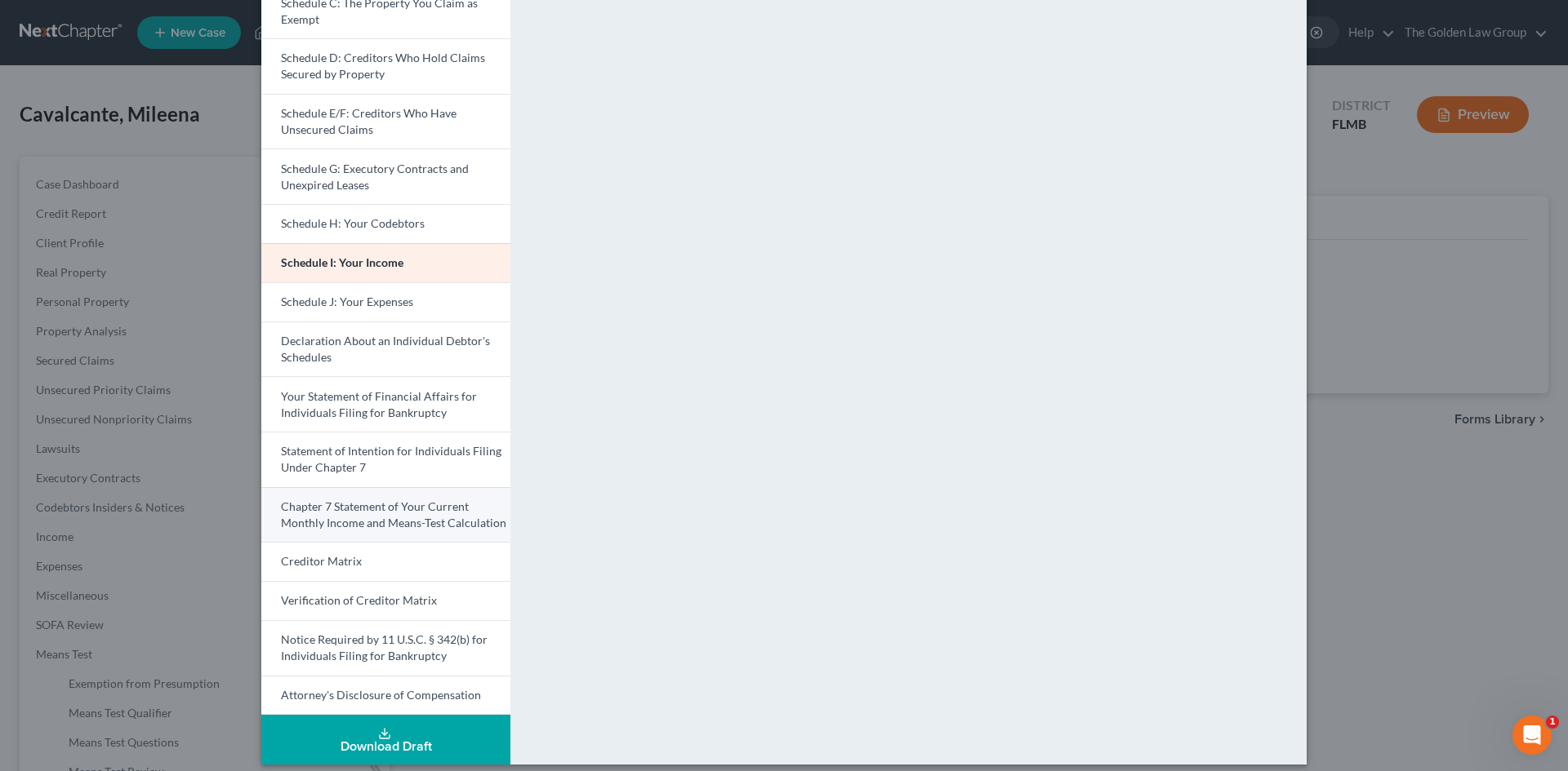
click at [415, 502] on span "Chapter 7 Statement of Your Current Monthly Income and Means-Test Calculation" at bounding box center [393, 515] width 225 height 30
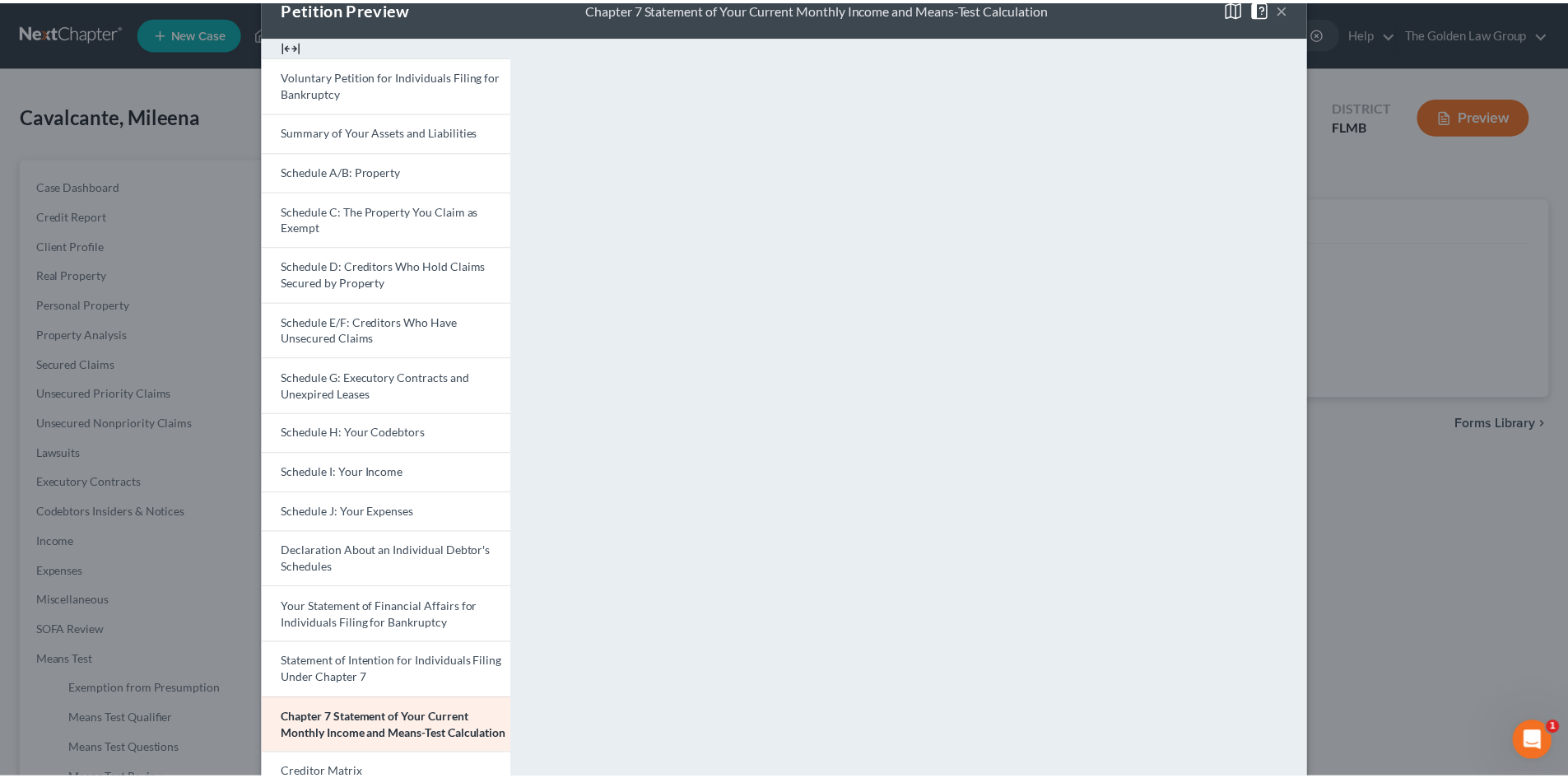
scroll to position [0, 0]
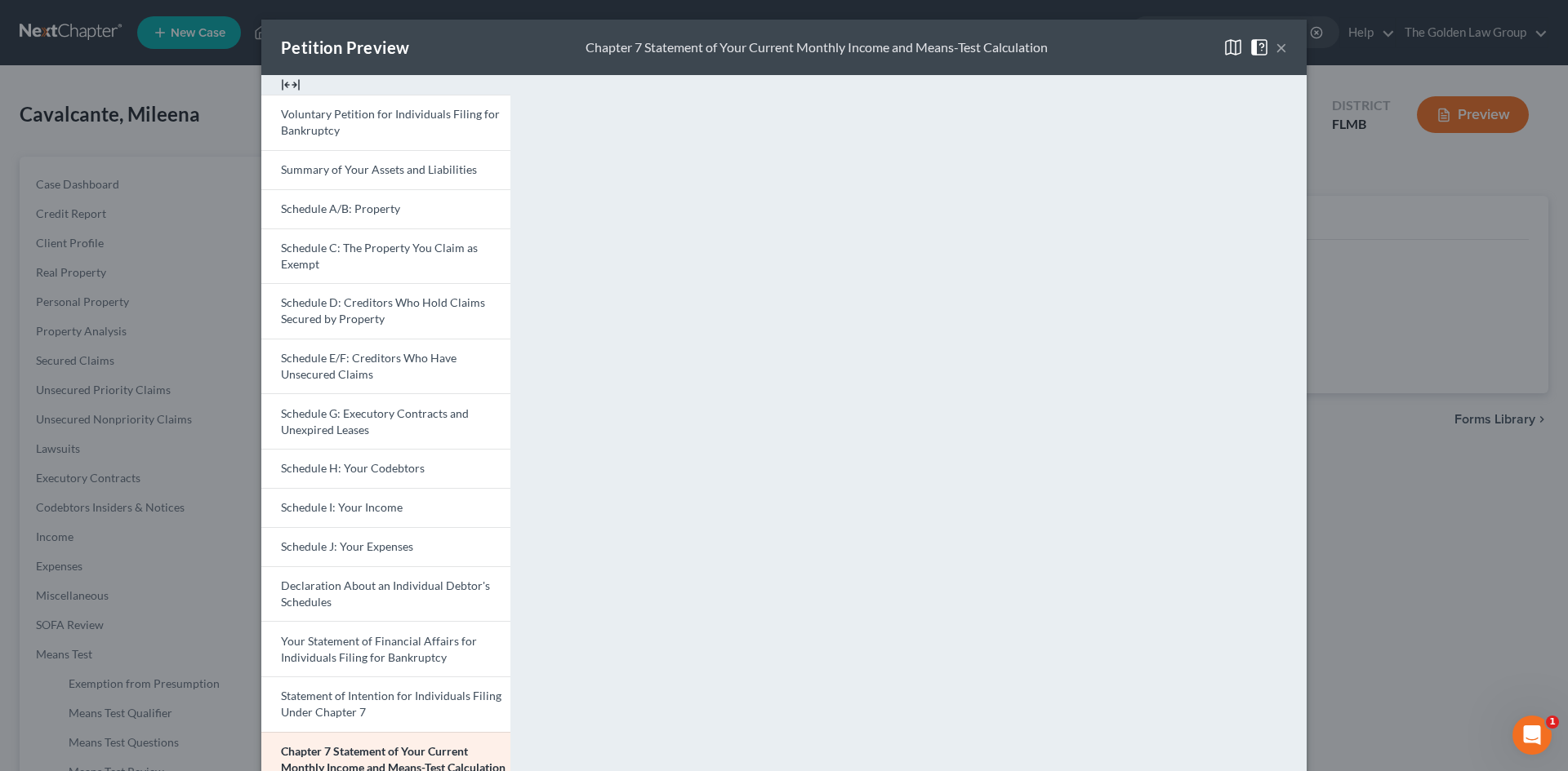
click at [1275, 45] on button "×" at bounding box center [1281, 48] width 12 height 19
